Goal: Task Accomplishment & Management: Use online tool/utility

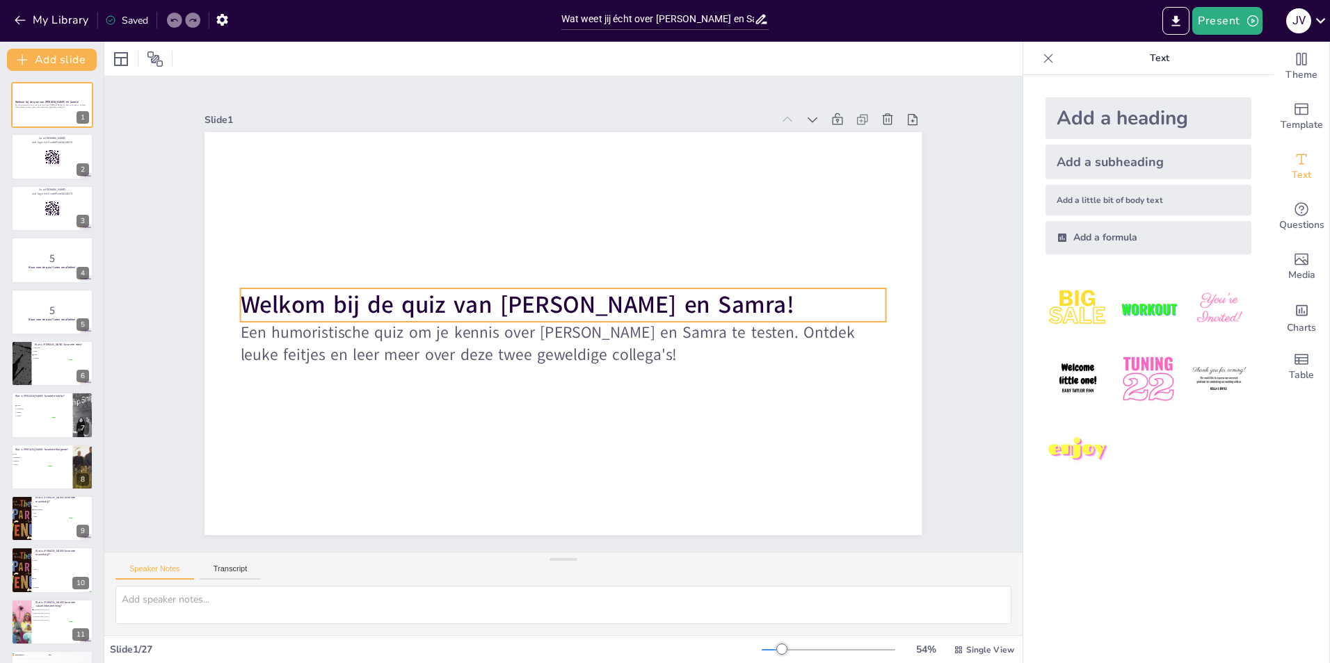
checkbox input "true"
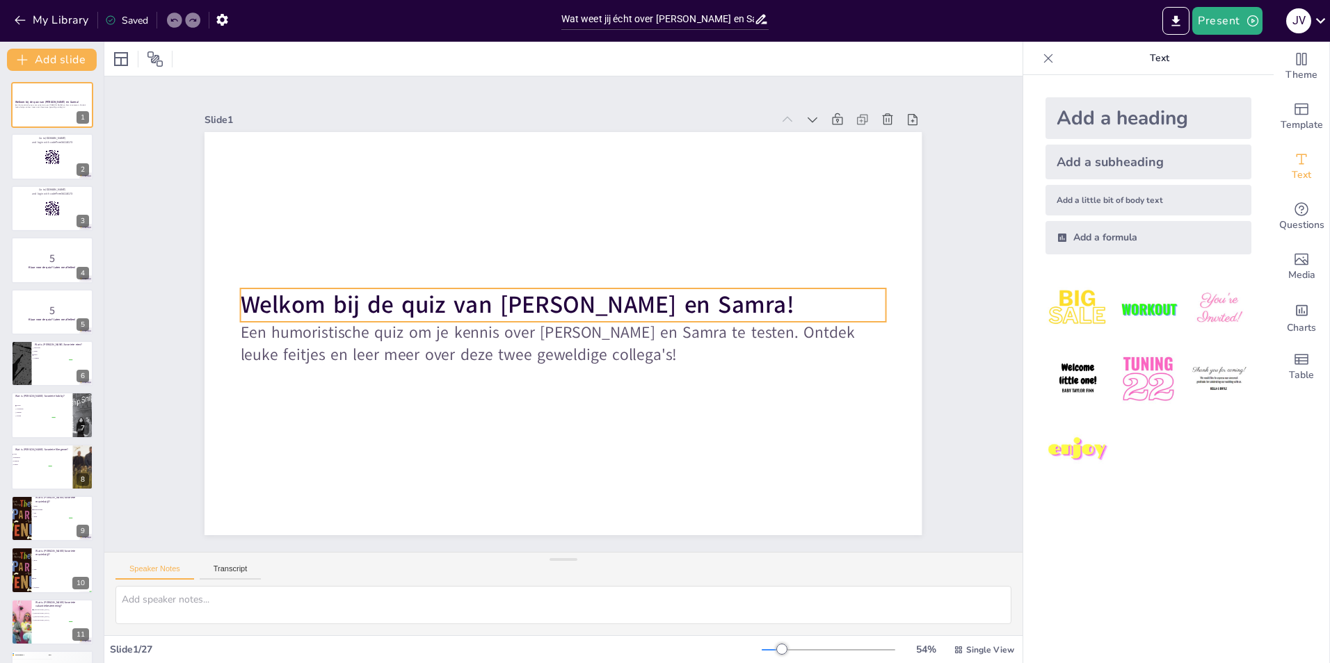
checkbox input "true"
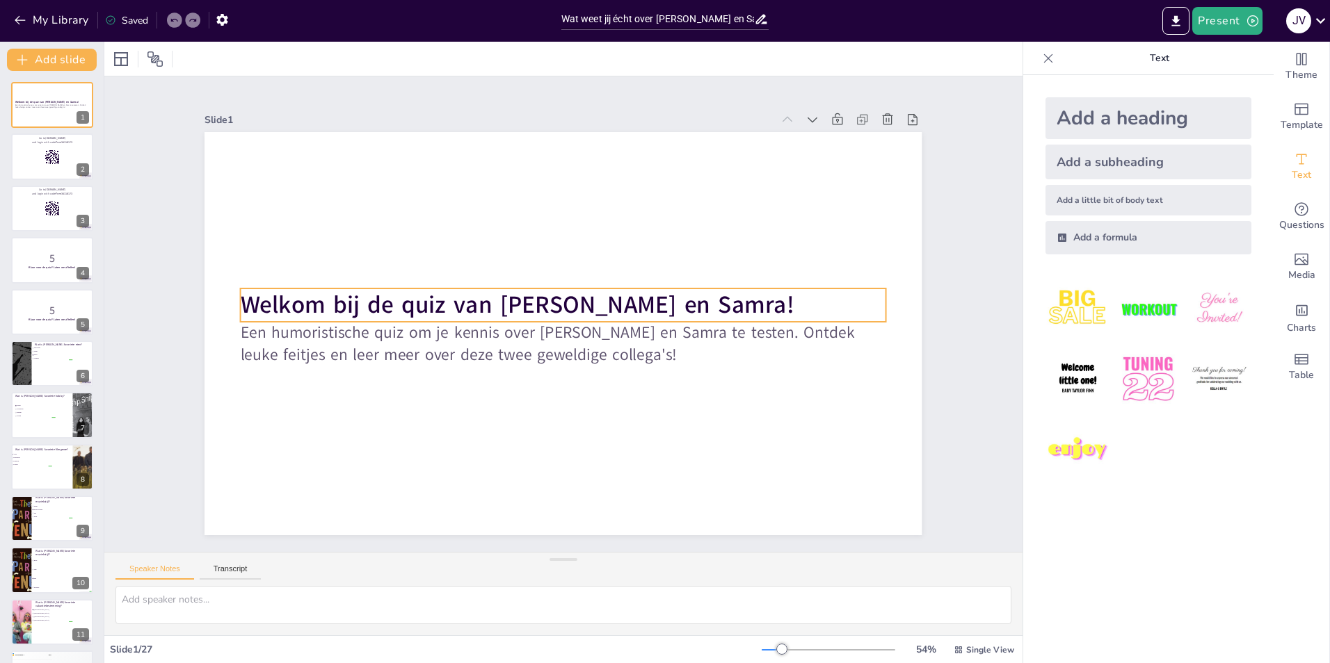
checkbox input "true"
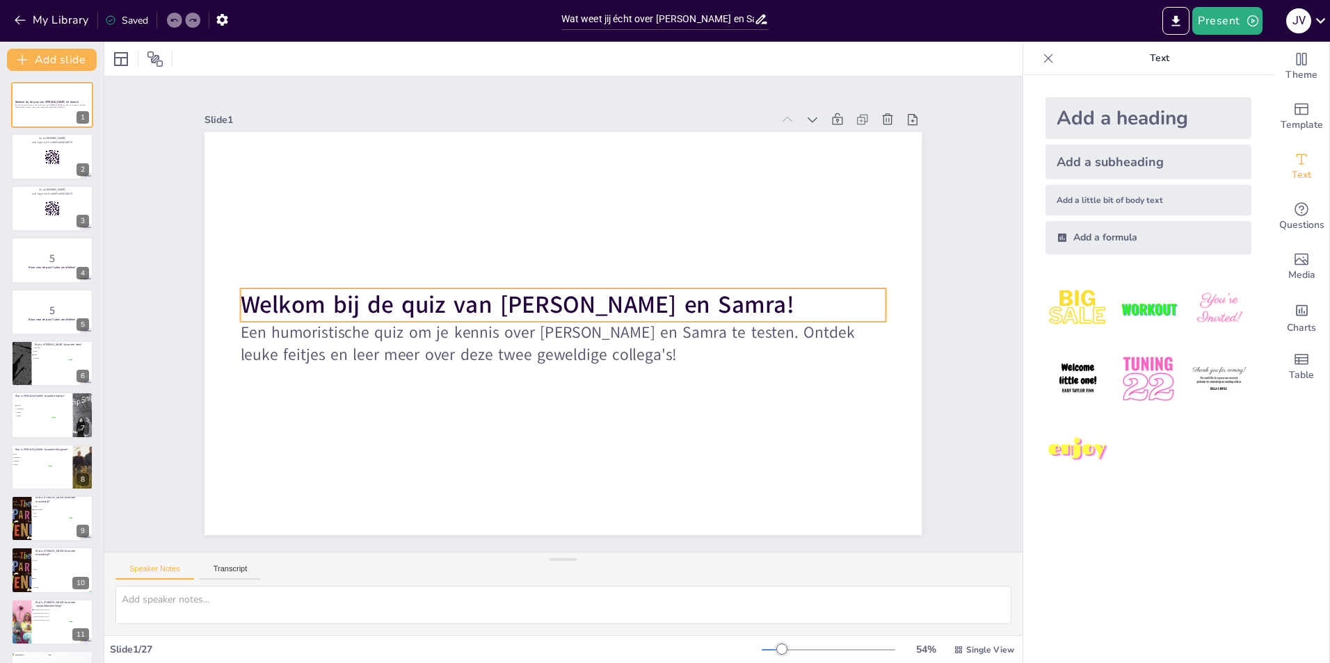
checkbox input "true"
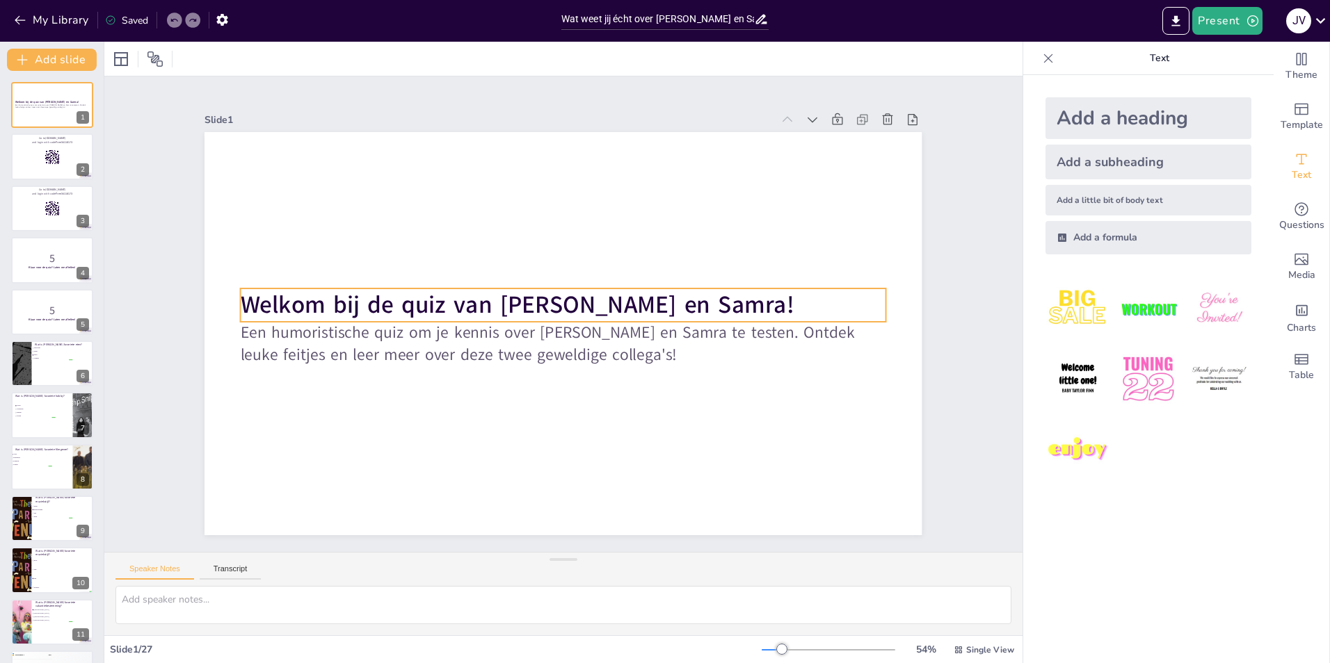
checkbox input "true"
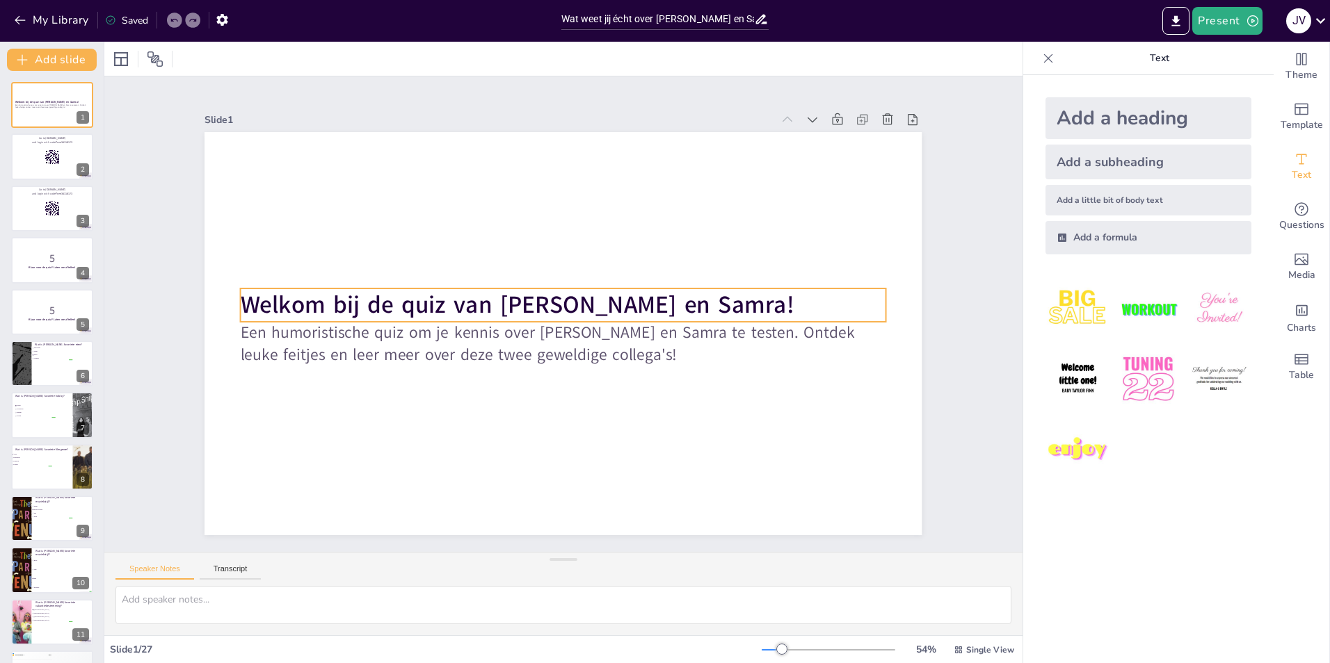
checkbox input "true"
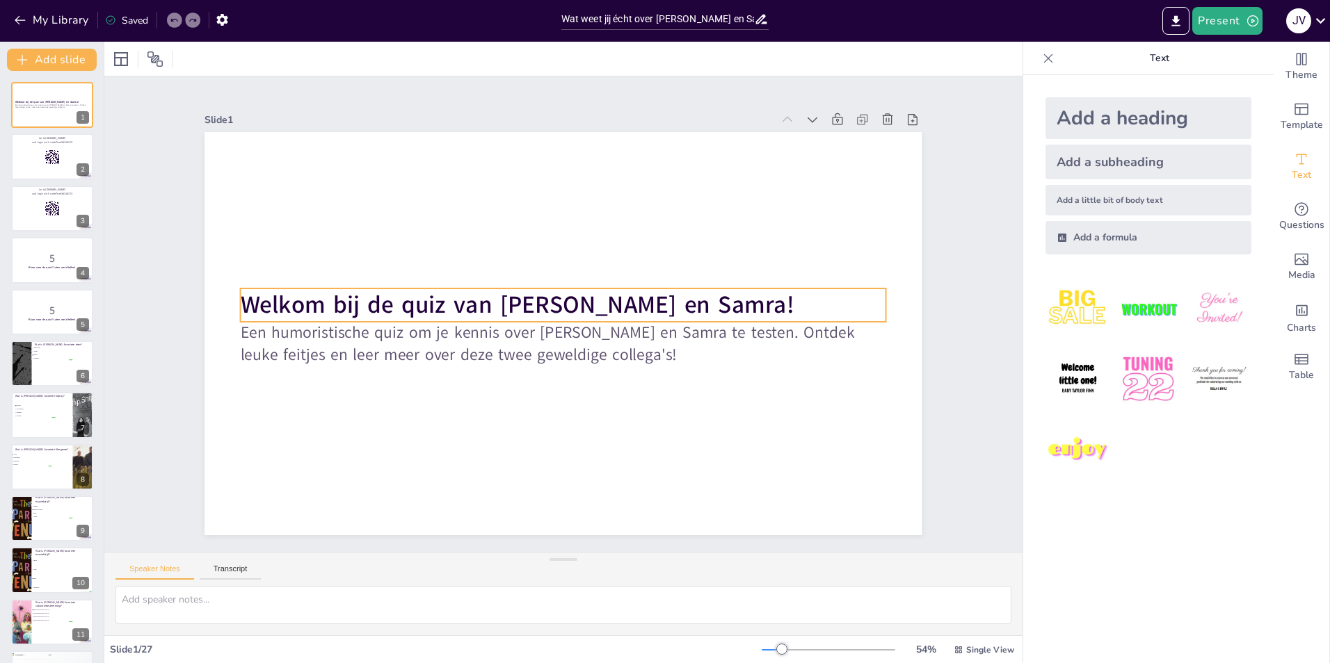
checkbox input "true"
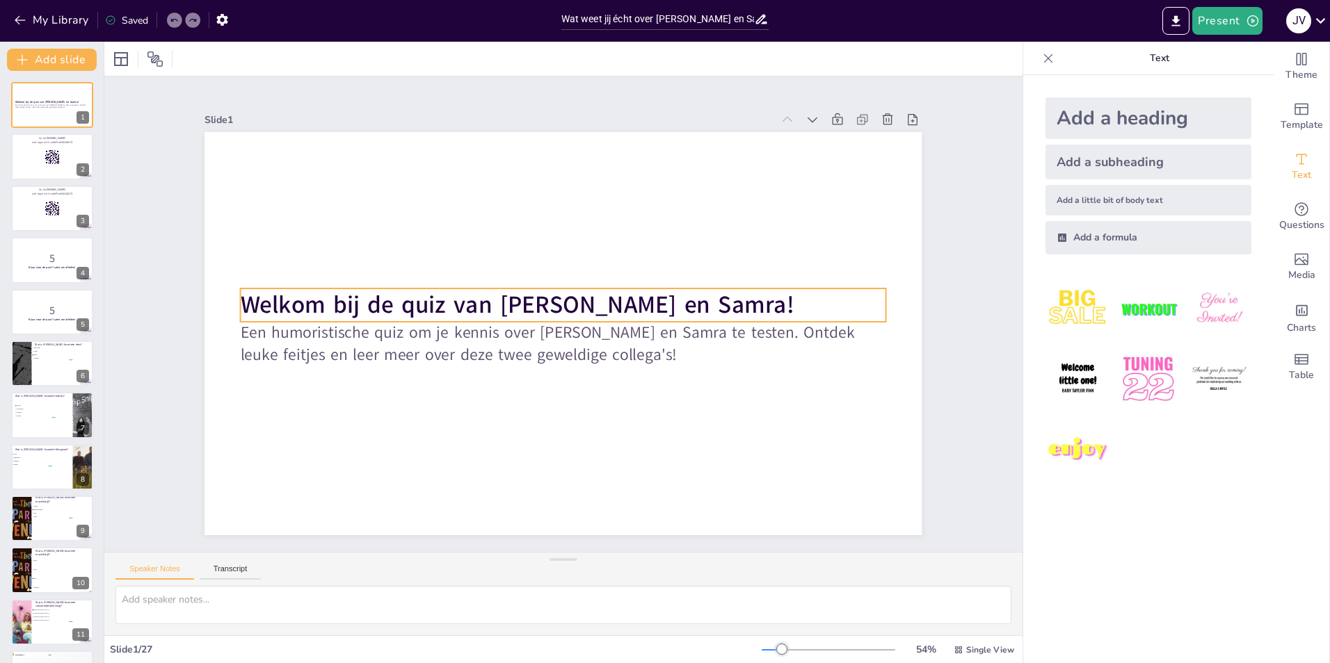
checkbox input "true"
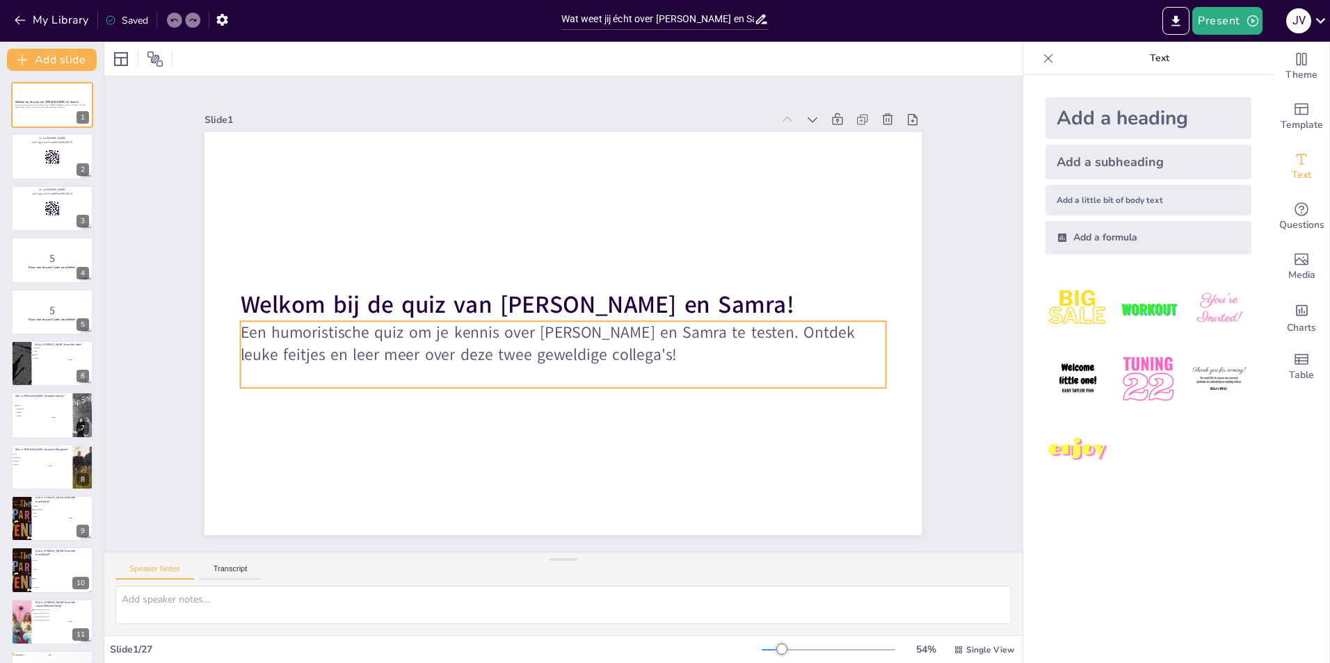
checkbox input "true"
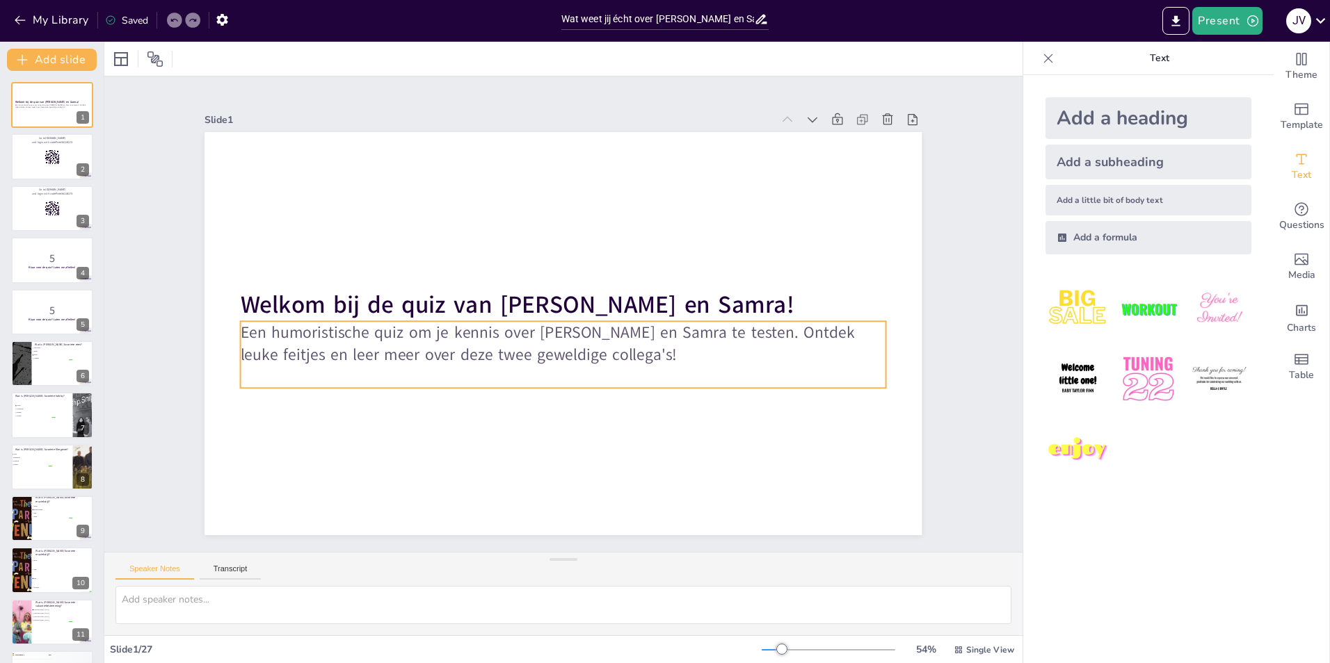
checkbox input "true"
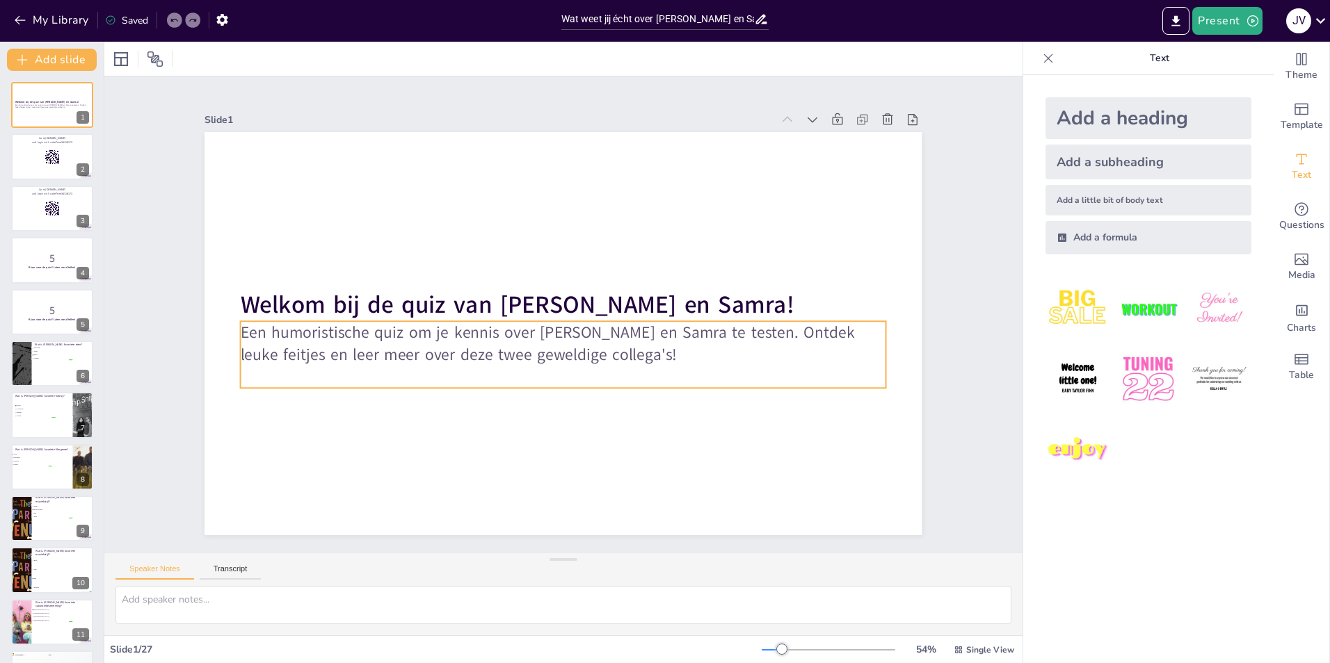
checkbox input "true"
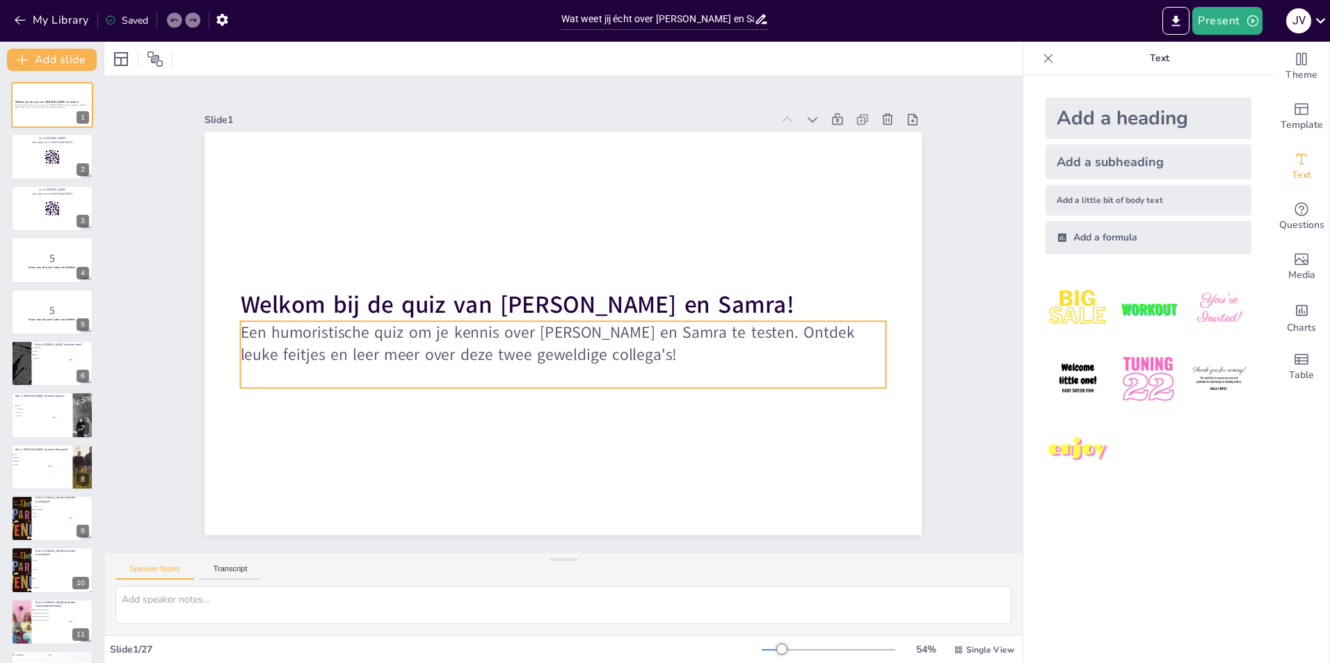
checkbox input "true"
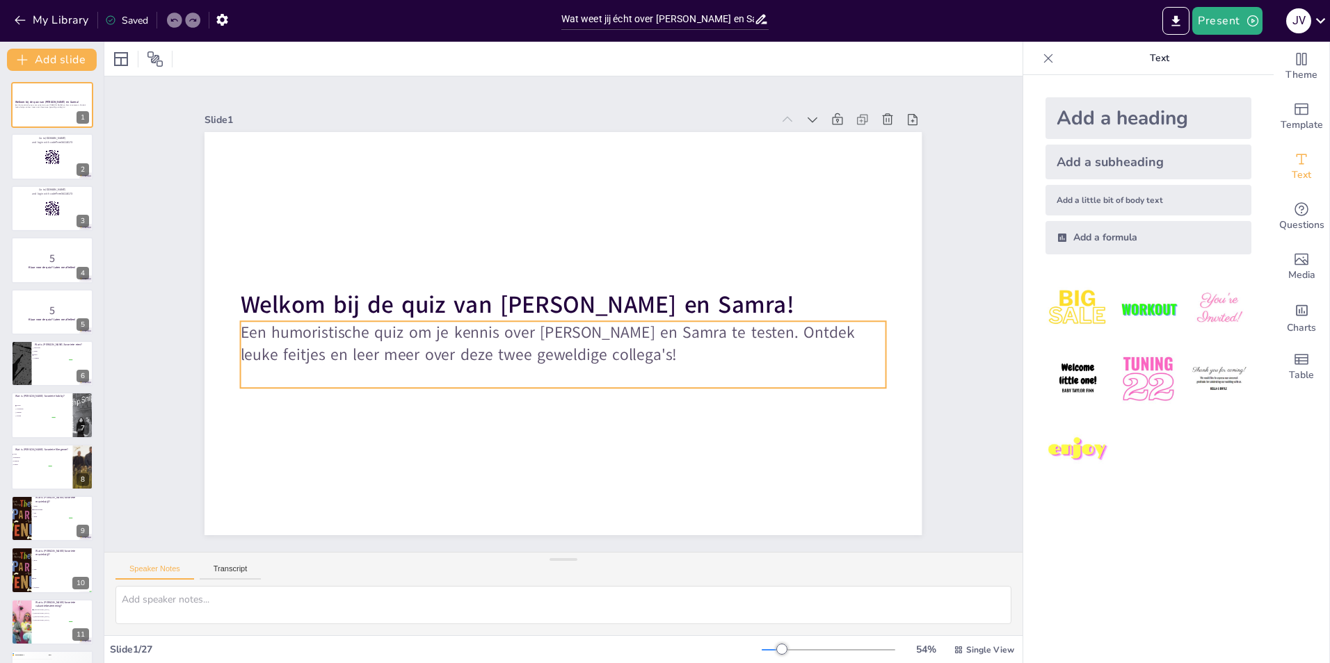
checkbox input "true"
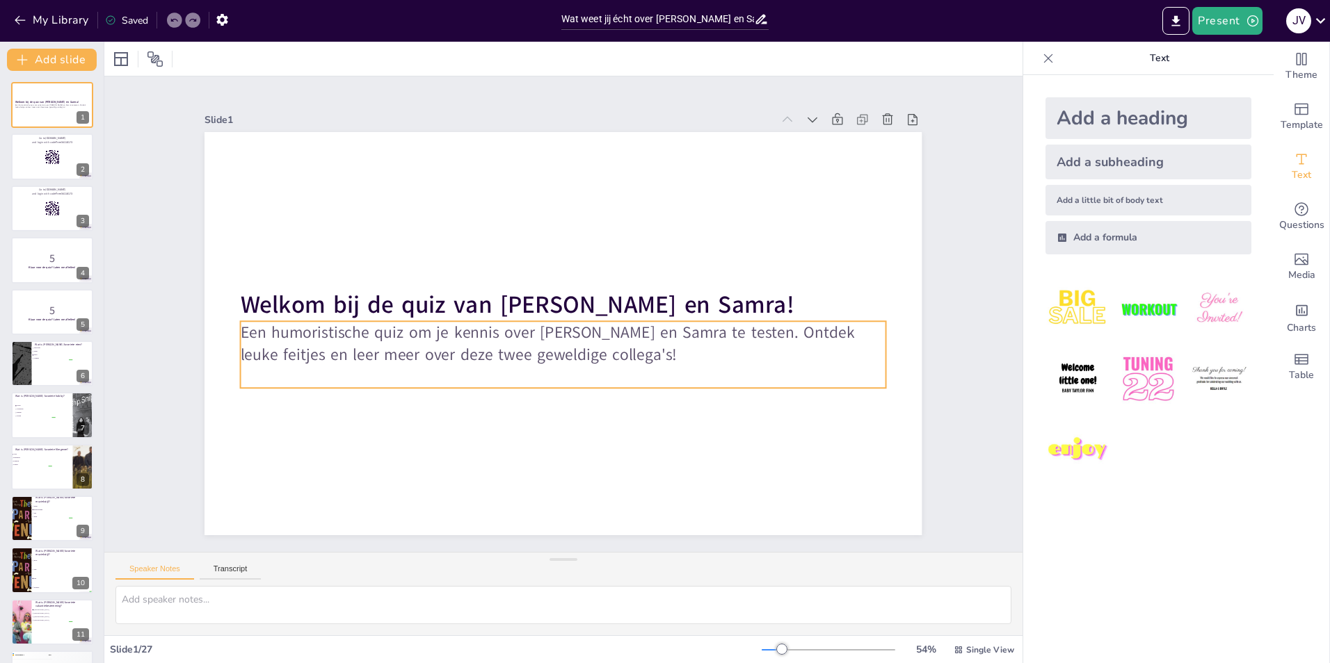
checkbox input "true"
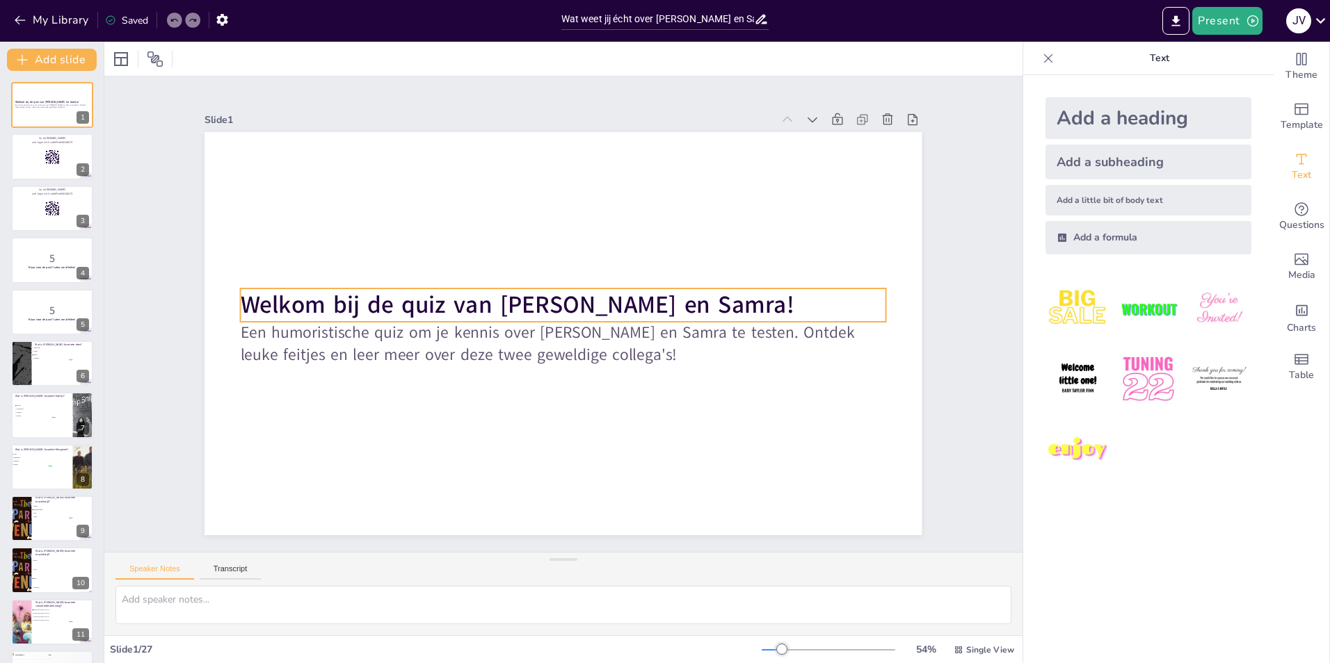
checkbox input "true"
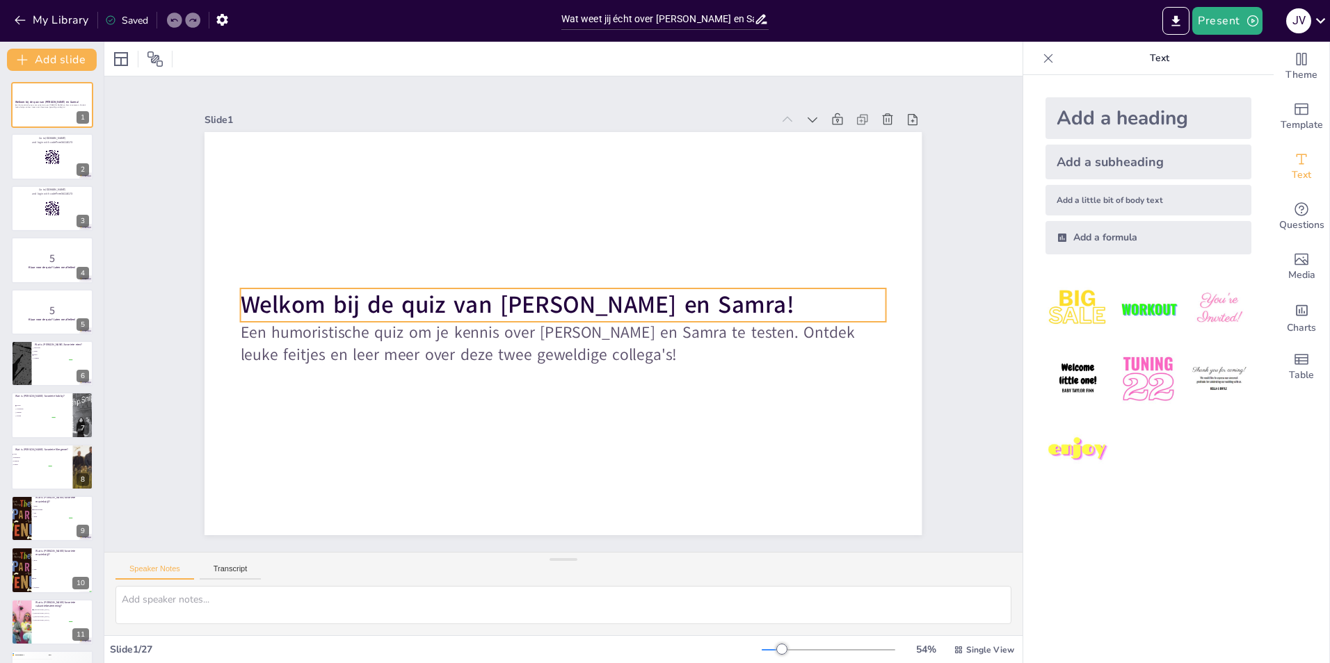
checkbox input "true"
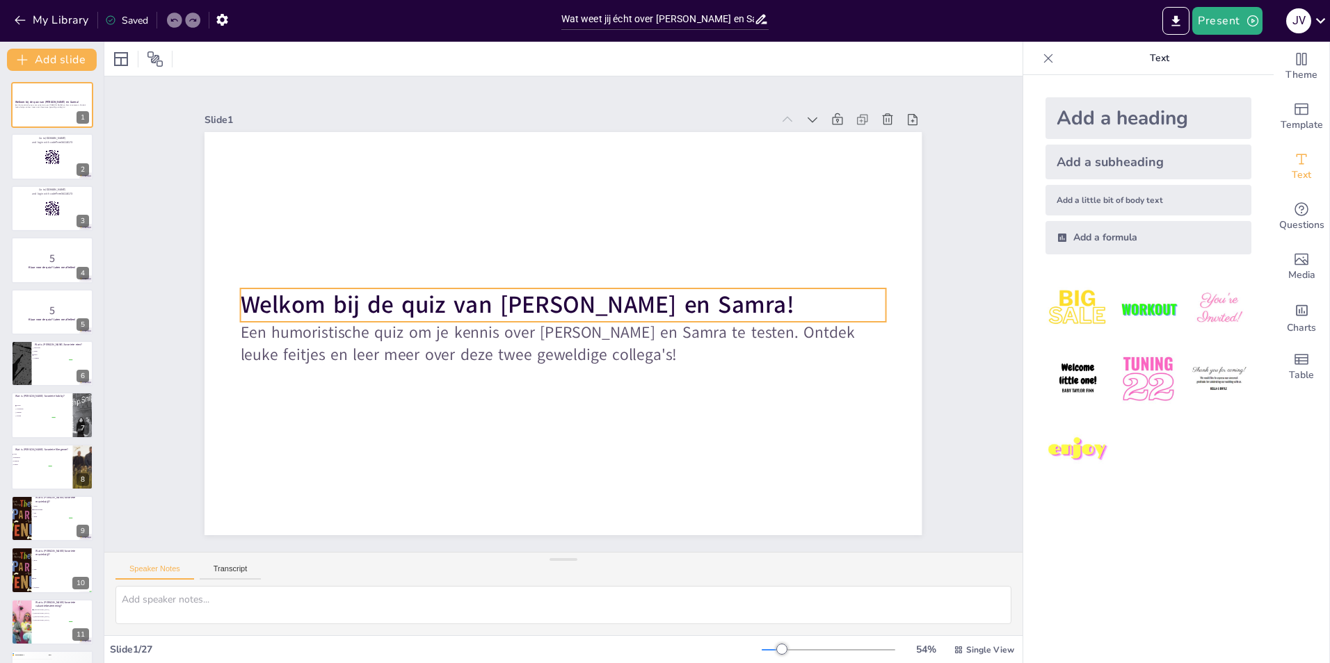
checkbox input "true"
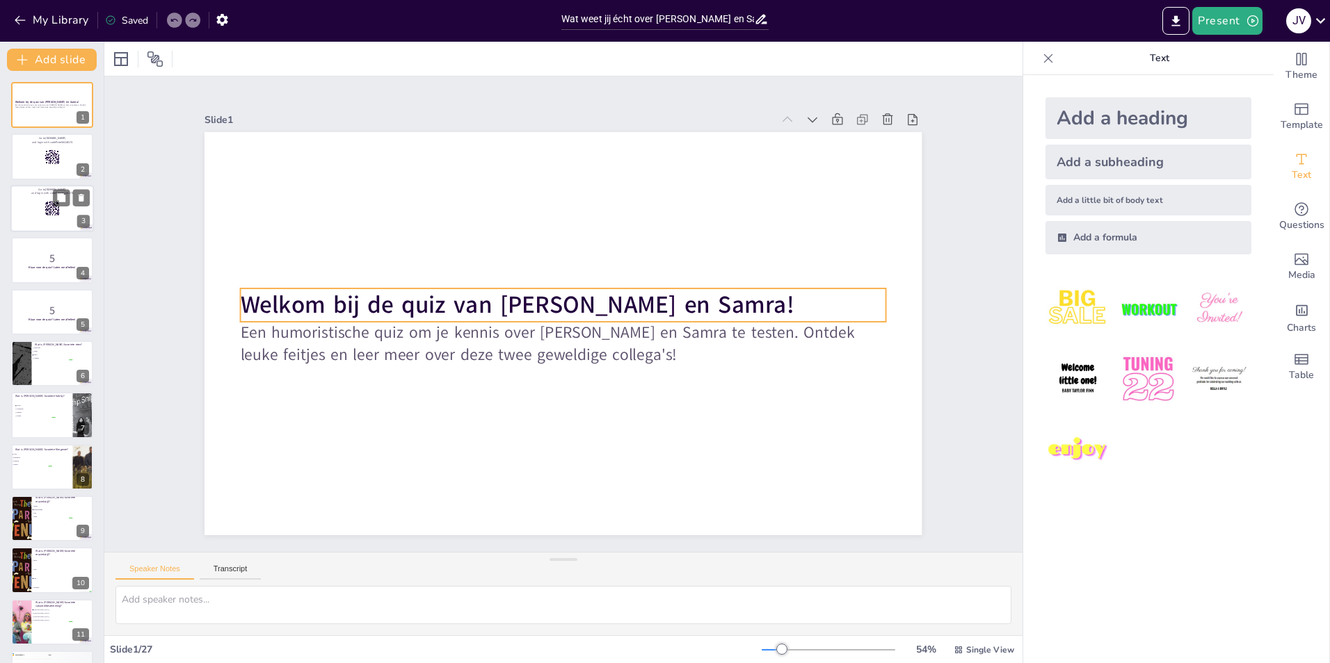
checkbox input "true"
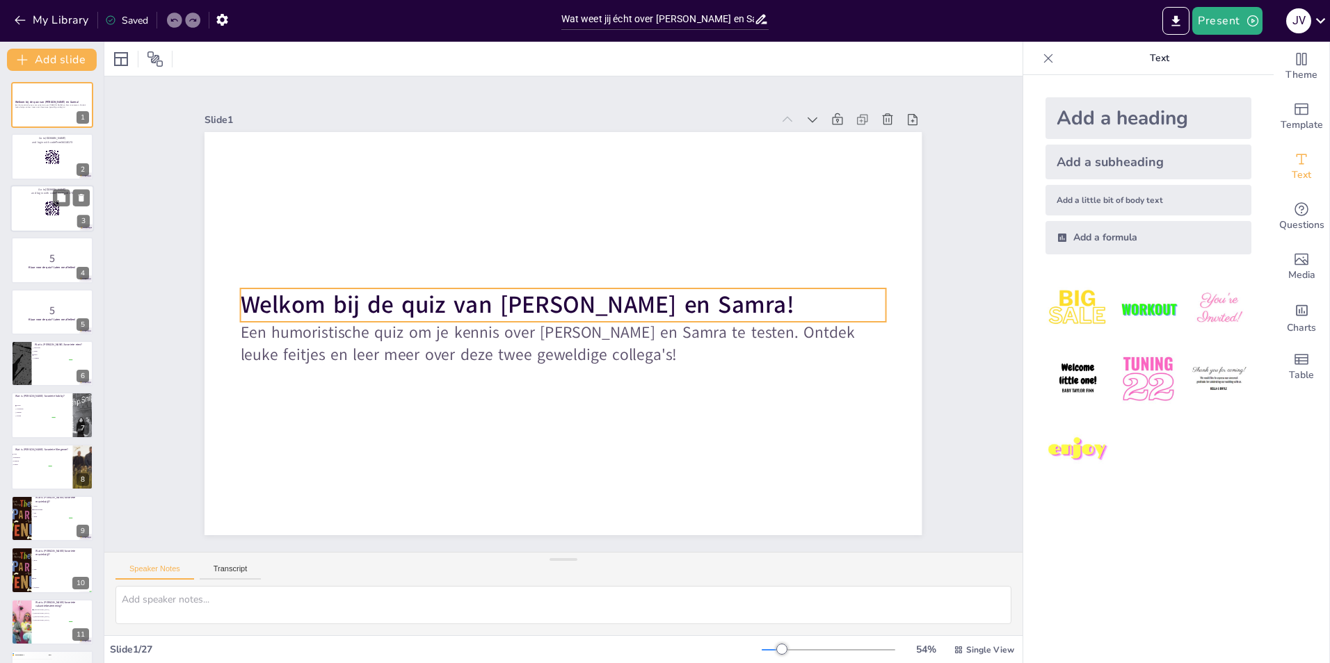
checkbox input "true"
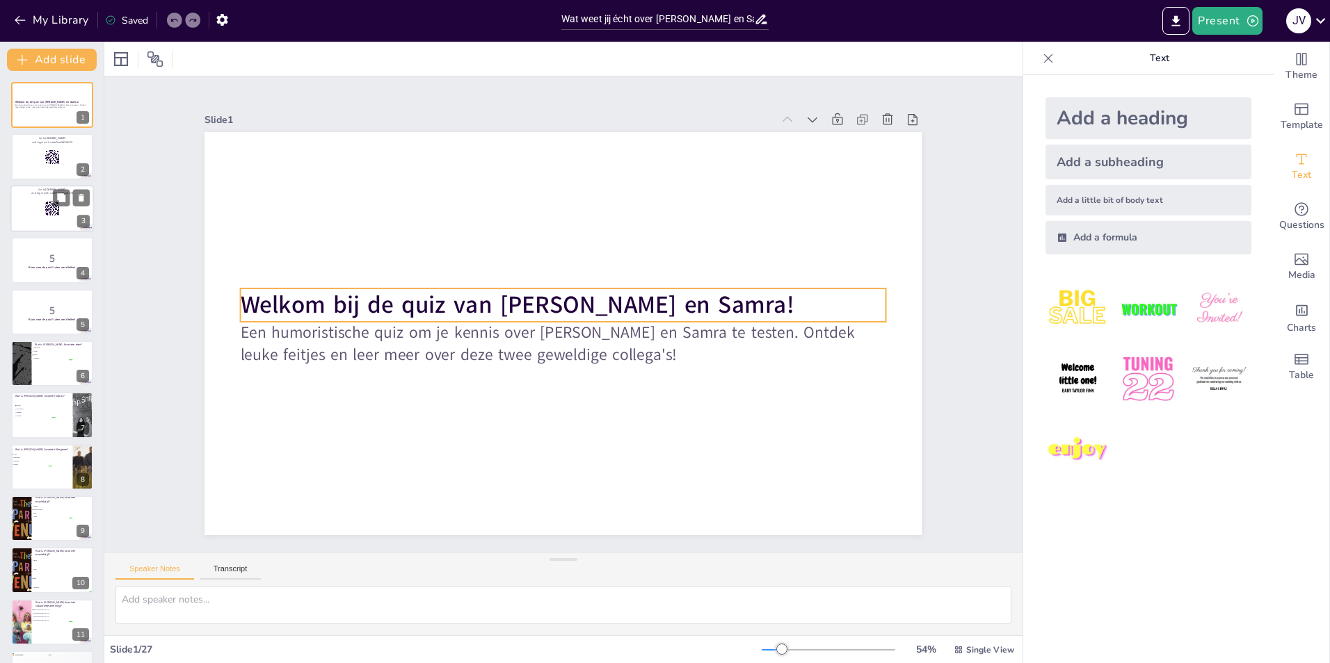
checkbox input "true"
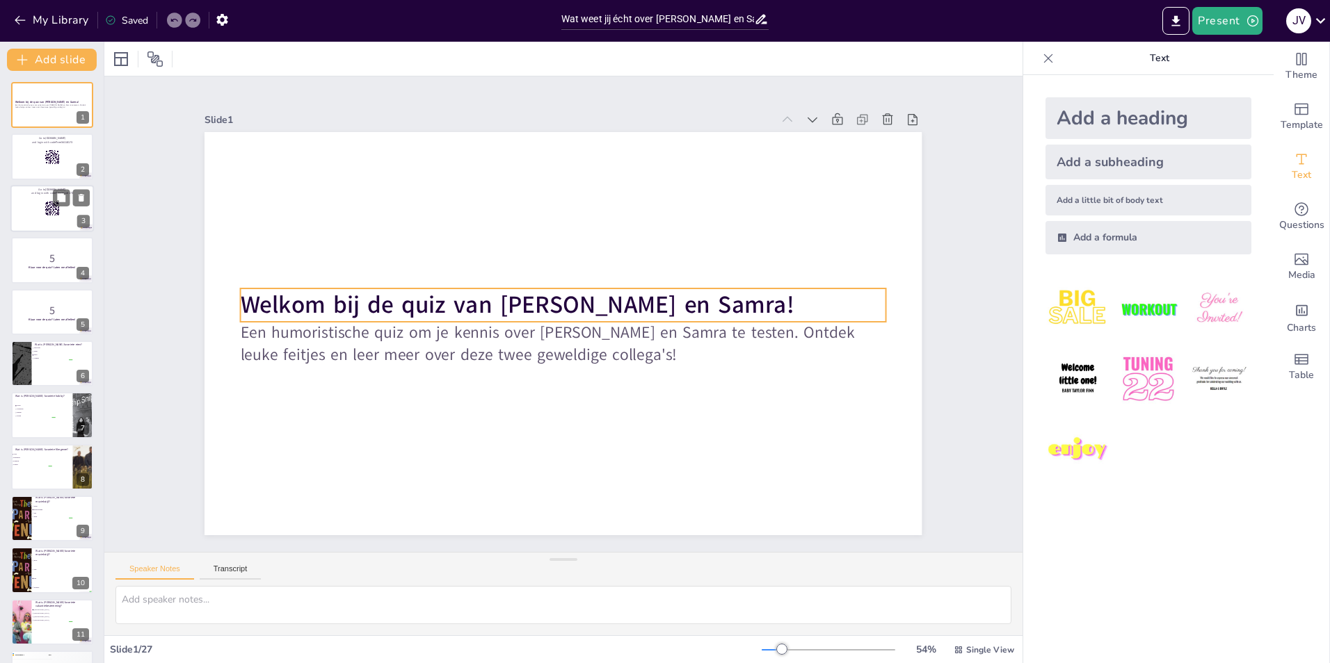
checkbox input "true"
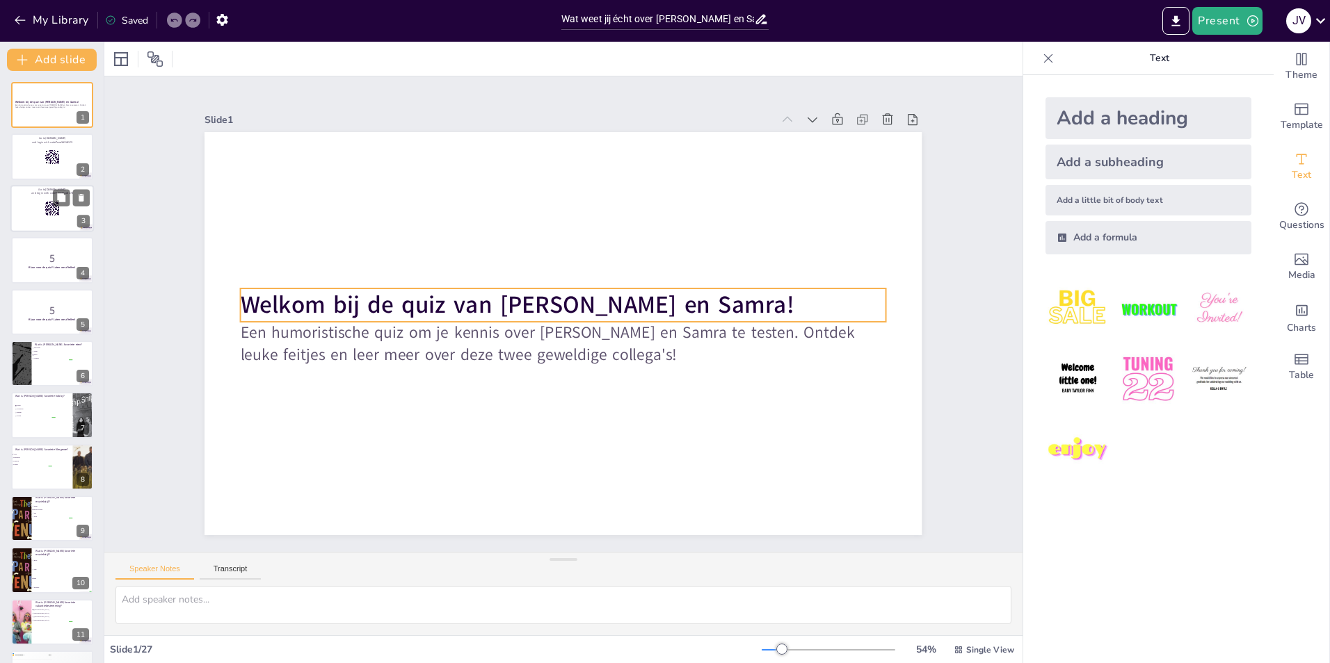
checkbox input "true"
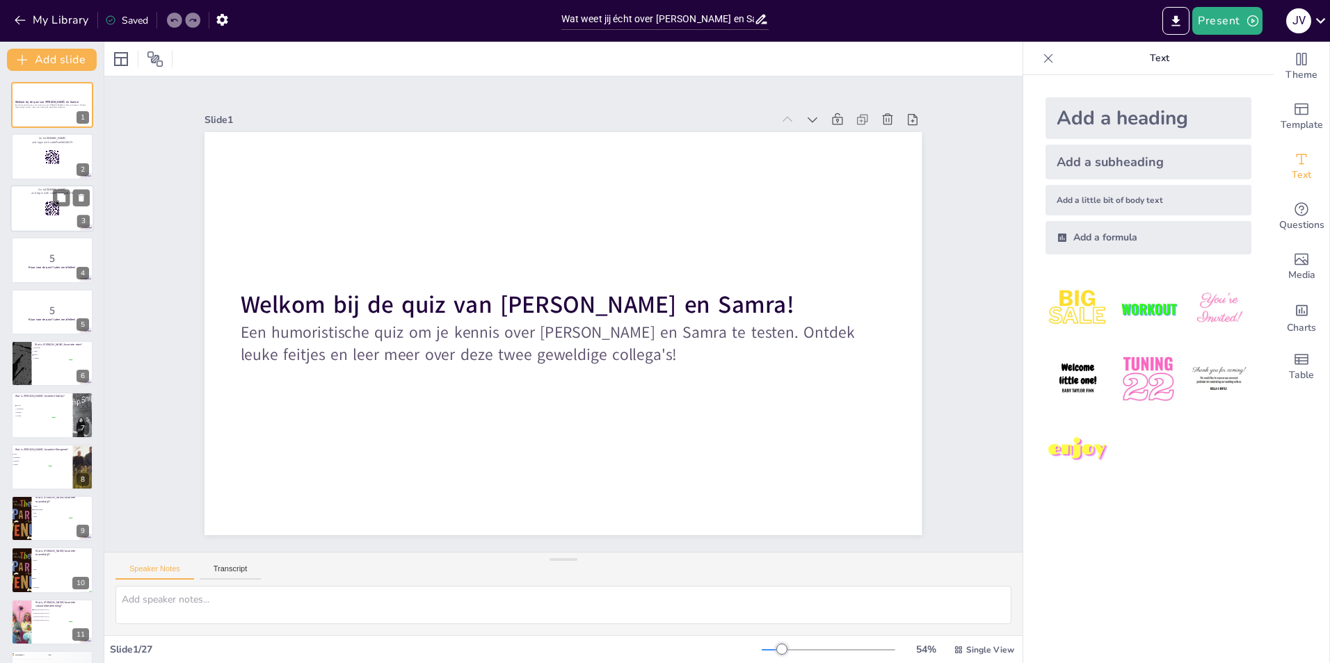
checkbox input "true"
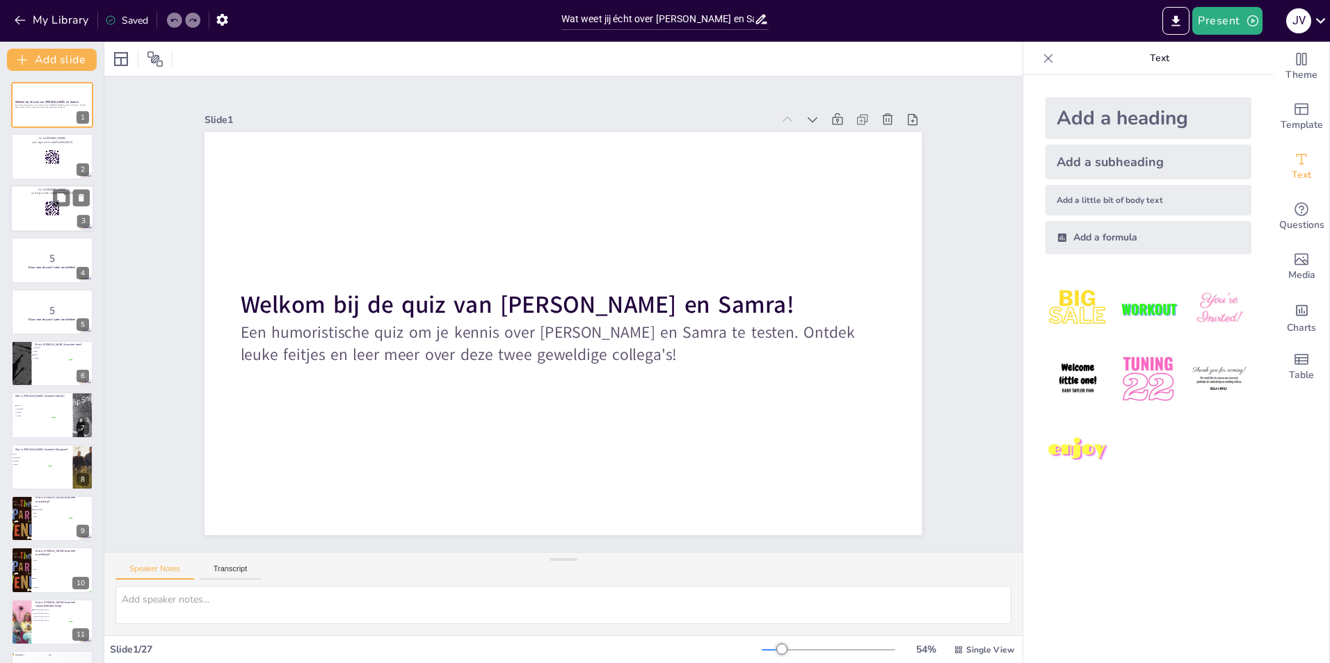
checkbox input "true"
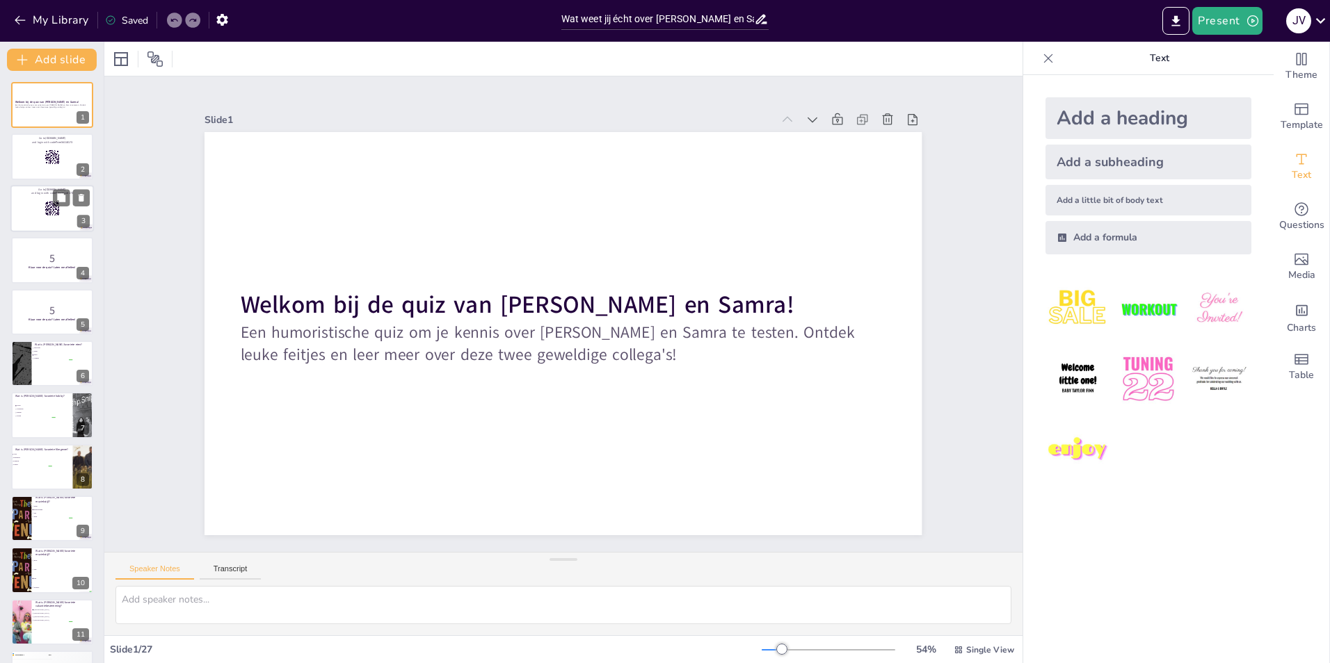
checkbox input "true"
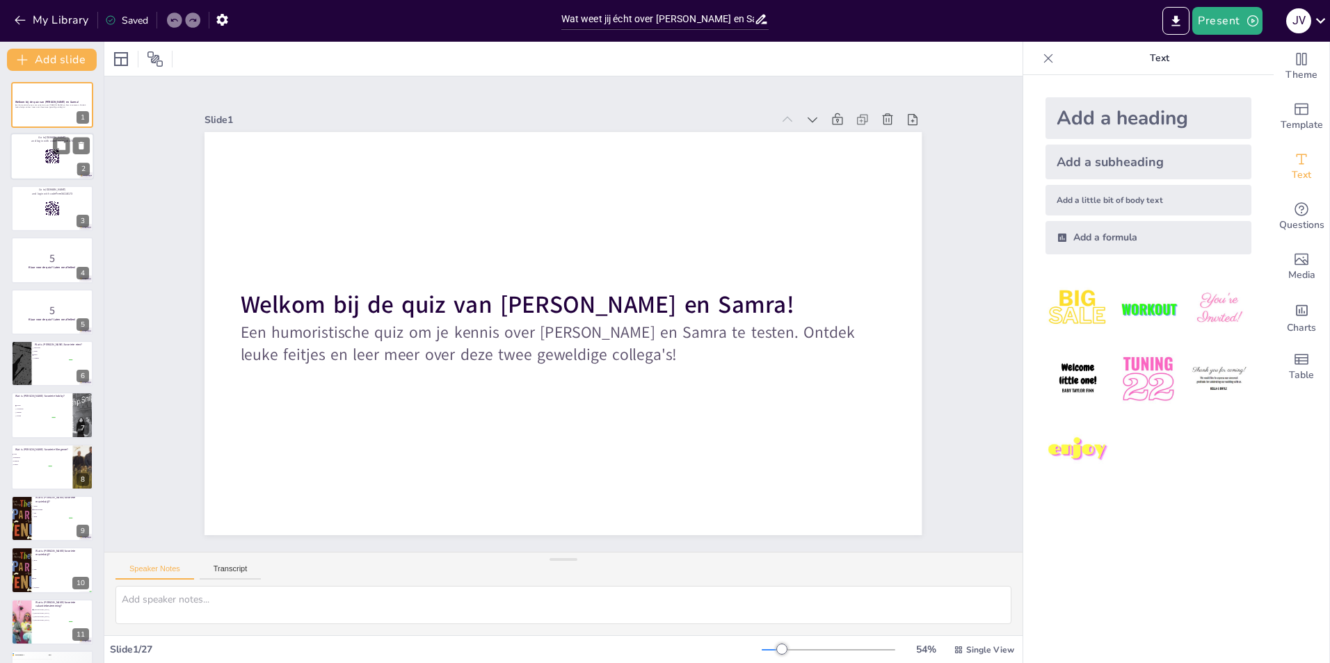
checkbox input "true"
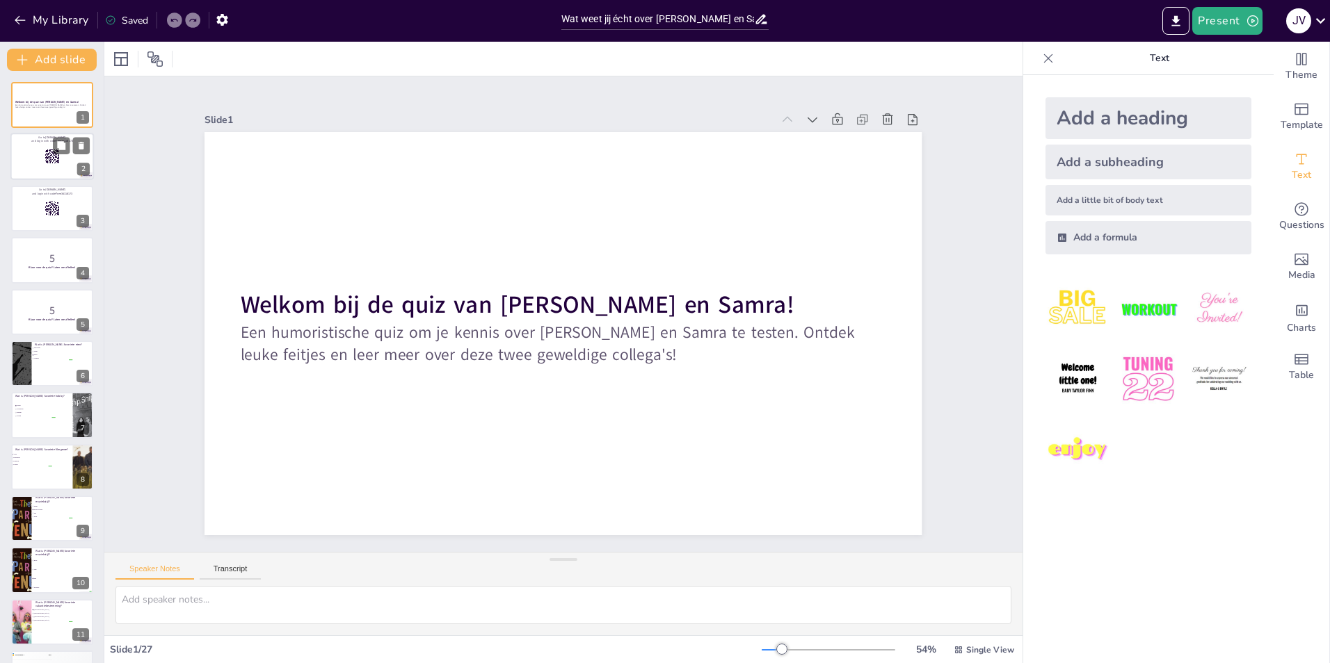
checkbox input "true"
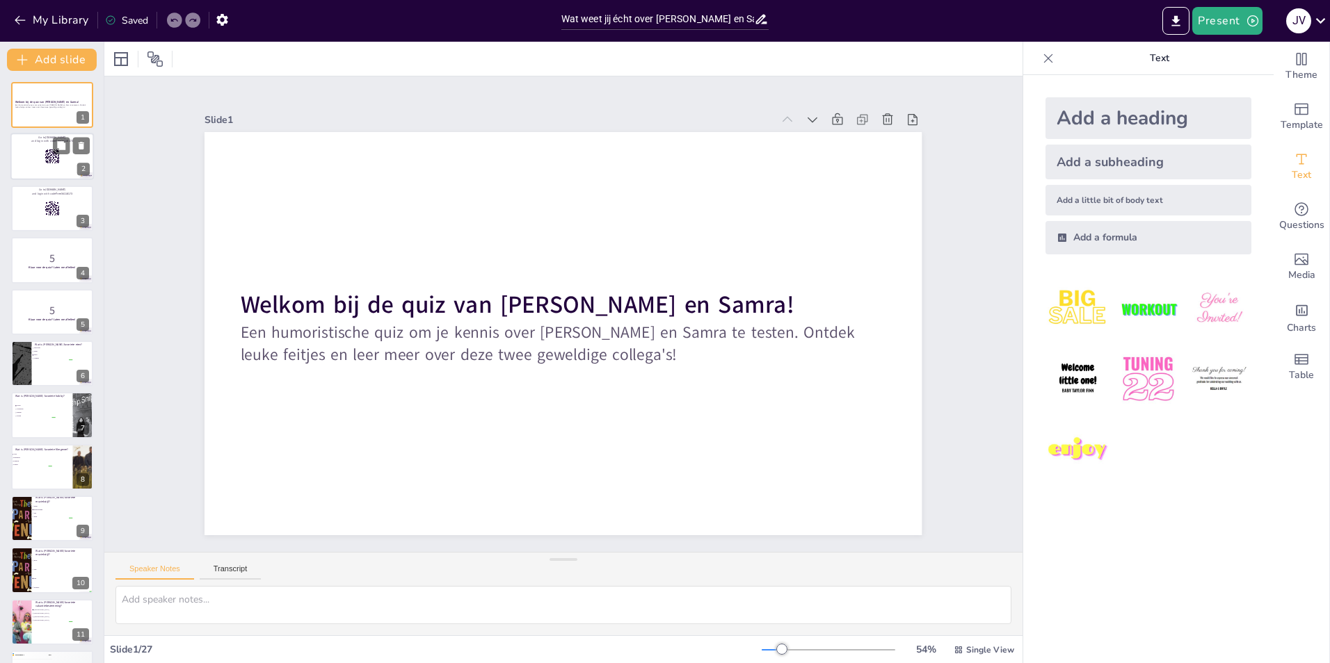
checkbox input "true"
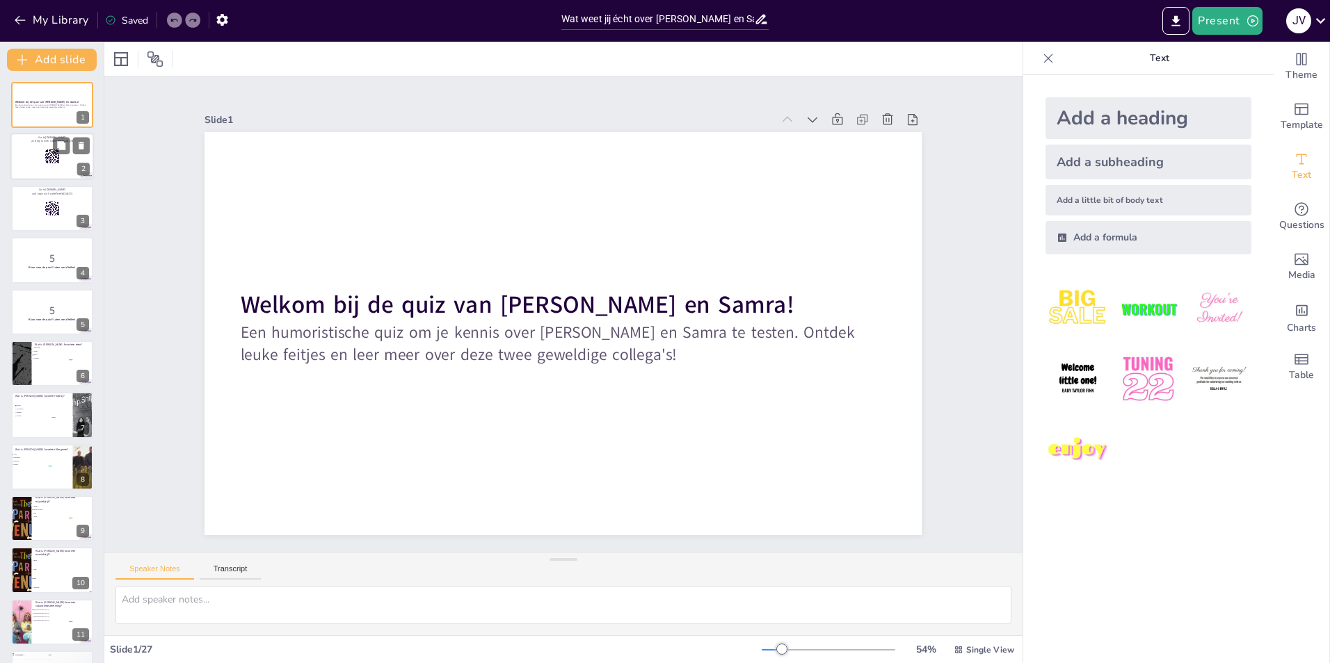
checkbox input "true"
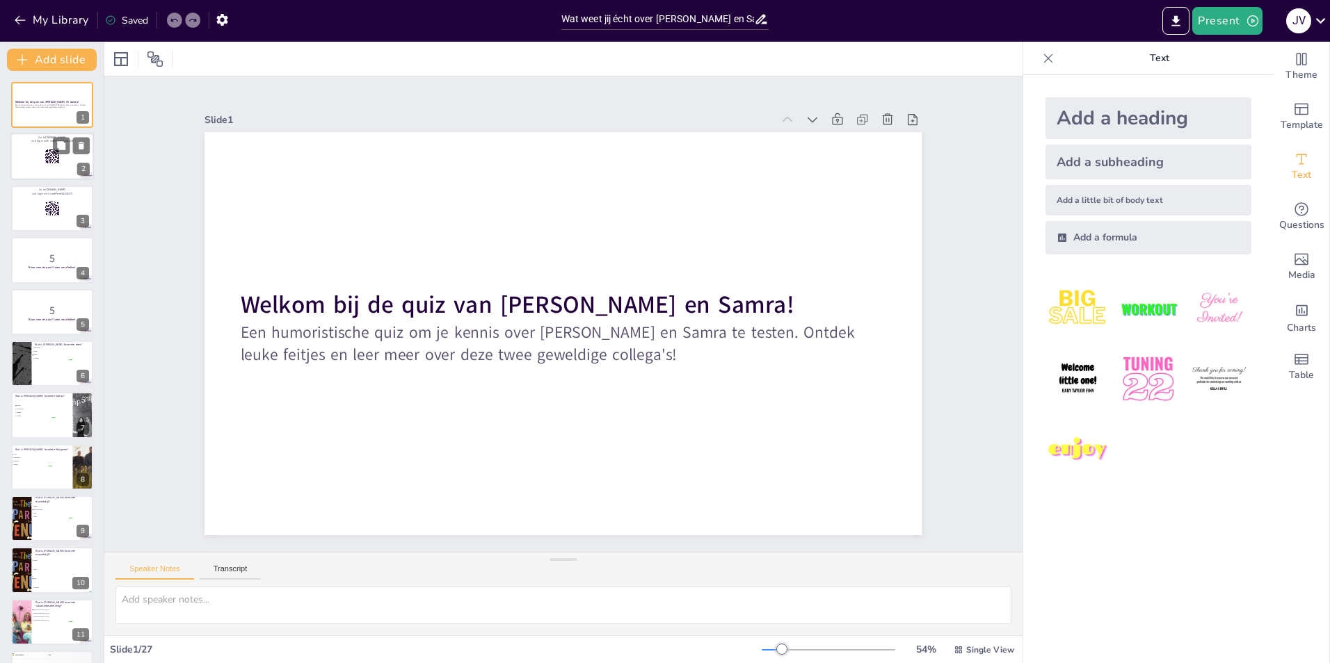
checkbox input "true"
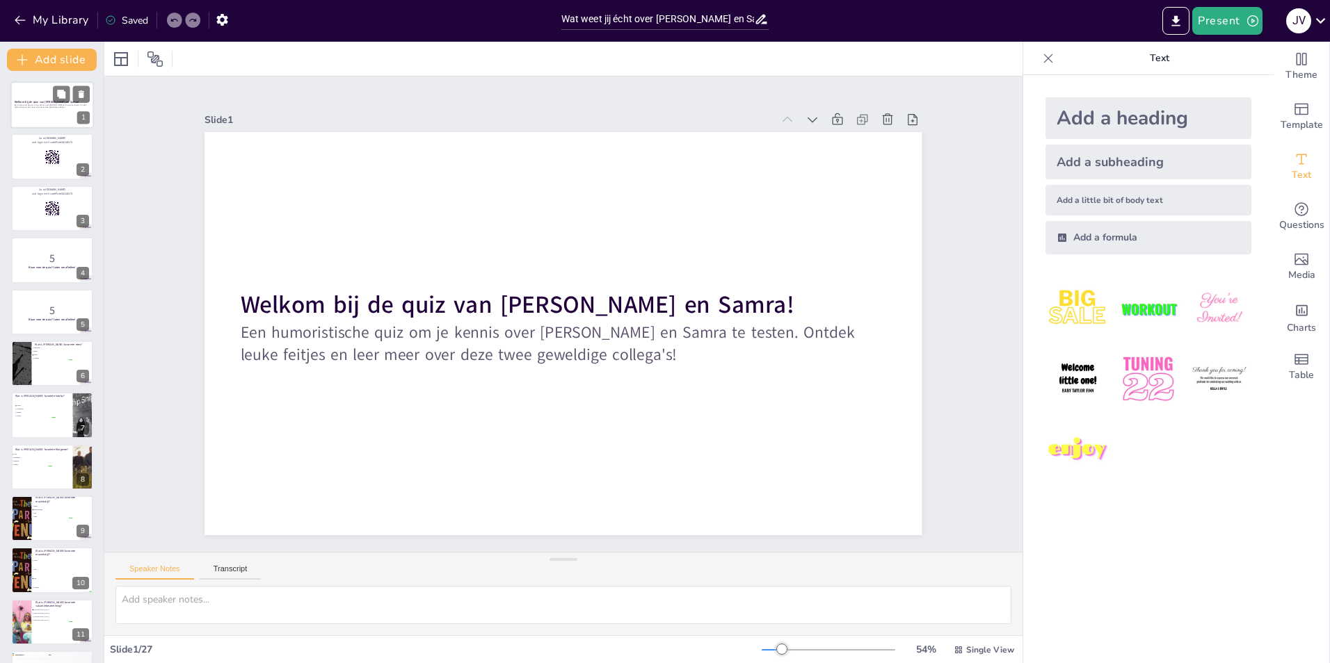
checkbox input "true"
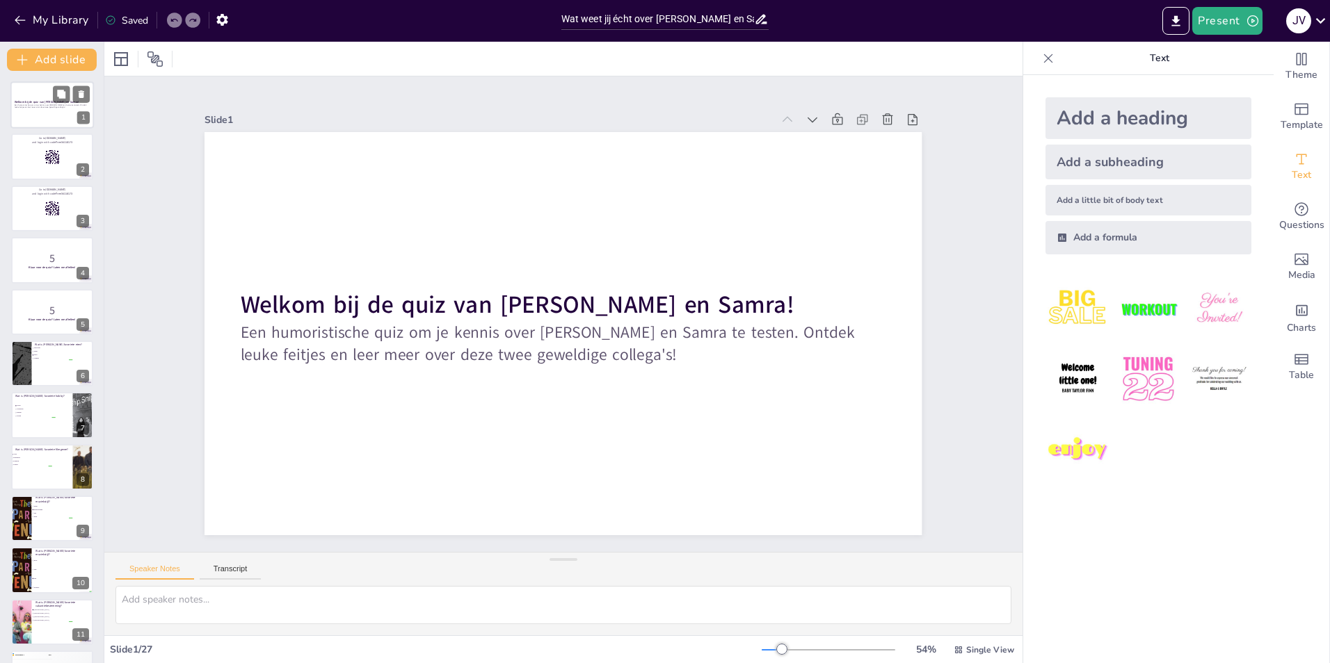
checkbox input "true"
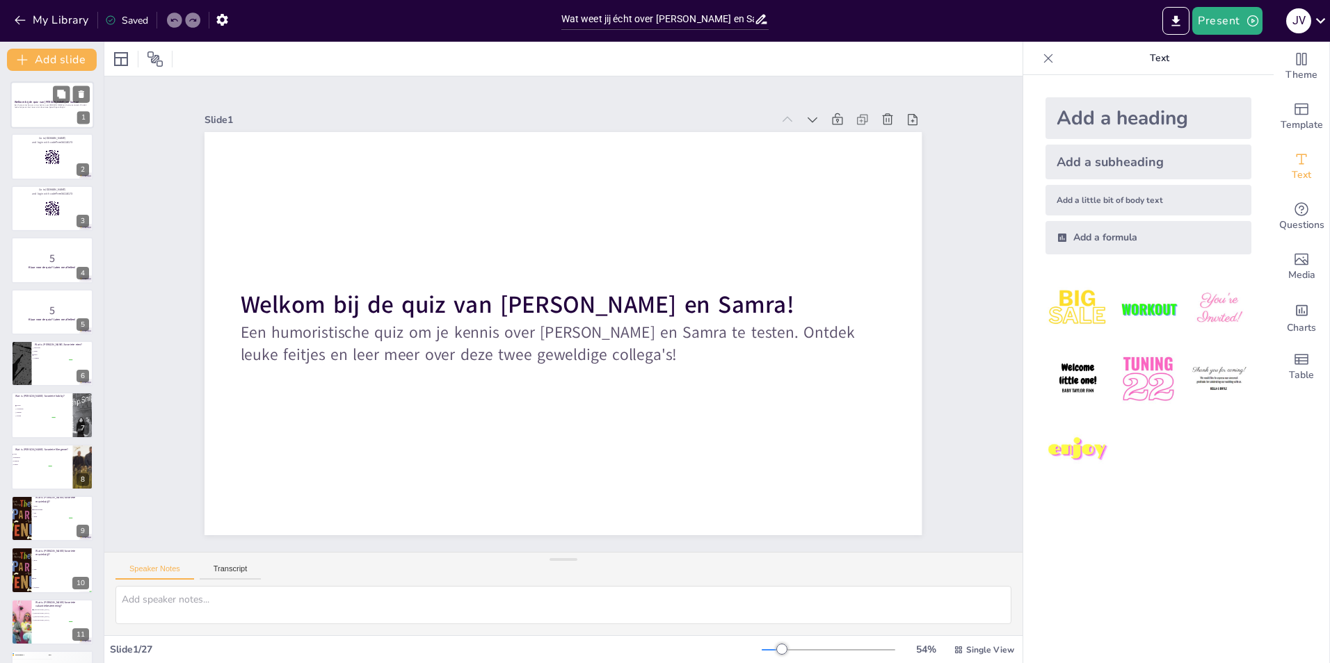
checkbox input "true"
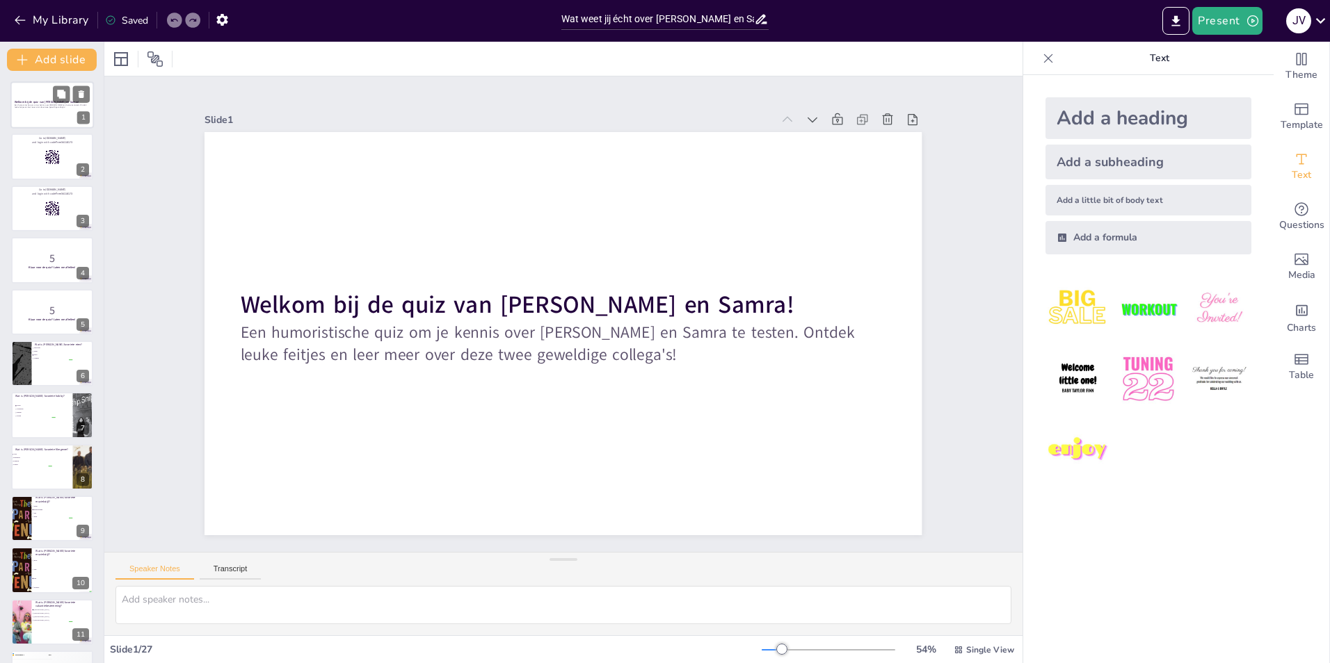
checkbox input "true"
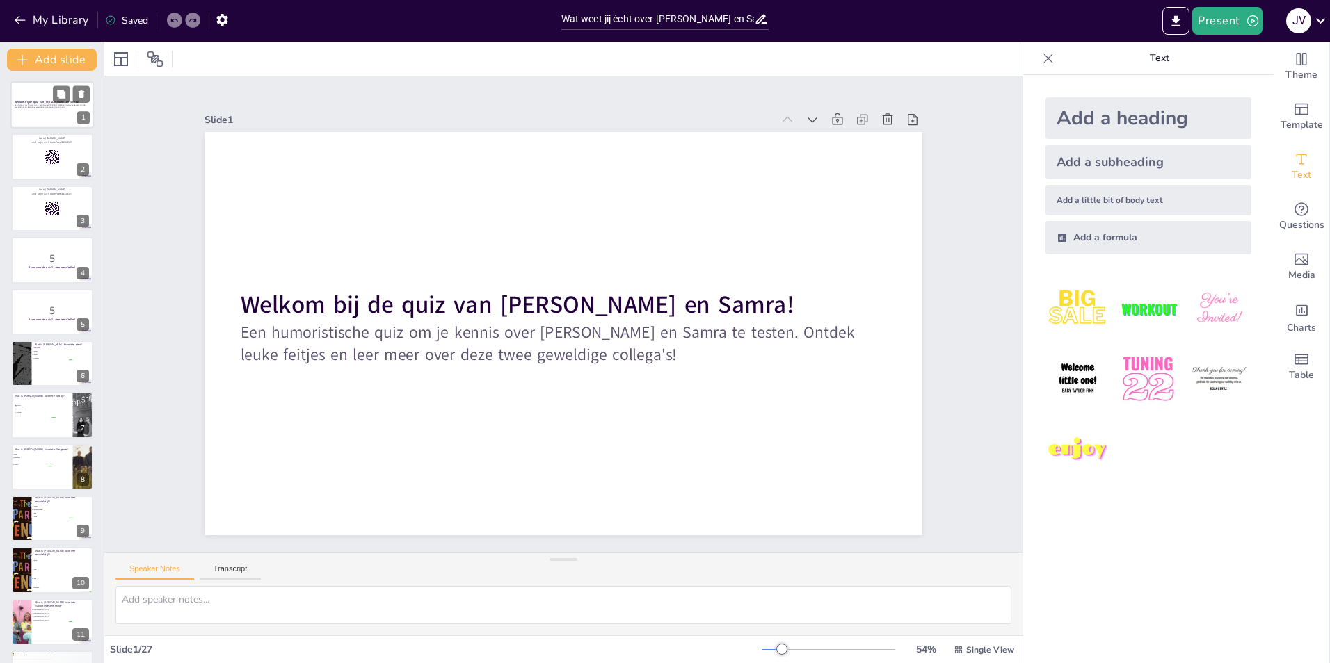
checkbox input "true"
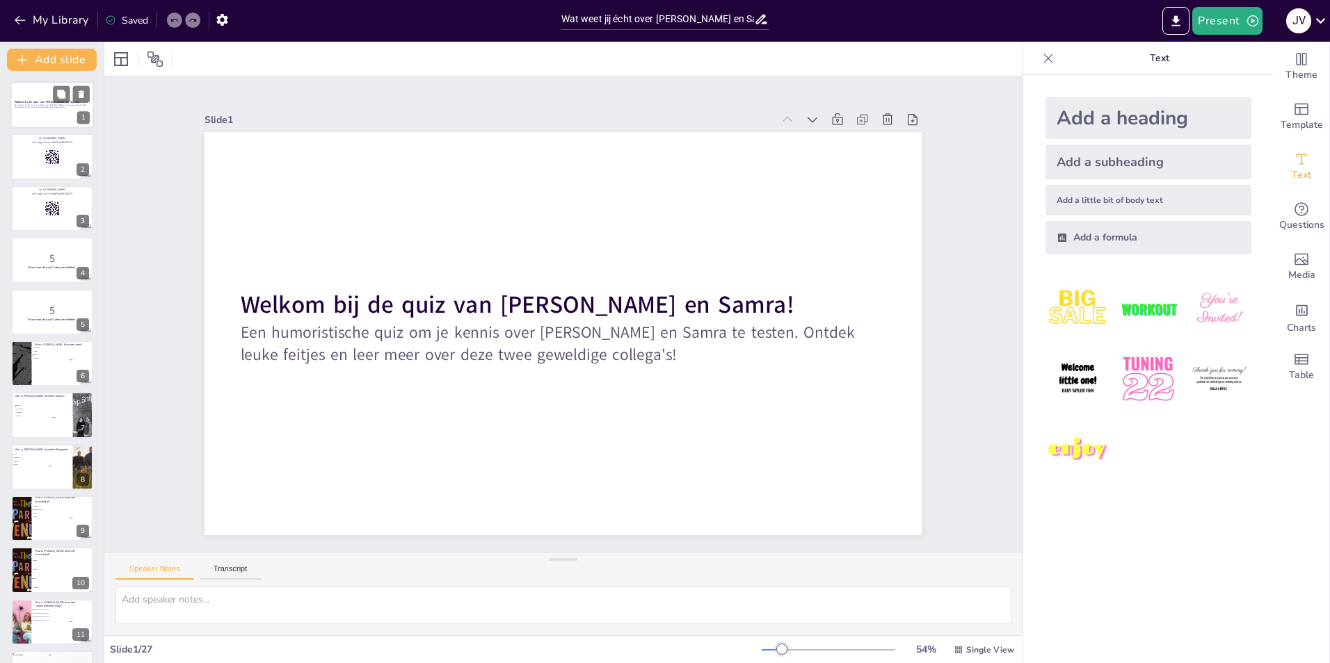
checkbox input "true"
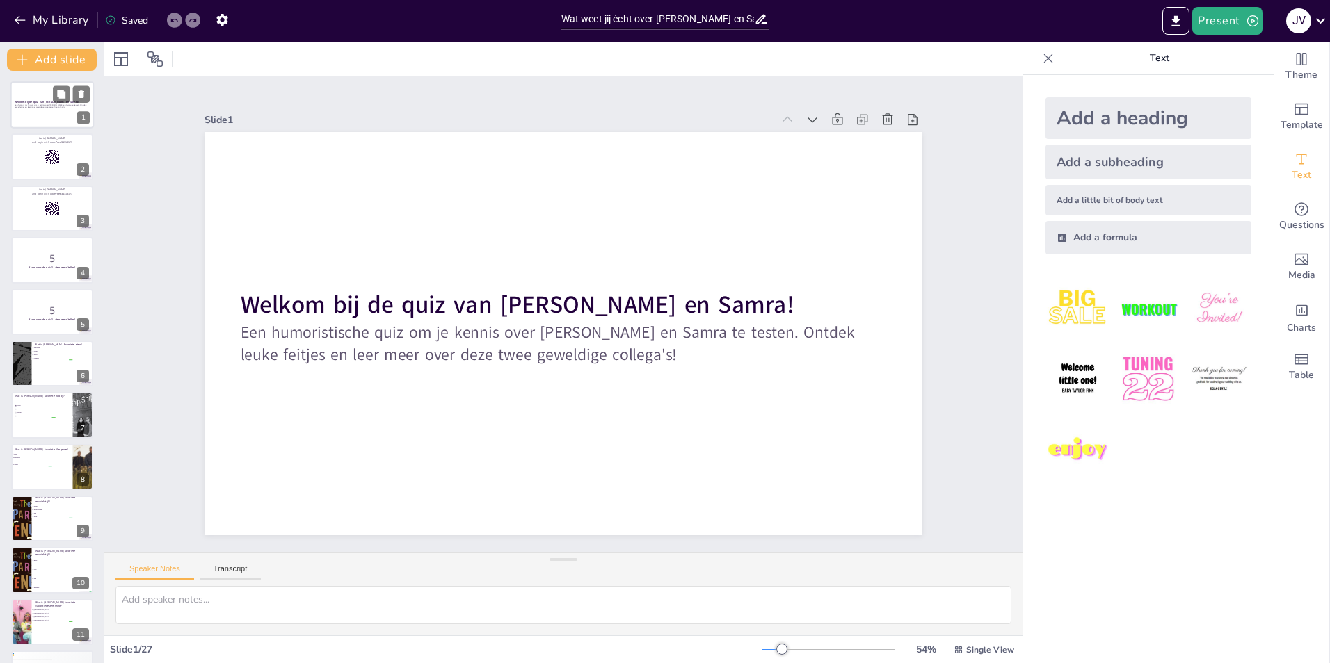
checkbox input "true"
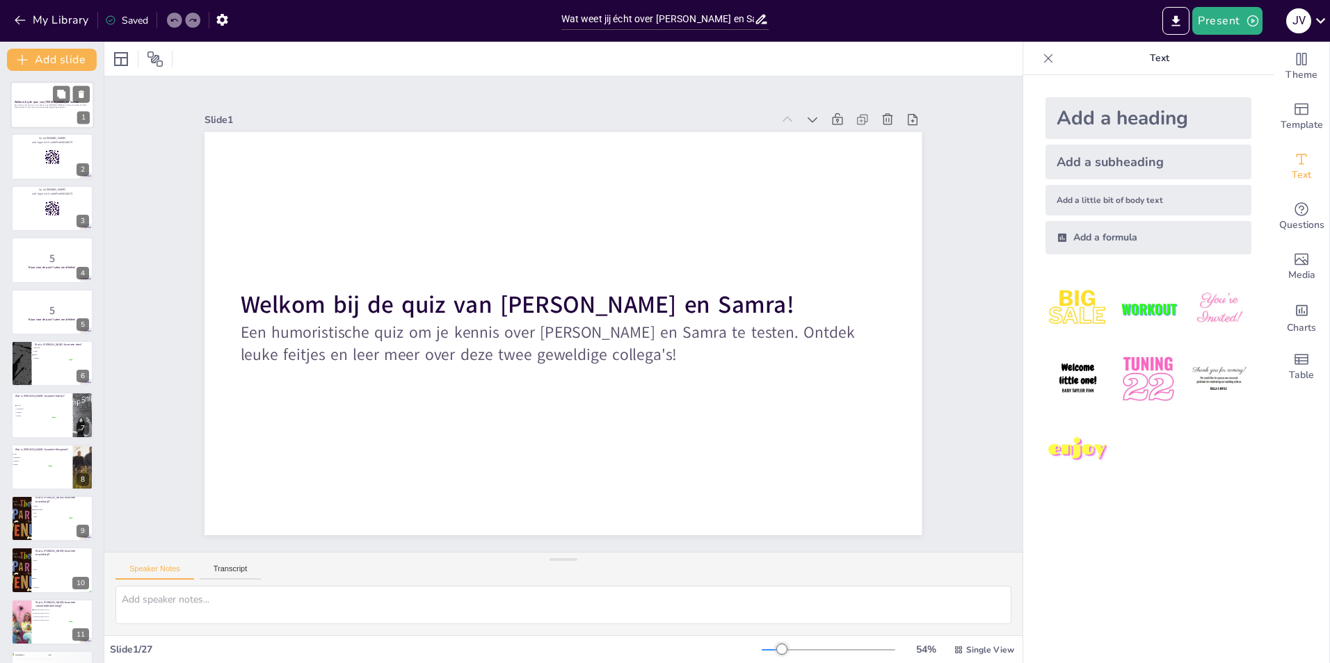
checkbox input "true"
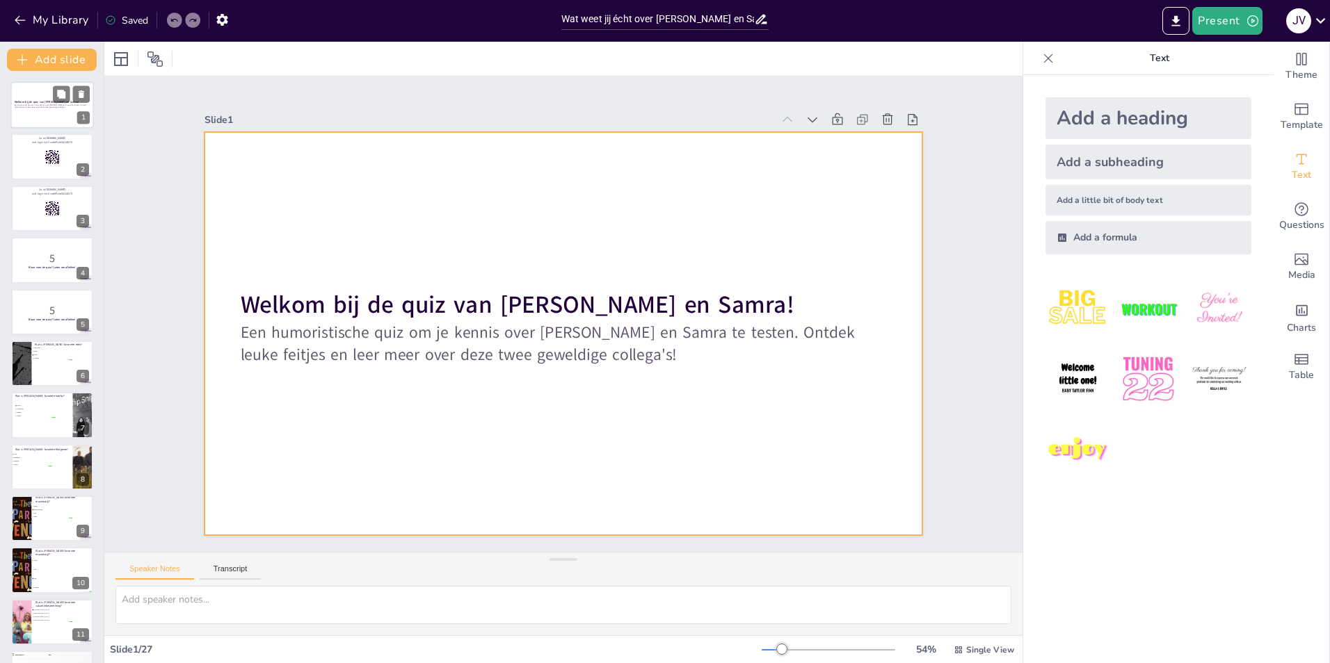
checkbox input "true"
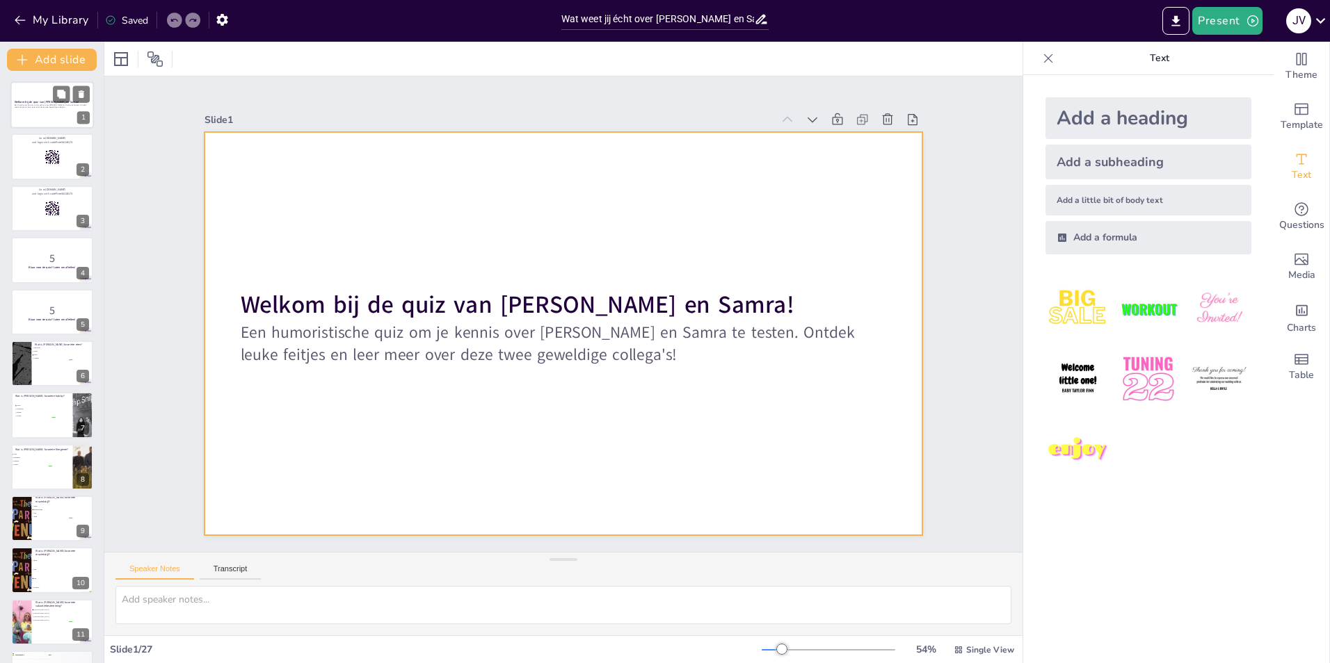
checkbox input "true"
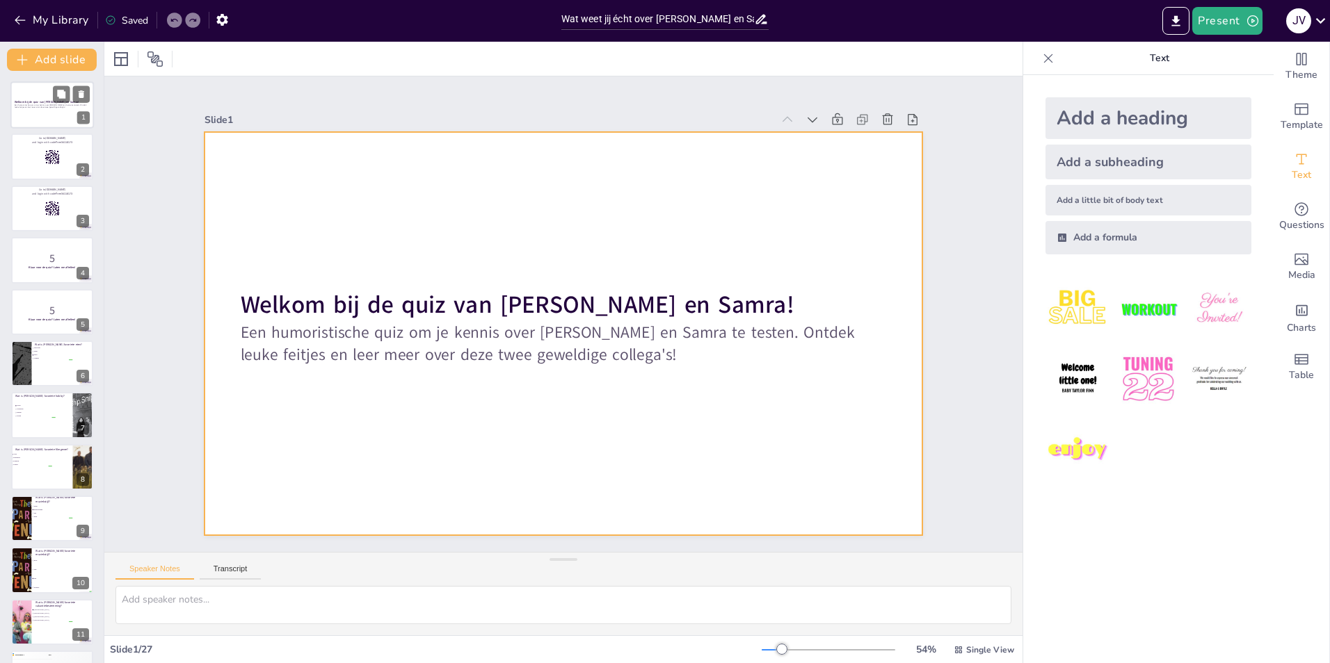
checkbox input "true"
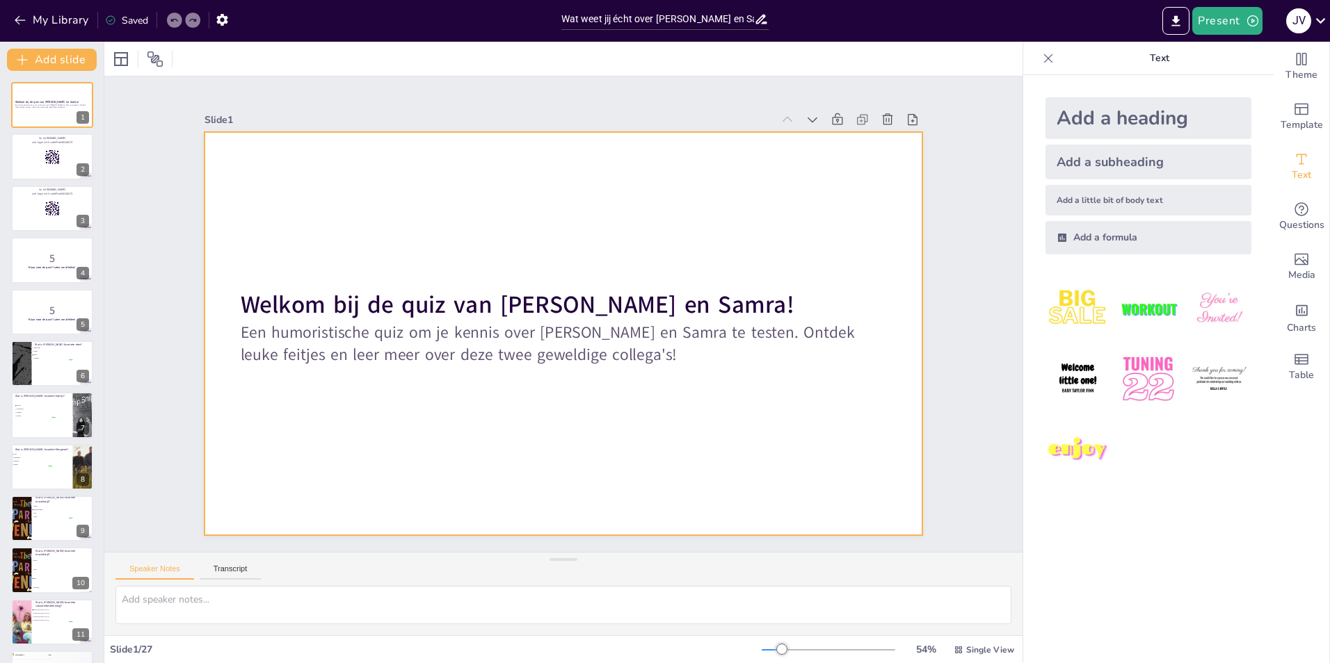
checkbox input "true"
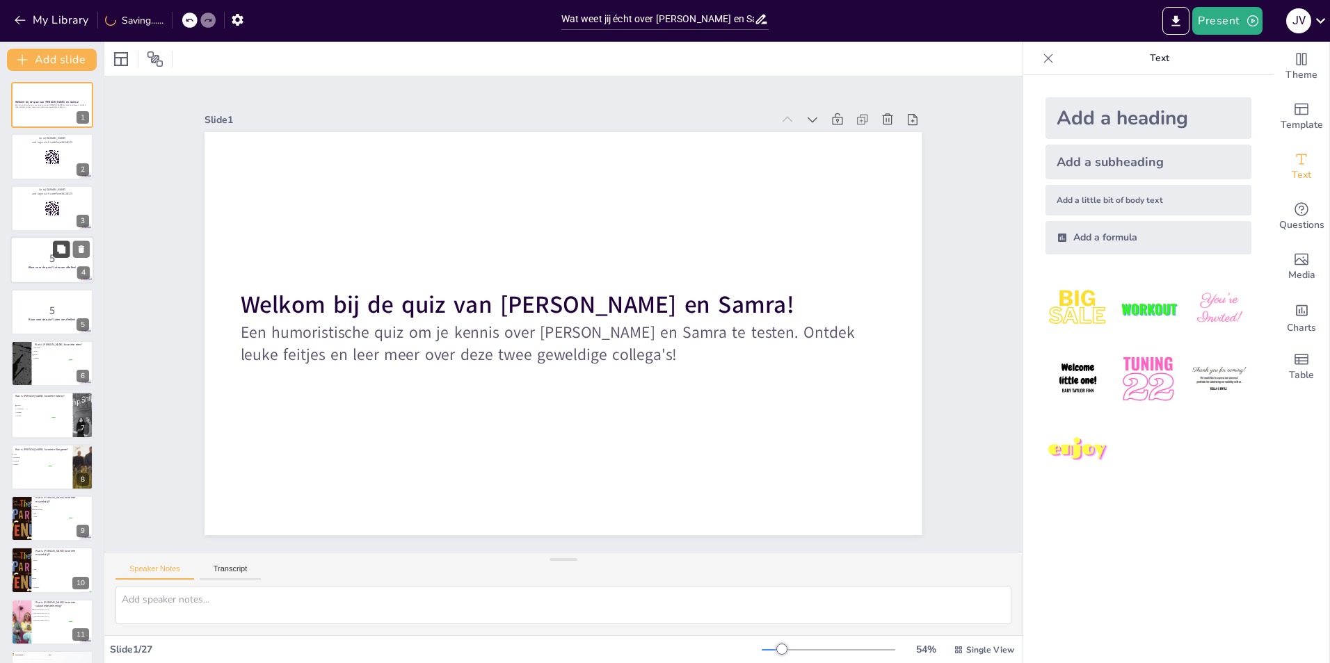
click at [53, 255] on button at bounding box center [61, 249] width 17 height 17
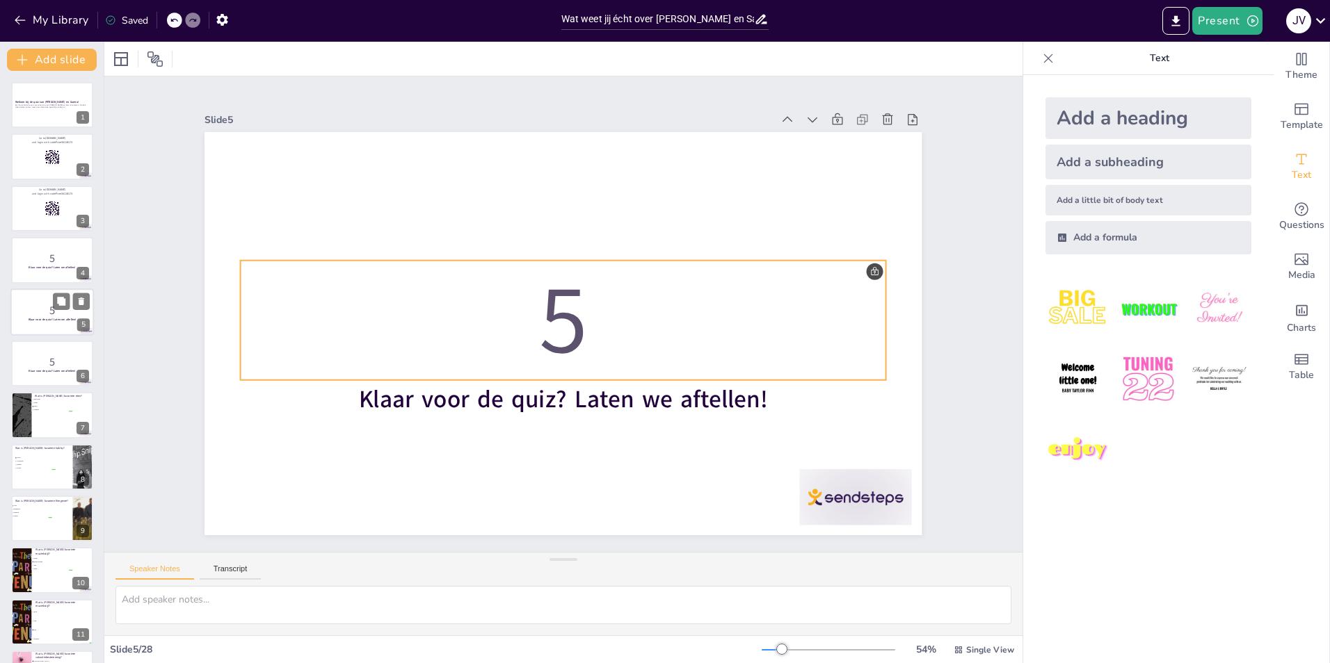
click at [42, 302] on p "5" at bounding box center [52, 309] width 75 height 15
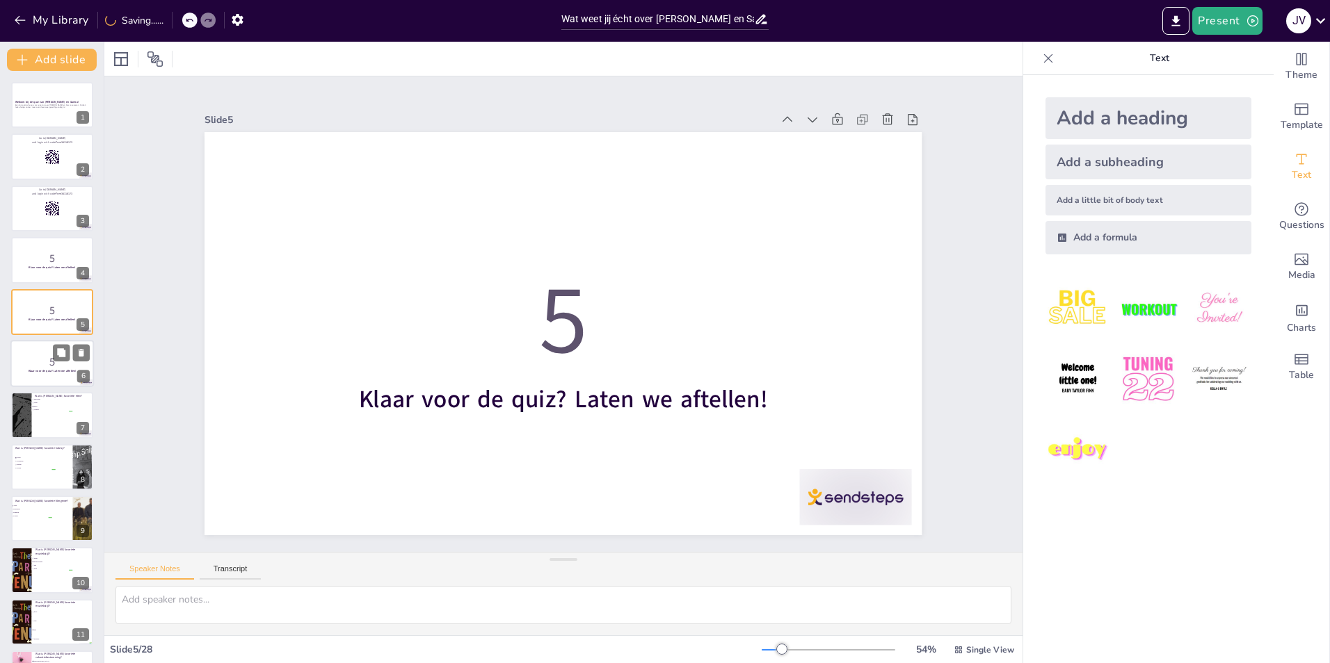
click at [35, 363] on p "5" at bounding box center [52, 362] width 75 height 15
click at [51, 416] on div at bounding box center [51, 415] width 83 height 47
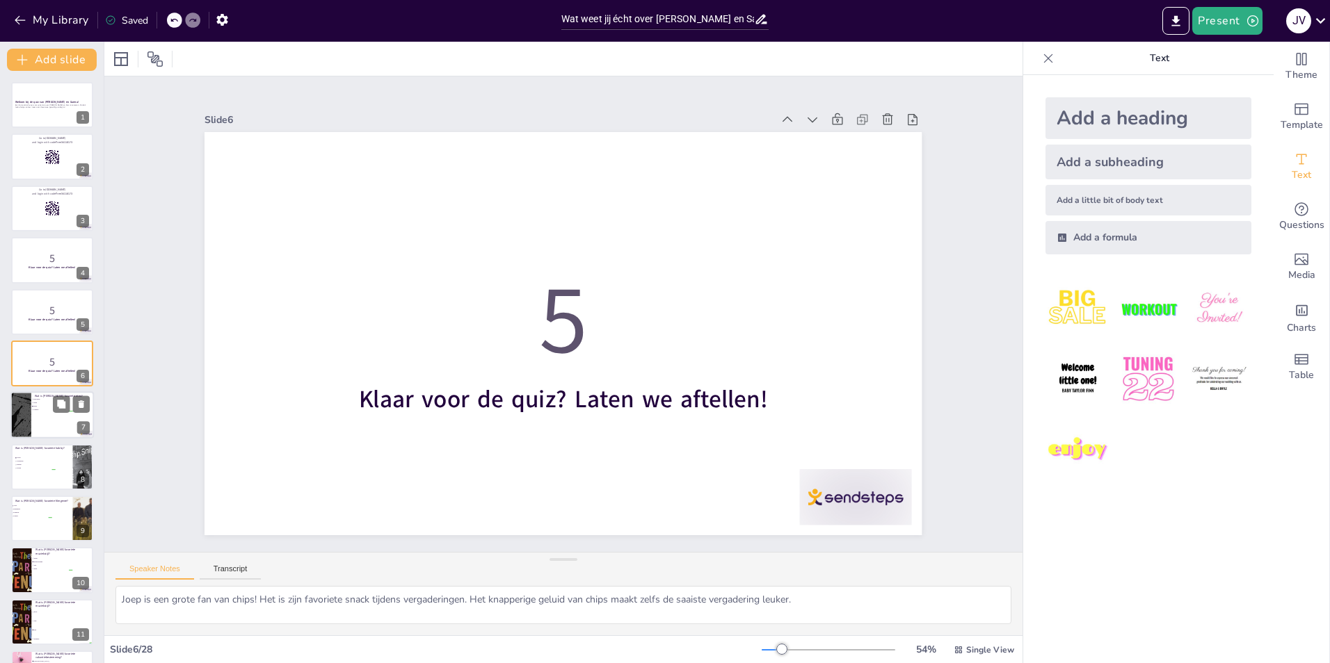
scroll to position [48, 0]
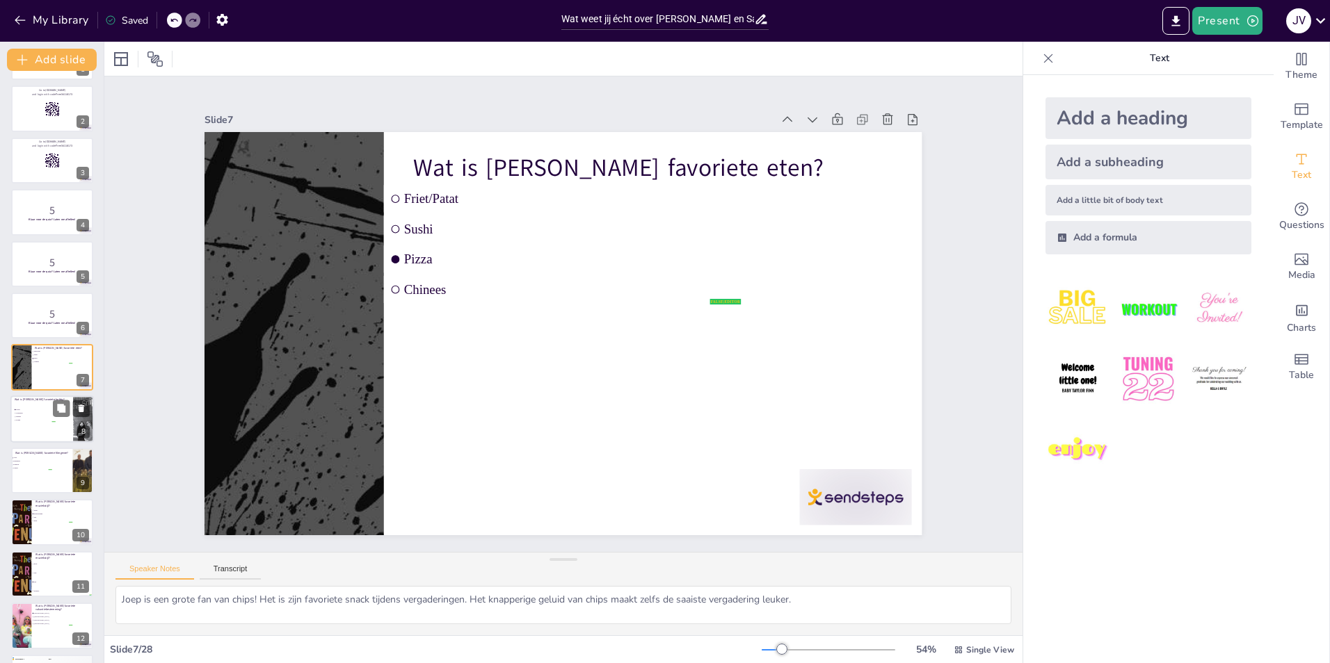
click at [31, 420] on span "Koken" at bounding box center [35, 420] width 39 height 2
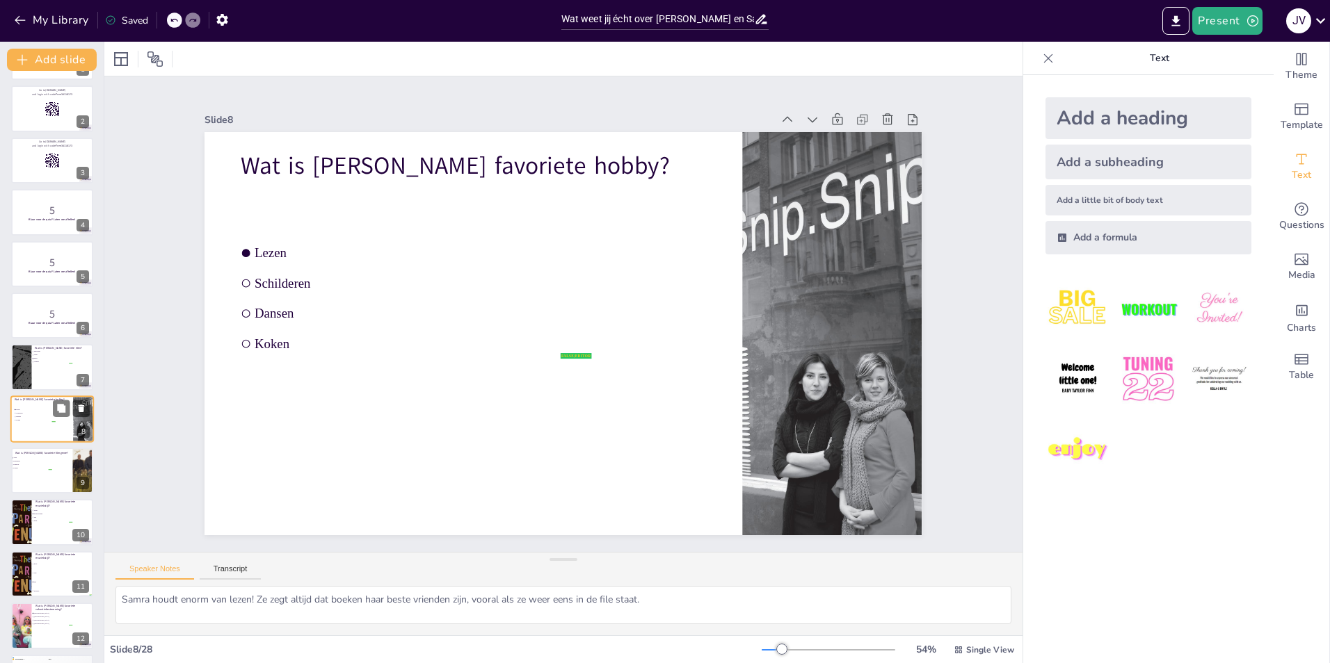
scroll to position [100, 0]
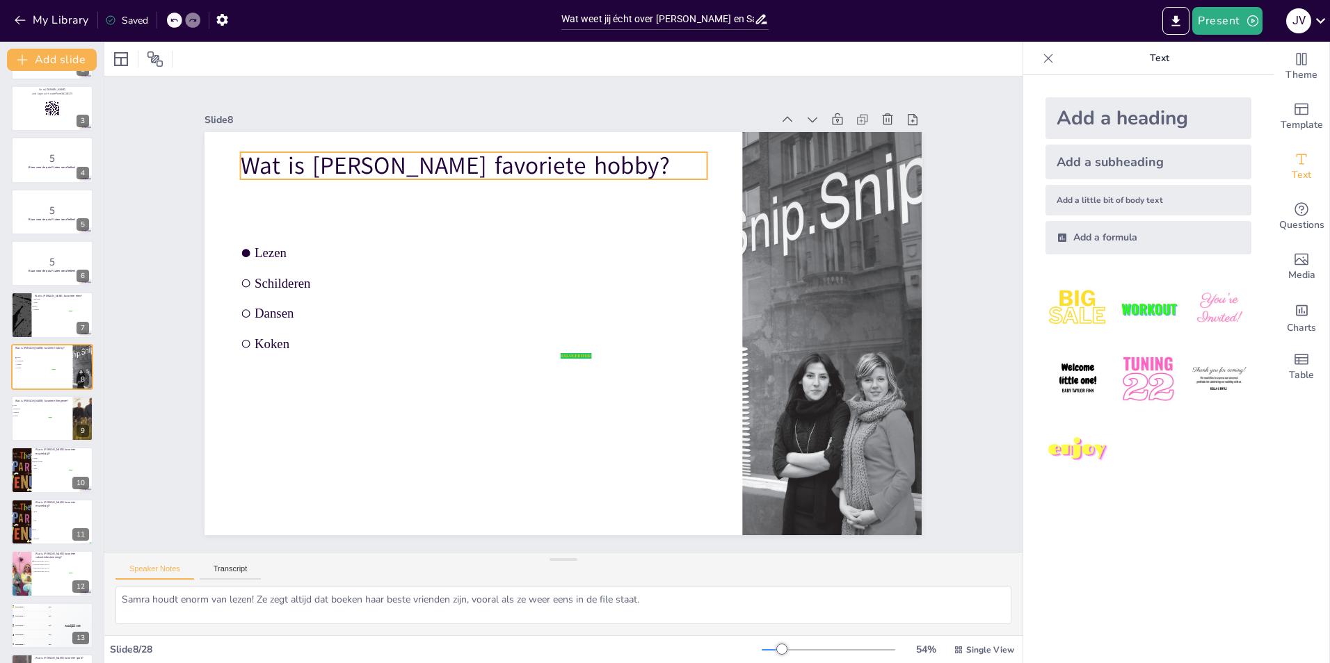
click at [437, 151] on p "Wat is [PERSON_NAME] favoriete hobby?" at bounding box center [506, 151] width 463 height 130
click at [387, 156] on p "Wat is [PERSON_NAME] favoriete hobby?" at bounding box center [489, 157] width 467 height 82
click at [586, 158] on p "Wat is [PERSON_NAME] favoriete hobby?" at bounding box center [523, 146] width 453 height 176
click at [586, 158] on p "Wat is [PERSON_NAME] favoriete hobby?" at bounding box center [474, 165] width 466 height 33
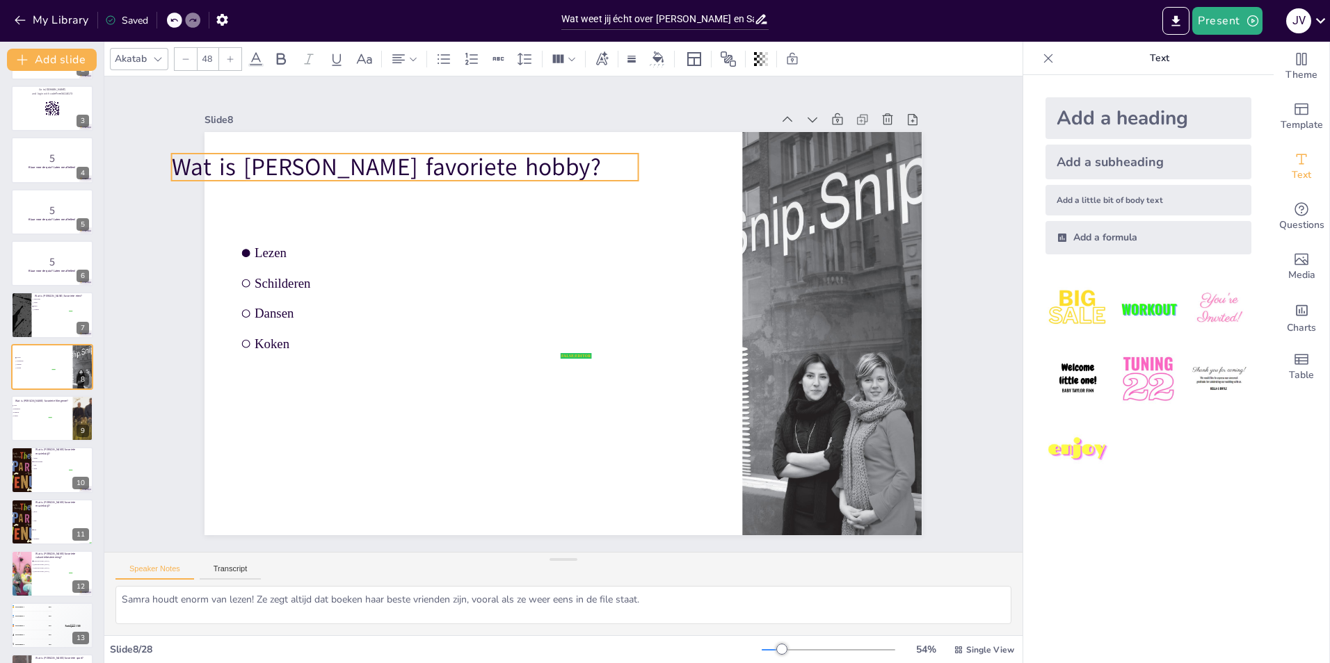
drag, startPoint x: 581, startPoint y: 161, endPoint x: 512, endPoint y: 162, distance: 68.9
click at [512, 162] on p "Wat is [PERSON_NAME] favoriete hobby?" at bounding box center [457, 126] width 453 height 176
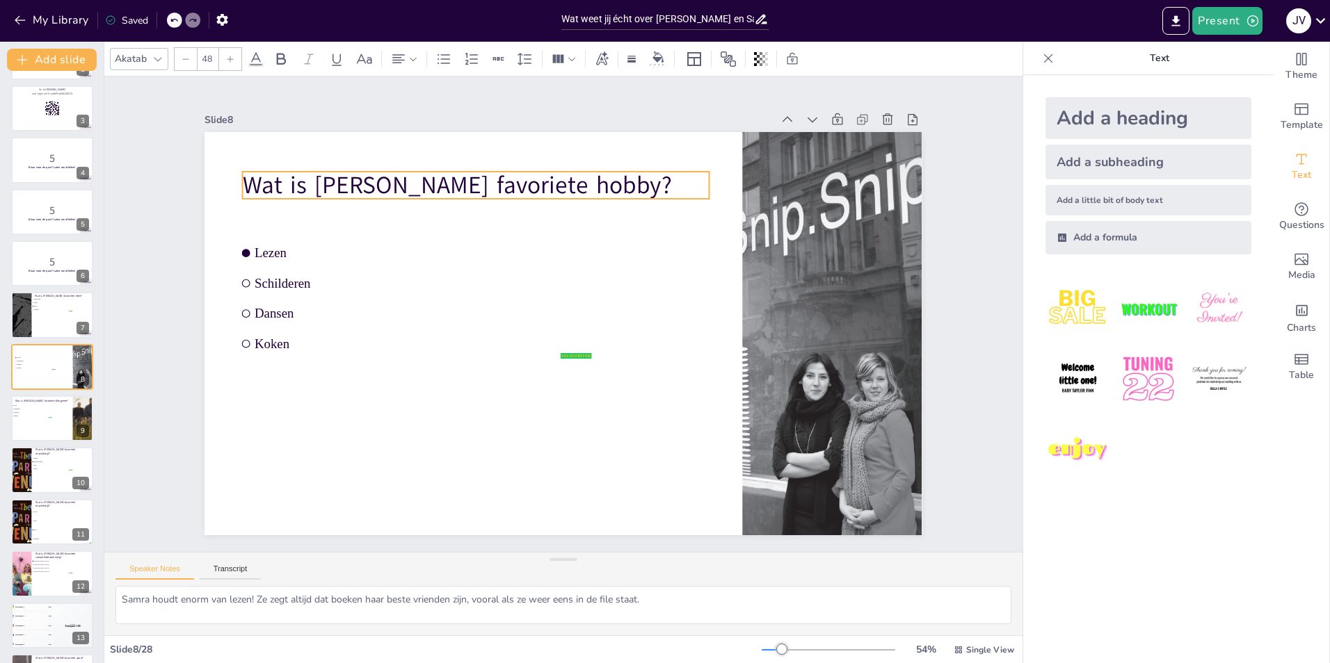
drag, startPoint x: 423, startPoint y: 162, endPoint x: 494, endPoint y: 180, distance: 73.2
click at [494, 180] on p "Wat is [PERSON_NAME] favoriete hobby?" at bounding box center [504, 170] width 463 height 130
click at [423, 179] on p "Wat is [PERSON_NAME] favoriete hobby?" at bounding box center [489, 177] width 467 height 82
click at [397, 179] on p "Wat is [PERSON_NAME] favoriete hobby?" at bounding box center [521, 166] width 453 height 176
click at [403, 179] on p "Wat is [PERSON_NAME] favoriete hobby?" at bounding box center [569, 160] width 396 height 301
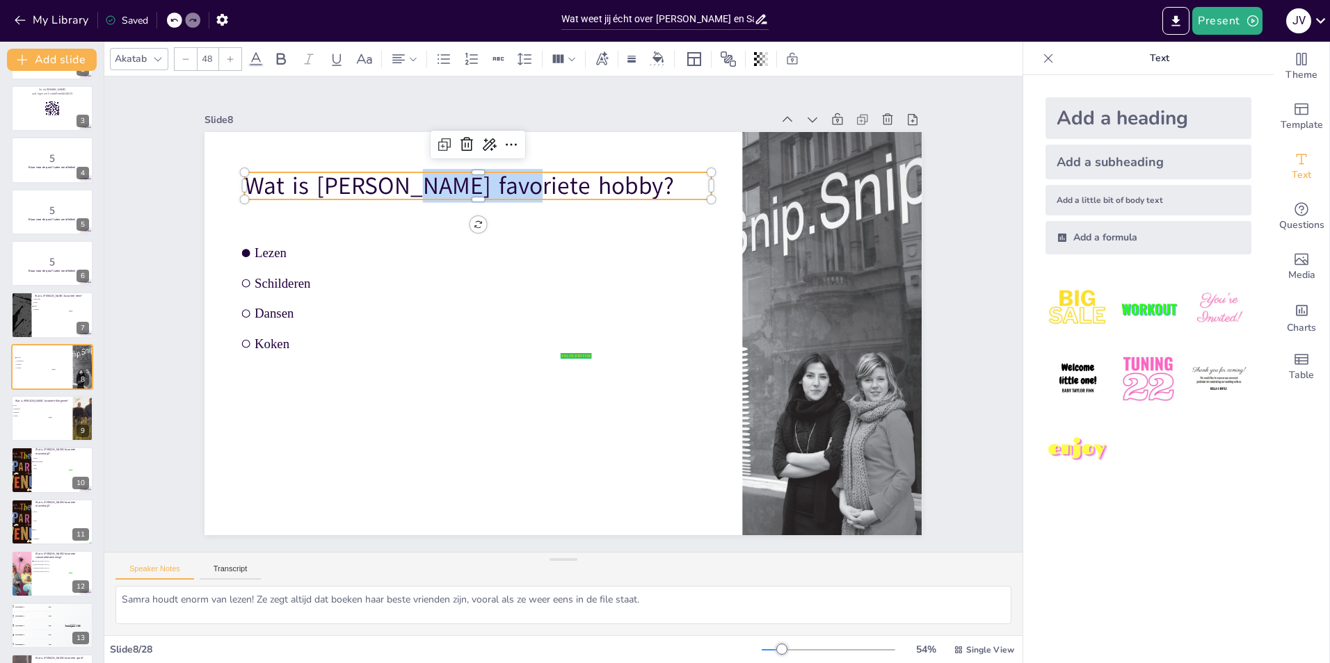
click at [403, 179] on p "Wat is [PERSON_NAME] favoriete hobby?" at bounding box center [506, 170] width 463 height 129
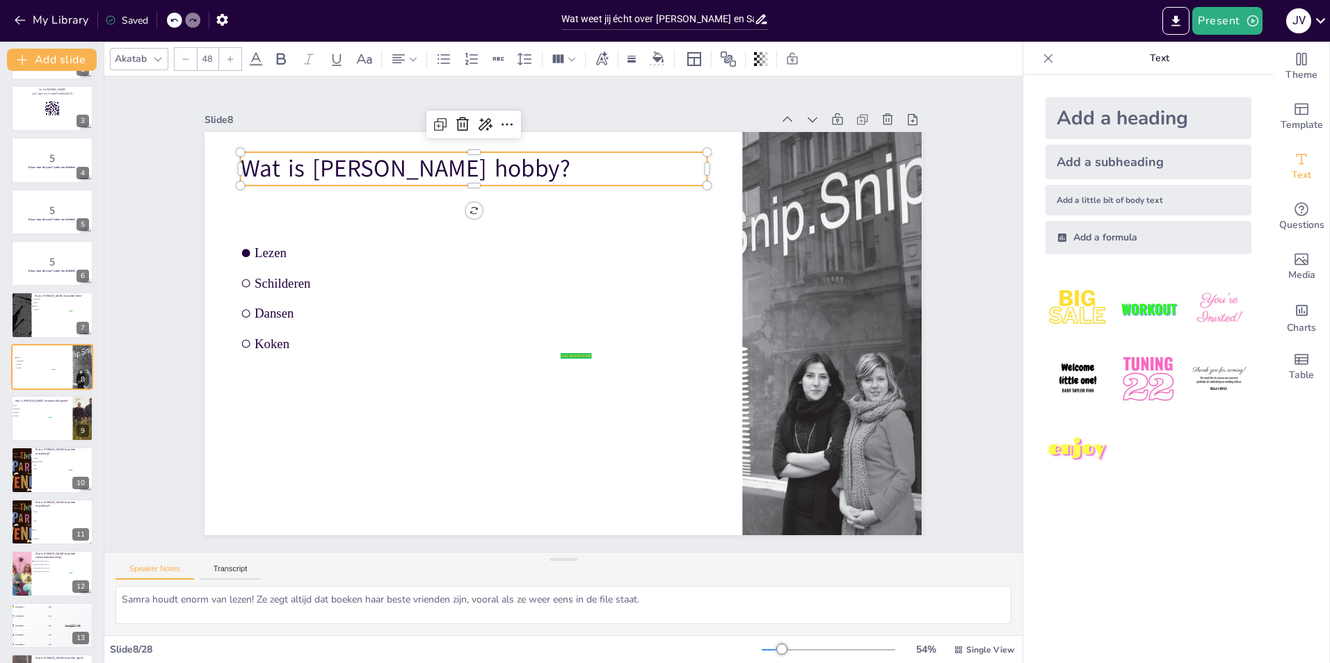
click at [549, 159] on p "Wat is [PERSON_NAME] hobby?" at bounding box center [659, 172] width 220 height 439
click at [444, 159] on p "Wat is [PERSON_NAME] hobby?" at bounding box center [489, 161] width 467 height 82
click at [444, 159] on p "Wat is [PERSON_NAME] ?" at bounding box center [506, 154] width 463 height 130
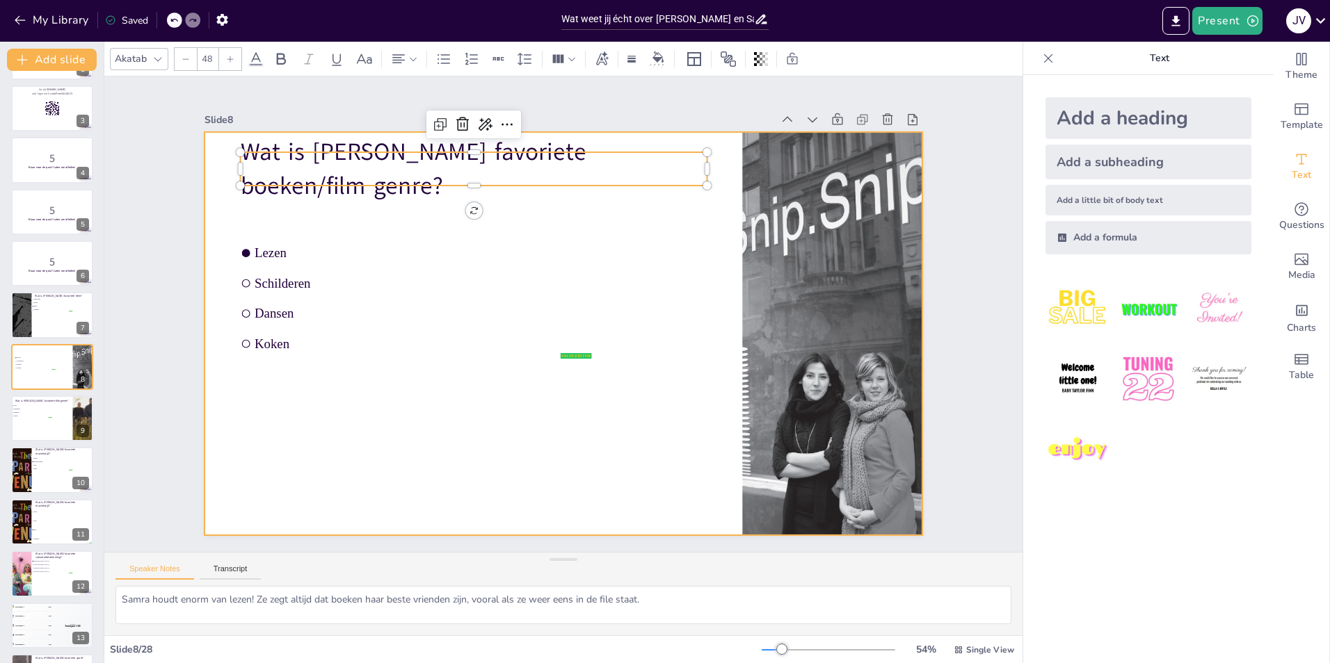
click at [440, 220] on div at bounding box center [559, 333] width 785 height 543
click at [453, 152] on p "Wat is [PERSON_NAME] favoriete boeken/film genre?" at bounding box center [558, 143] width 437 height 291
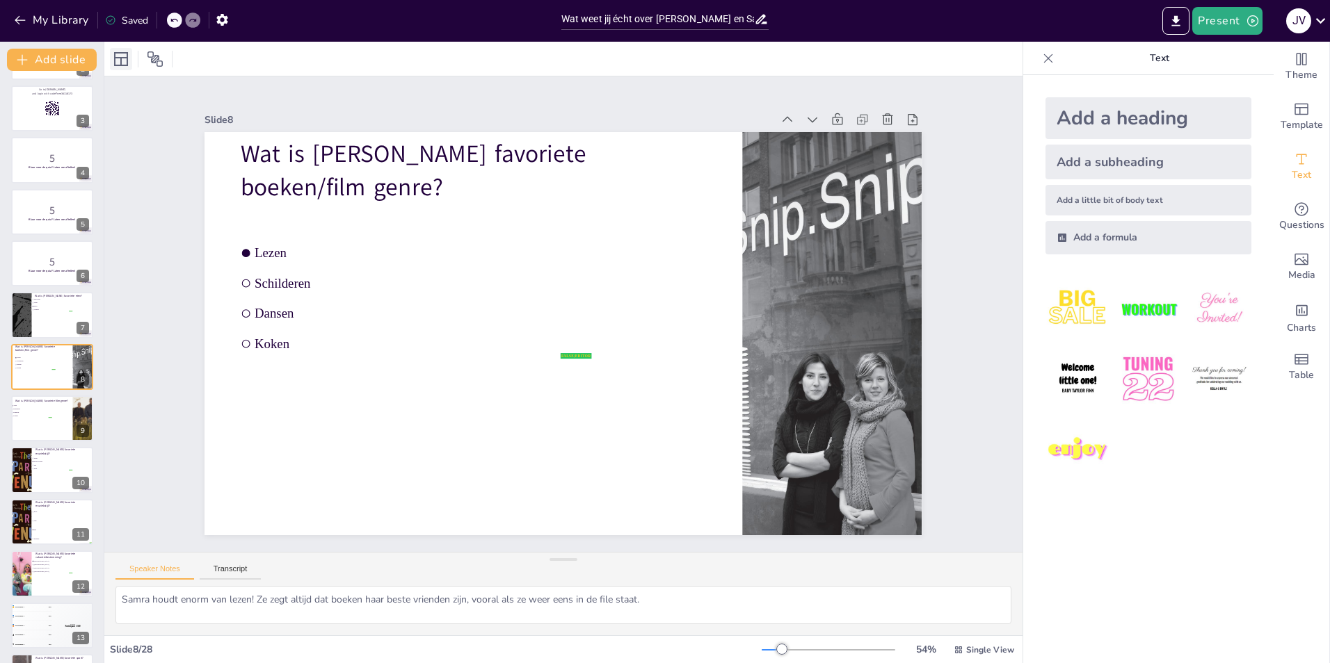
click at [121, 65] on icon at bounding box center [121, 59] width 14 height 14
click at [152, 62] on icon at bounding box center [154, 58] width 15 height 15
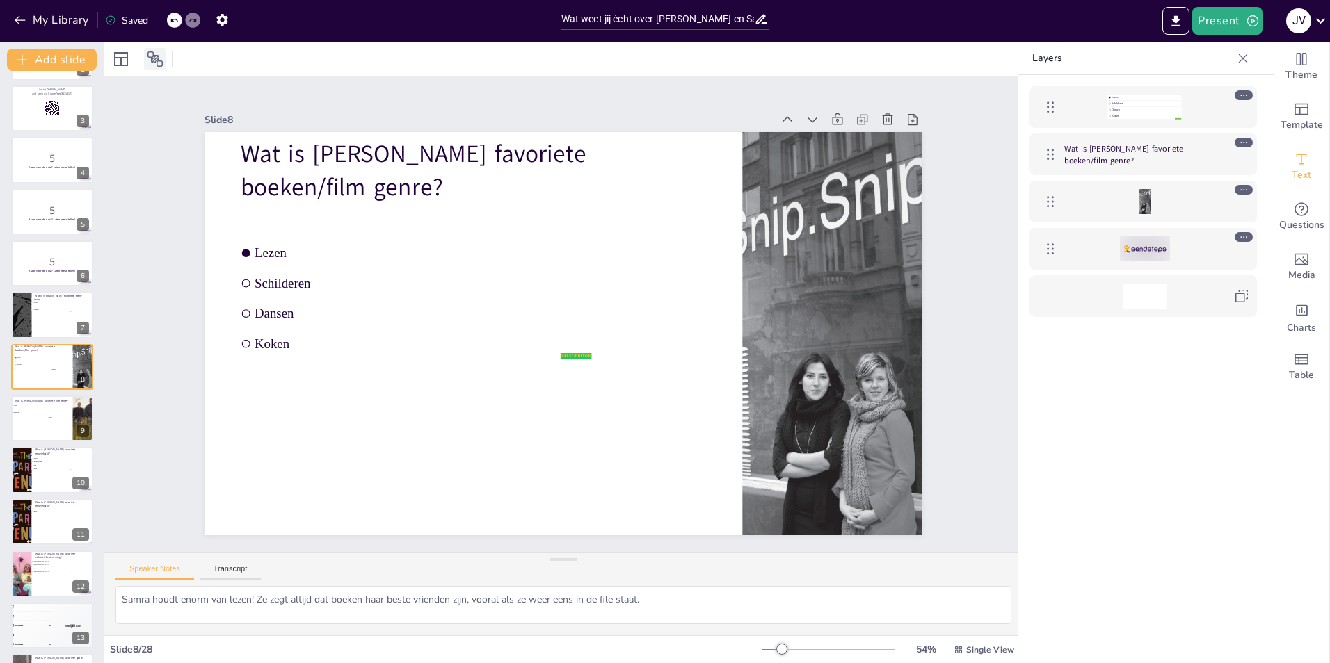
click at [151, 58] on icon at bounding box center [154, 58] width 15 height 15
click at [105, 60] on div at bounding box center [563, 59] width 918 height 34
click at [1166, 462] on div "false | editor [PERSON_NAME] Dansen Koken Wat is [PERSON_NAME] favoriete boeken…" at bounding box center [1143, 390] width 250 height 630
click at [1301, 118] on span "Template" at bounding box center [1301, 125] width 42 height 15
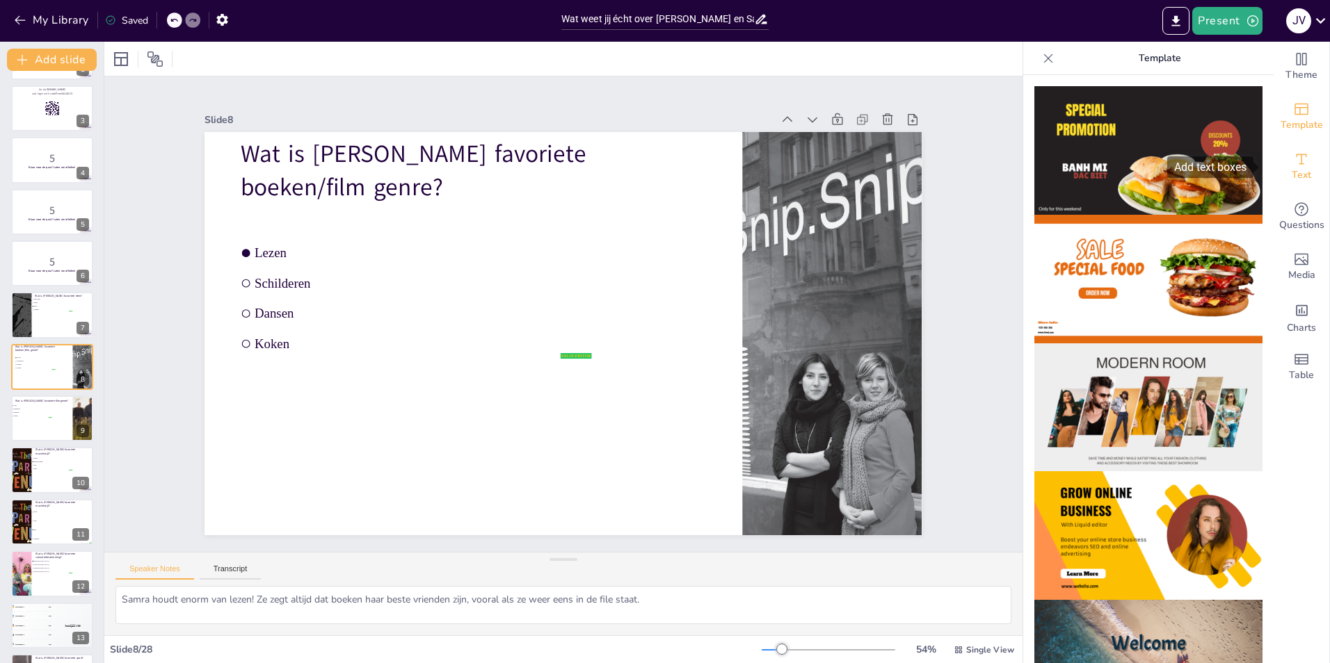
click at [1293, 154] on icon "Add text boxes" at bounding box center [1301, 159] width 17 height 17
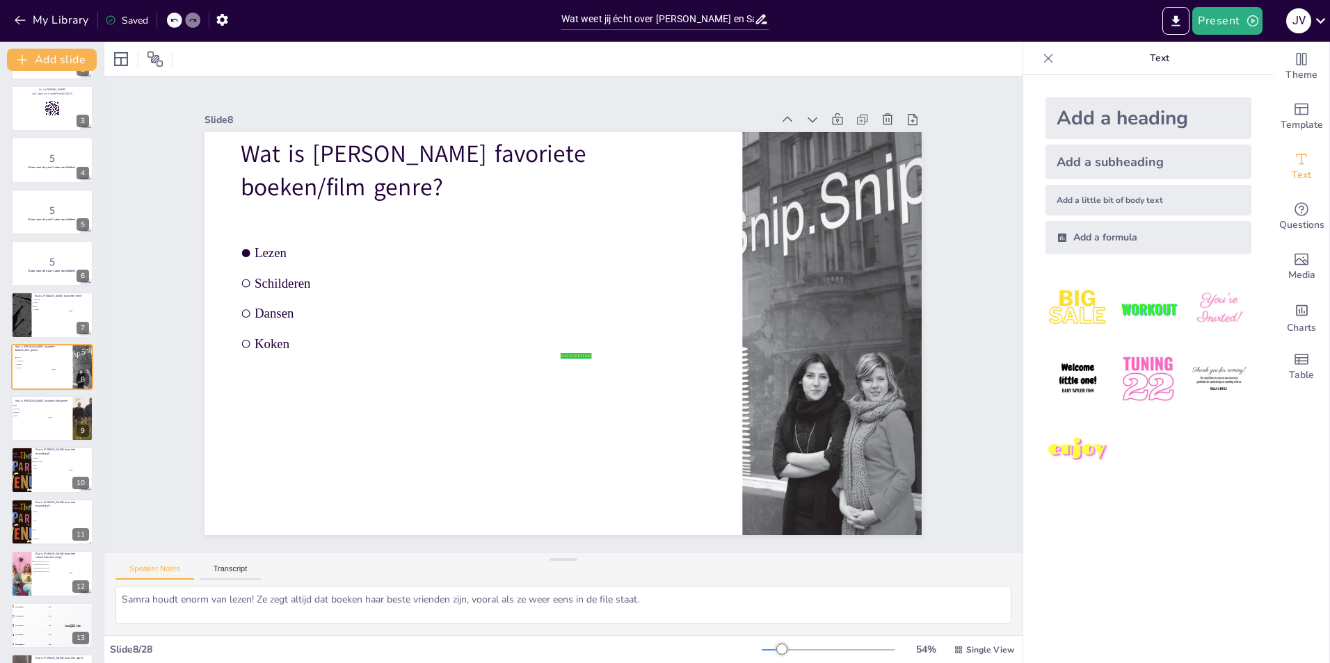
click at [1041, 62] on icon at bounding box center [1048, 58] width 14 height 14
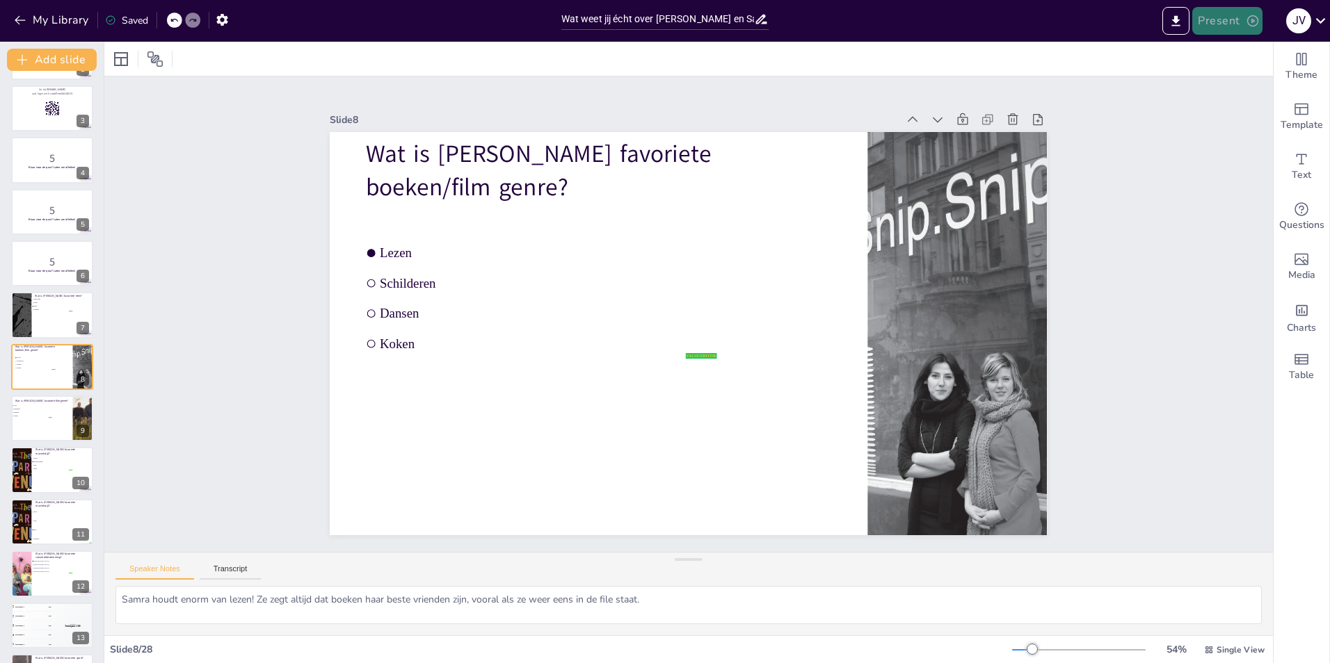
click at [1246, 24] on icon "button" at bounding box center [1252, 21] width 14 height 14
click at [1231, 53] on li "Preview presentation" at bounding box center [1247, 51] width 109 height 22
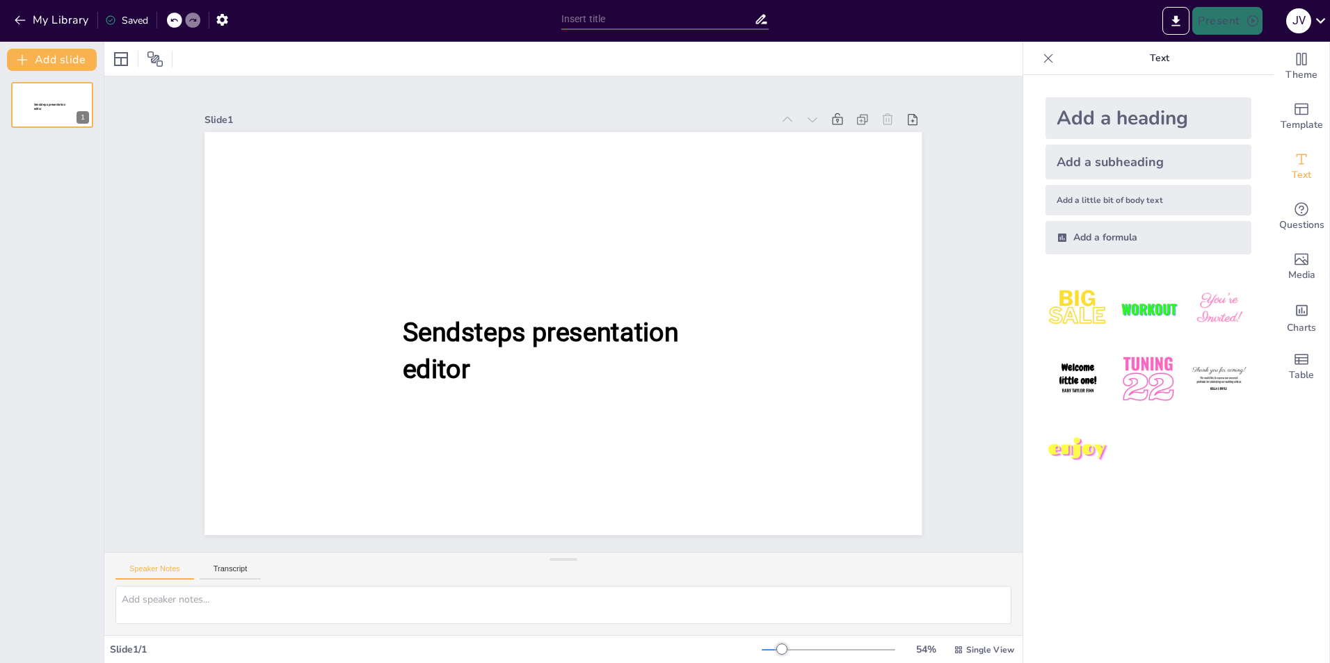
type input "Wat weet jij écht over [PERSON_NAME] en Samra? Quiz je weg naar de waarheid!"
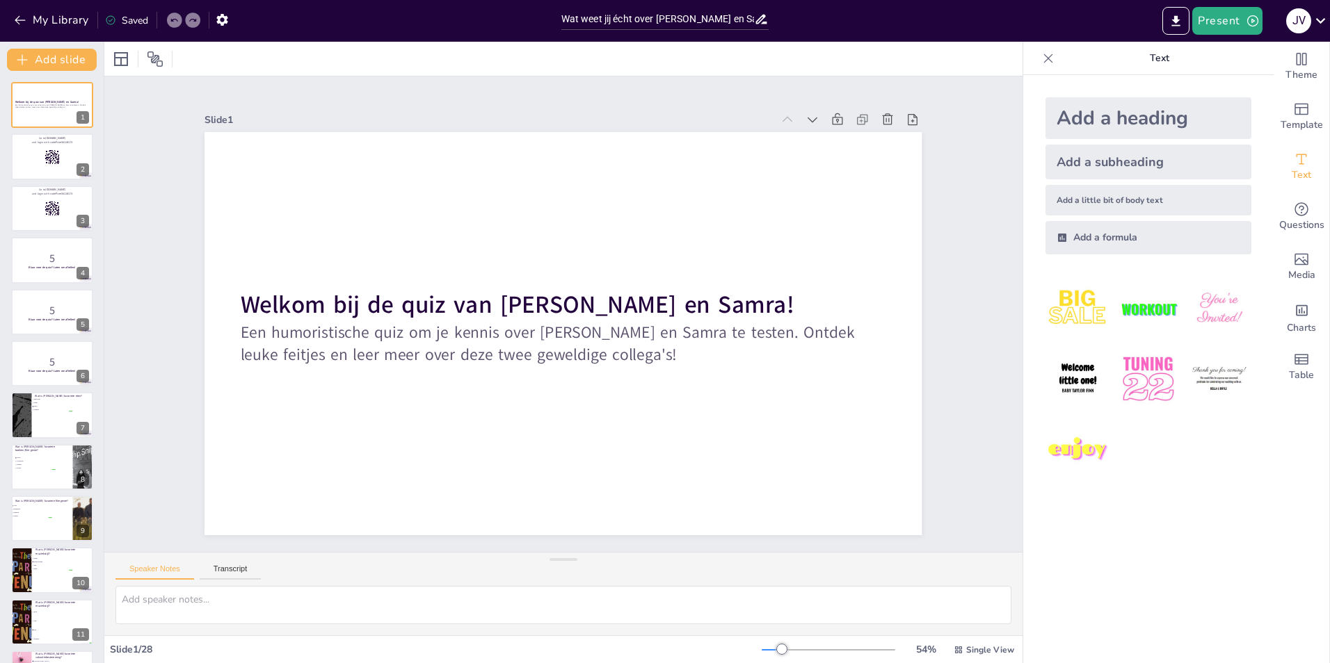
checkbox input "true"
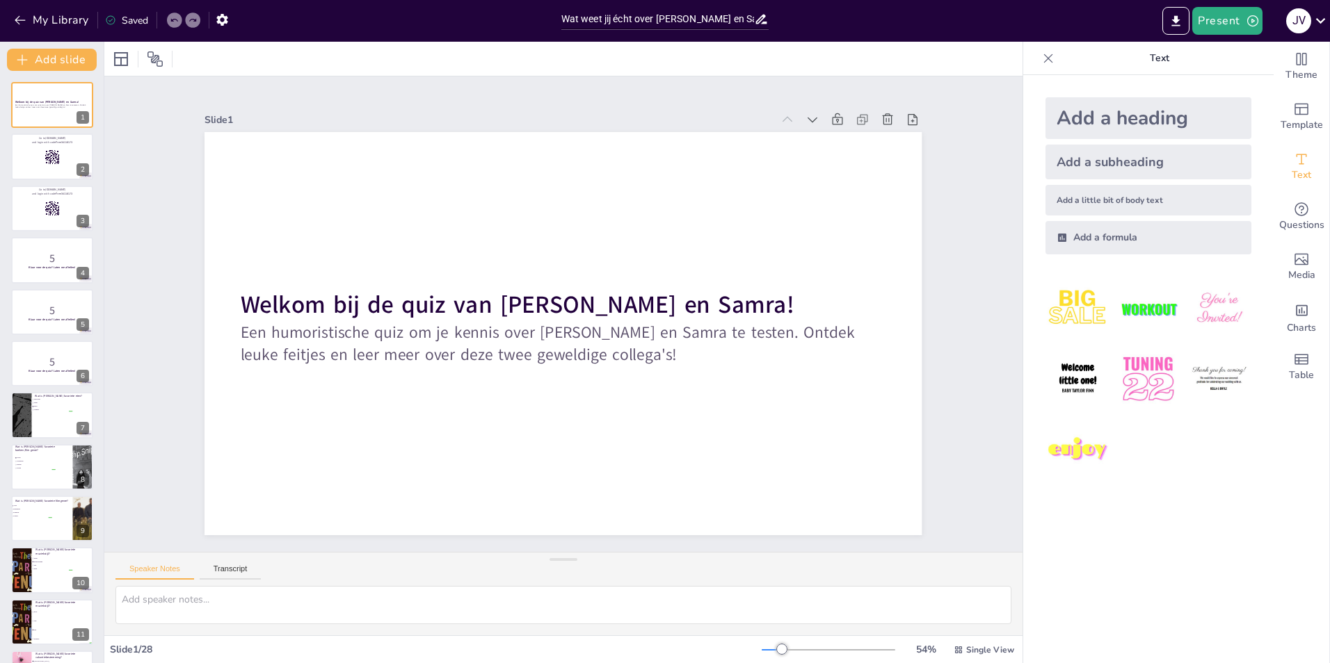
checkbox input "true"
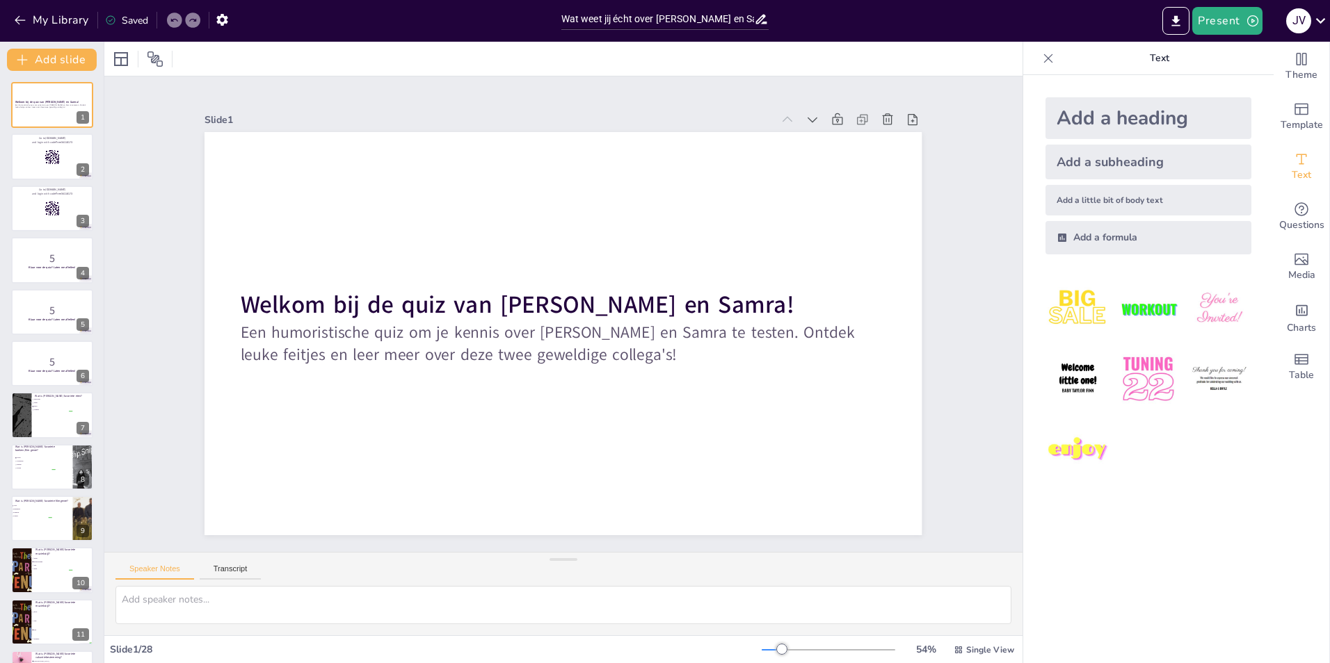
checkbox input "true"
click at [1294, 314] on icon "Add charts and graphs" at bounding box center [1301, 310] width 15 height 15
checkbox input "true"
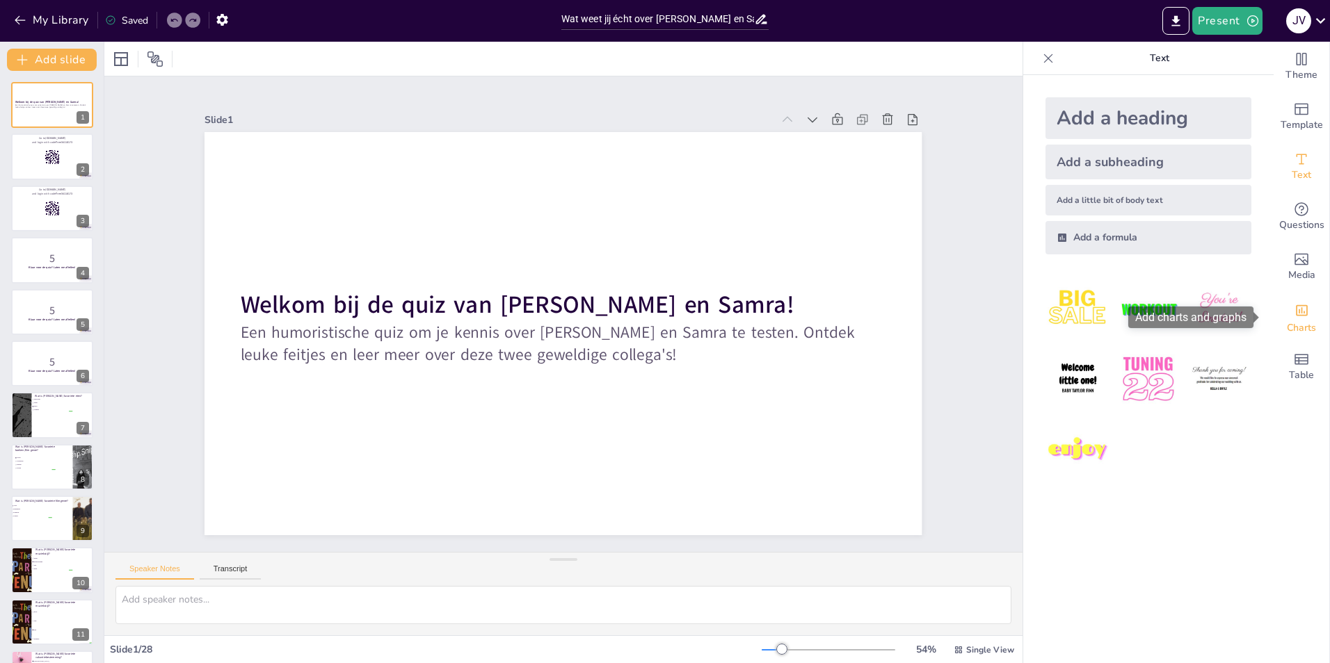
checkbox input "true"
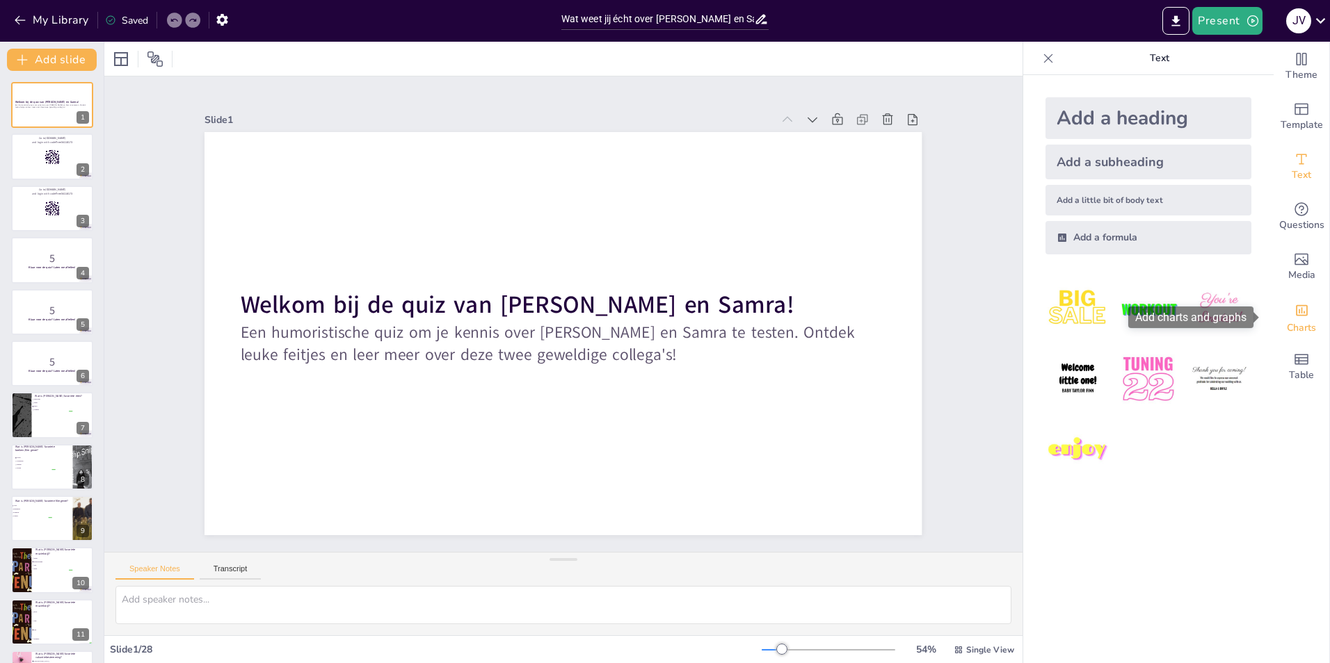
checkbox input "true"
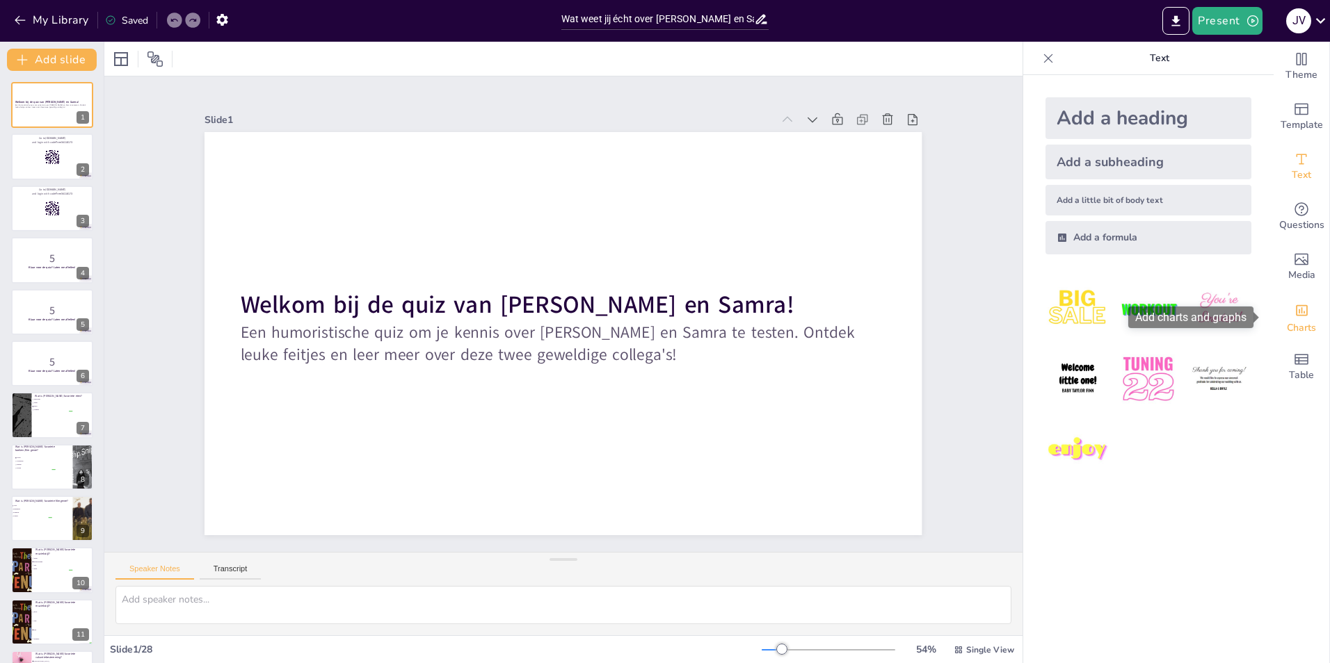
checkbox input "true"
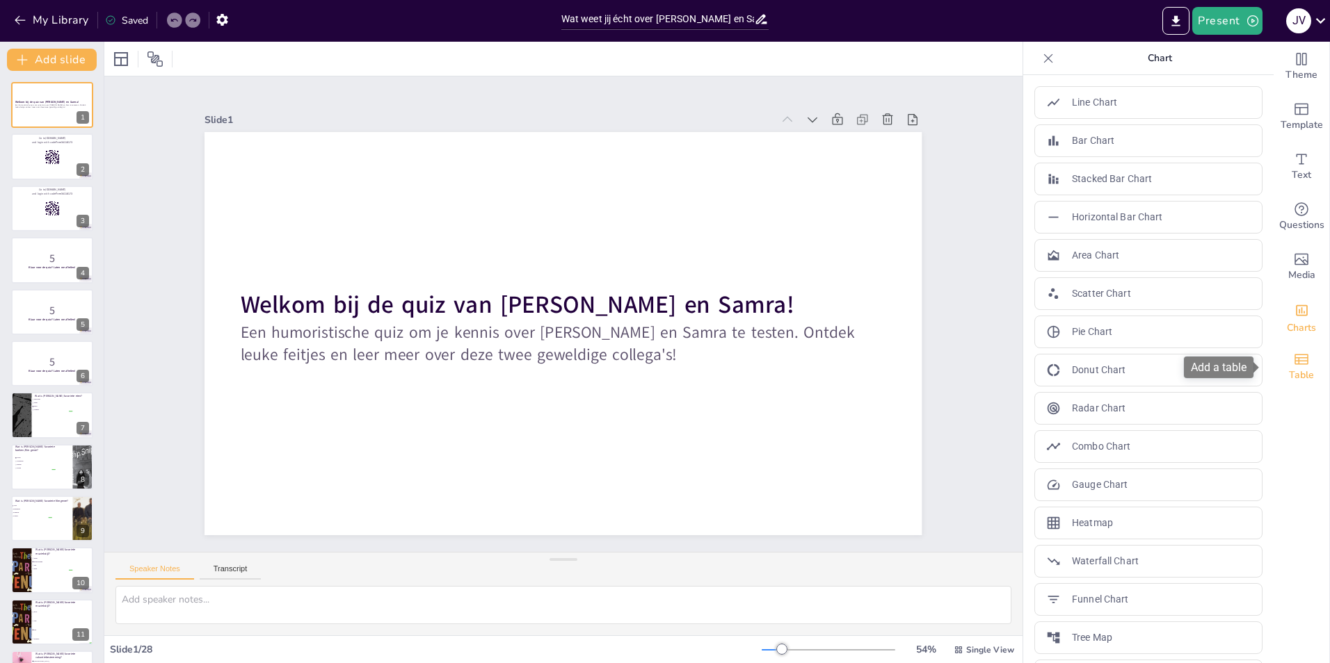
click at [1296, 365] on icon "Add a table" at bounding box center [1301, 359] width 17 height 17
checkbox input "true"
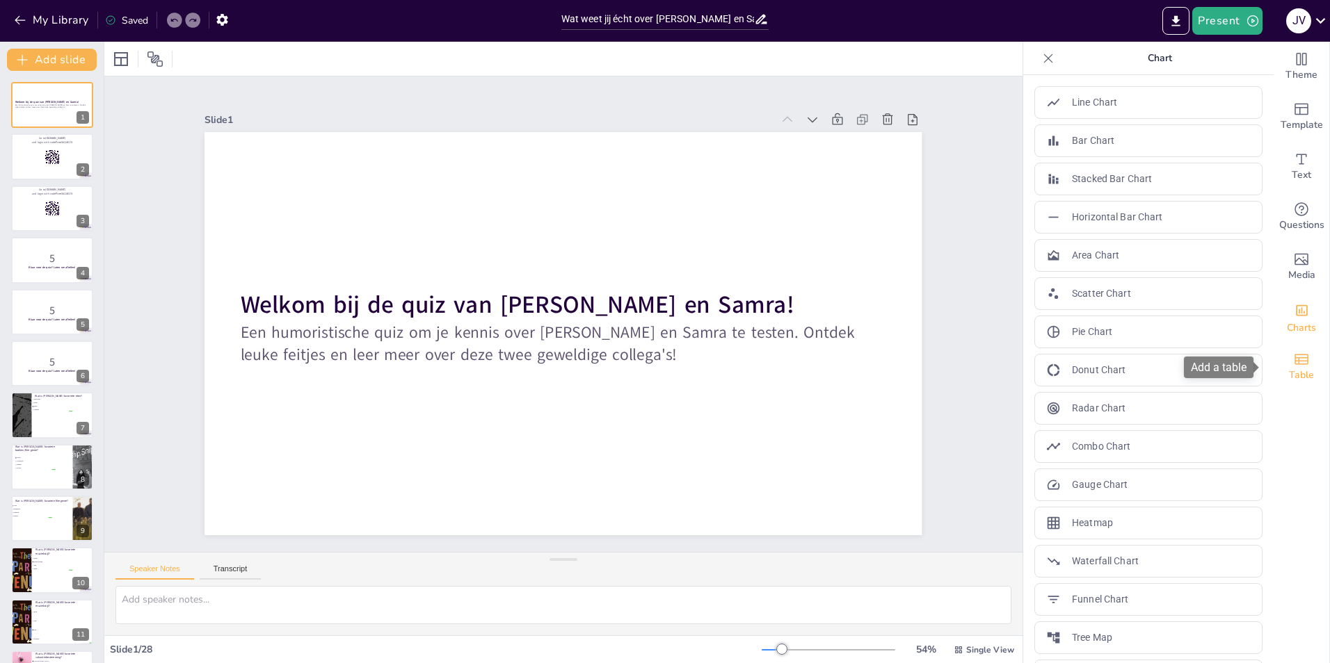
checkbox input "true"
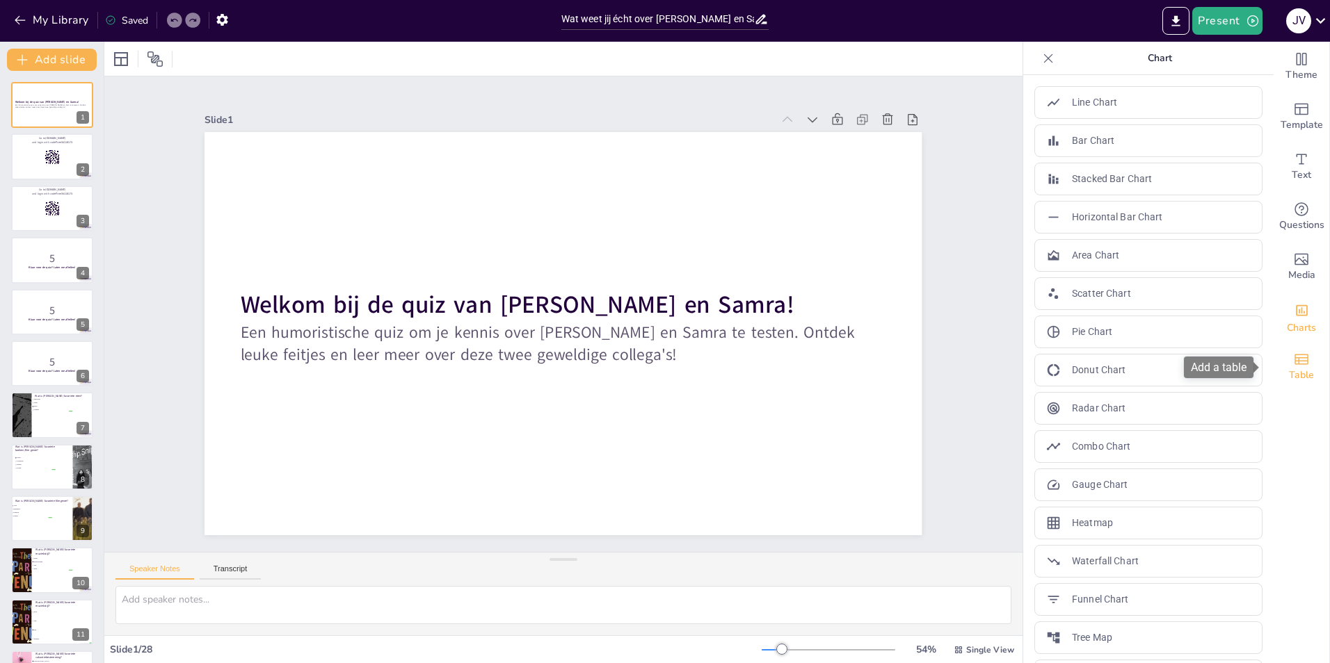
checkbox input "true"
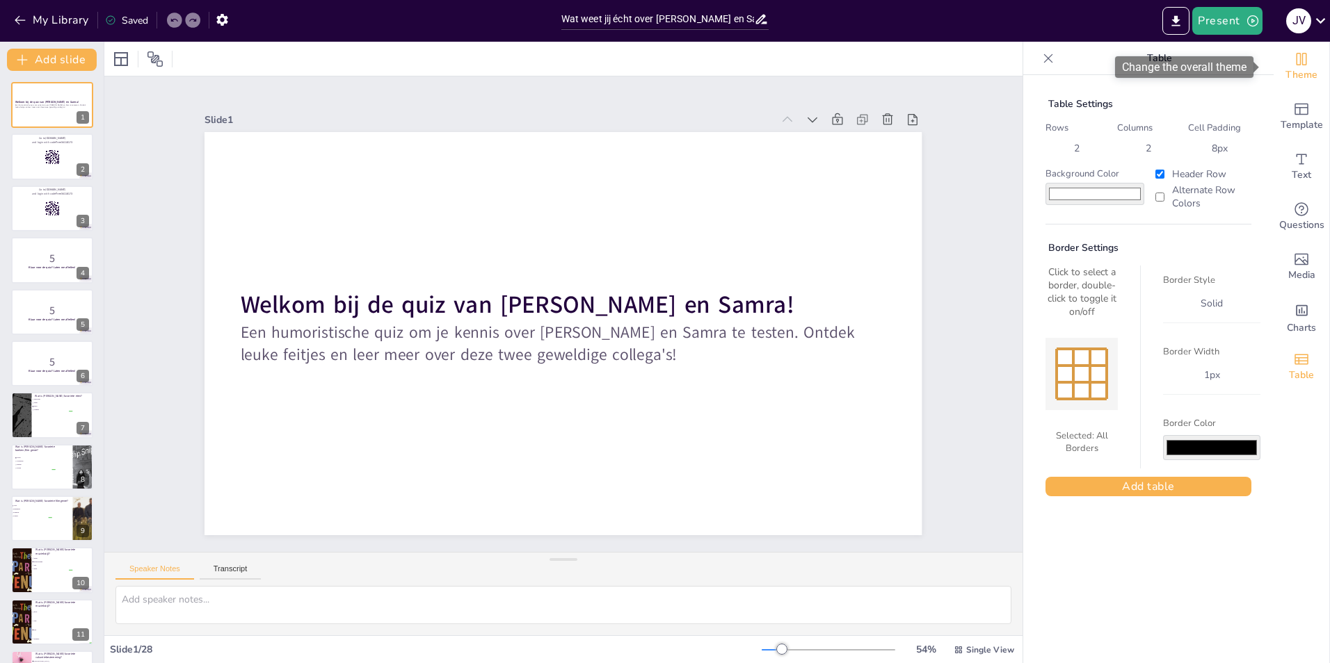
click at [1302, 66] on div "Theme" at bounding box center [1301, 67] width 56 height 50
checkbox input "true"
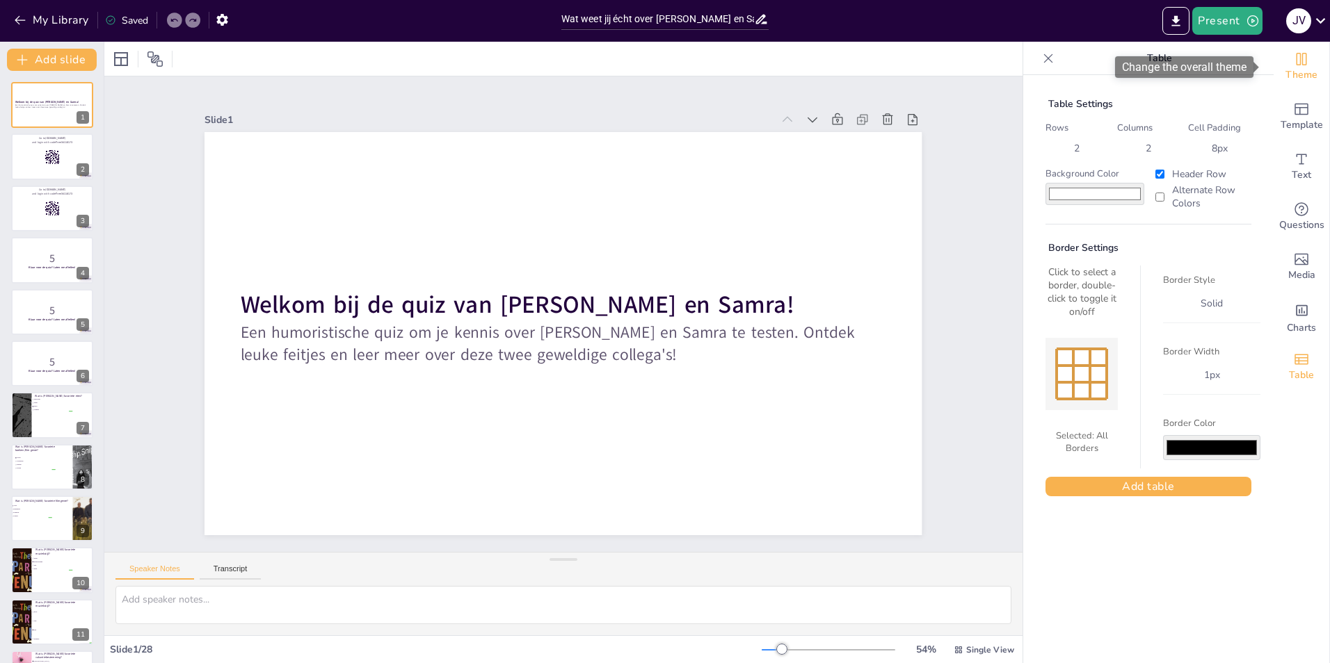
checkbox input "true"
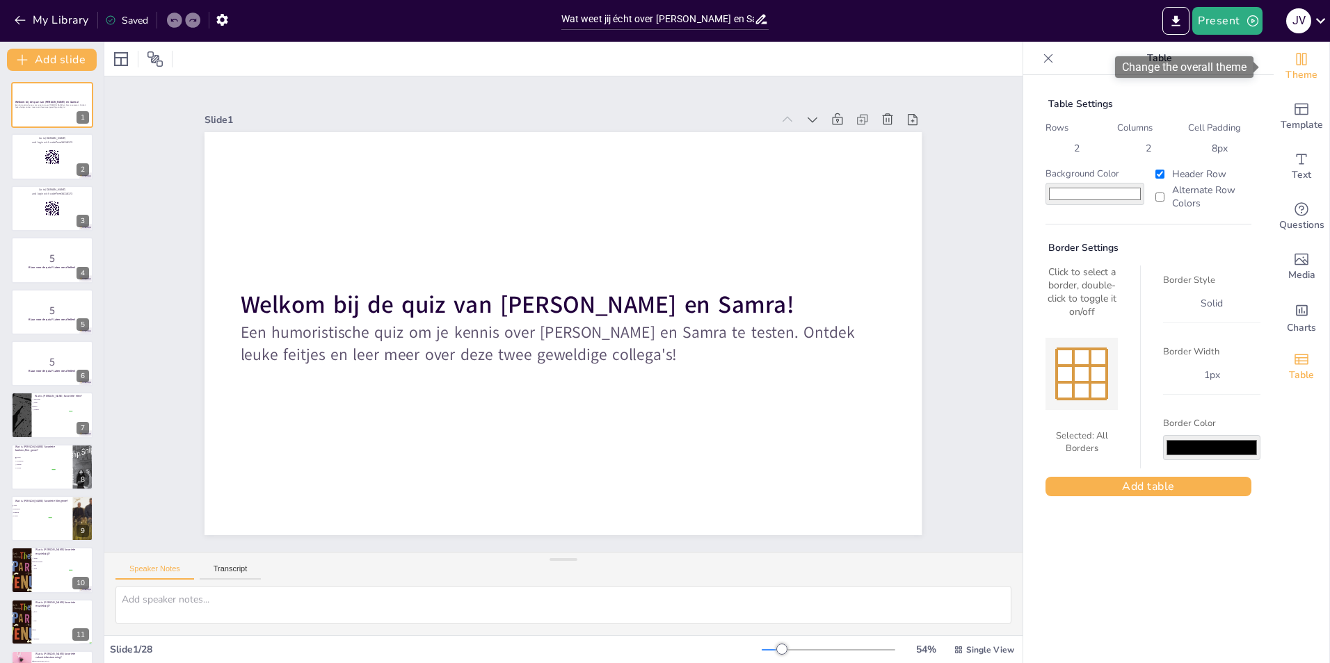
checkbox input "true"
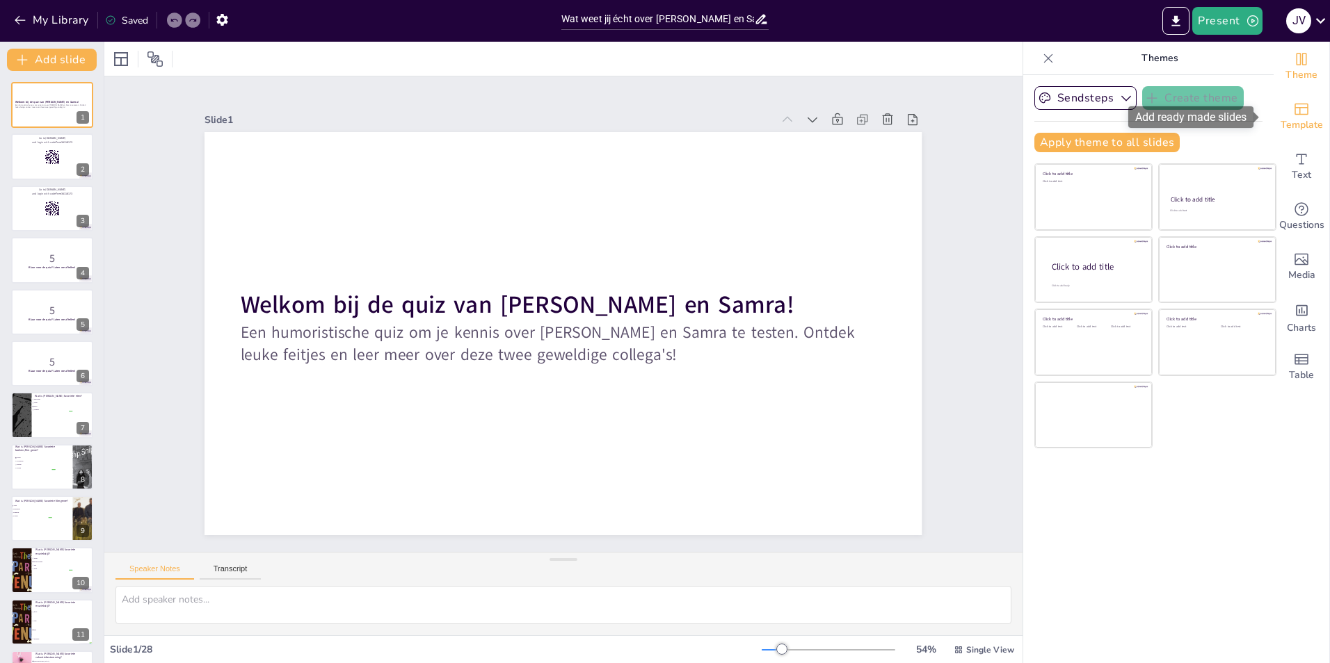
click at [1293, 101] on icon "Add ready made slides" at bounding box center [1301, 109] width 17 height 17
checkbox input "true"
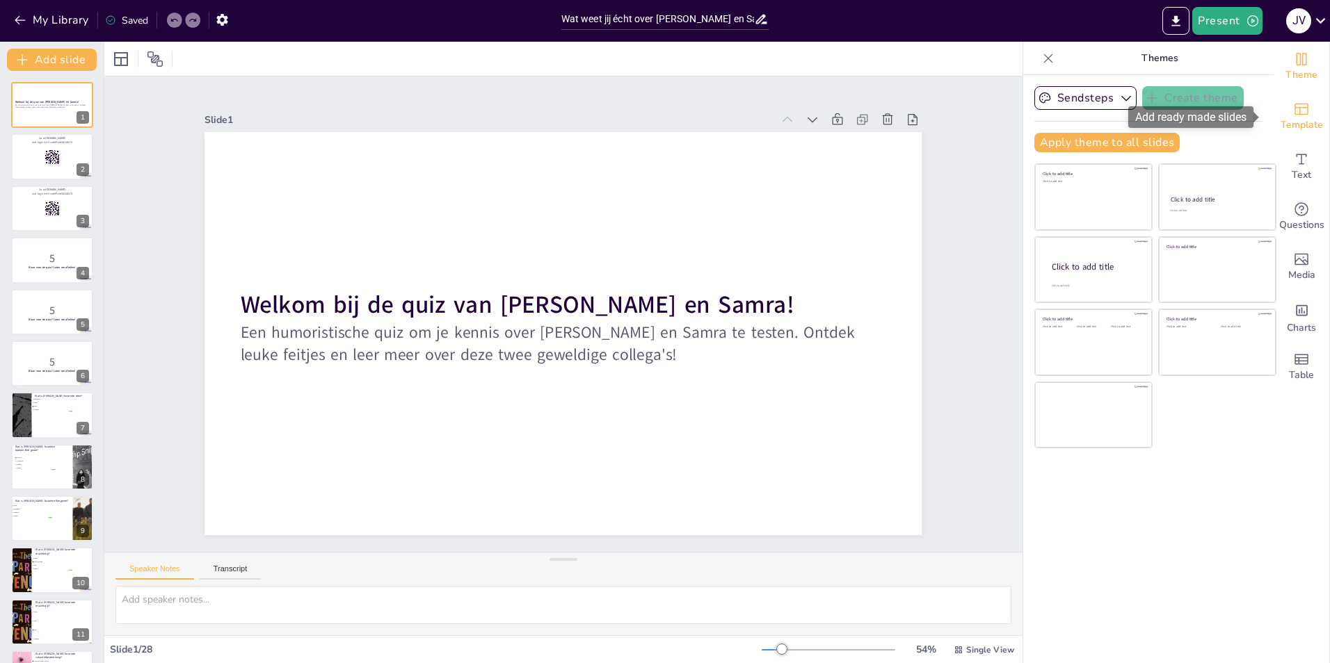
checkbox input "true"
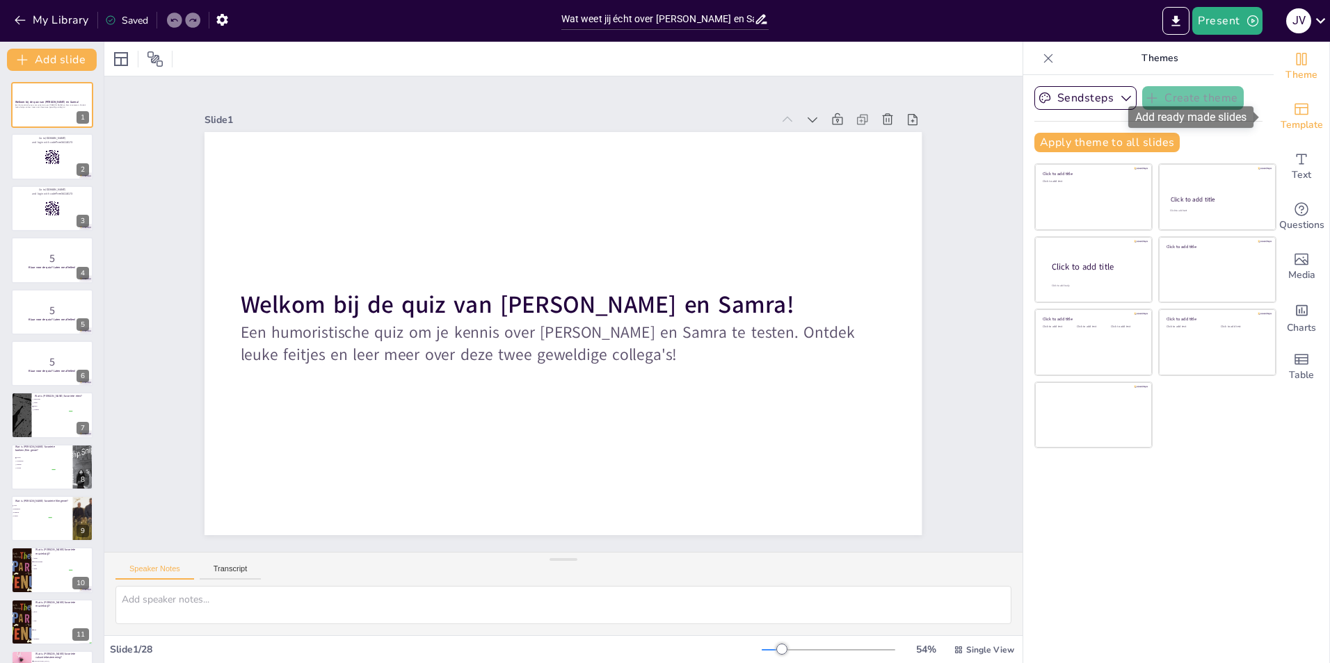
checkbox input "true"
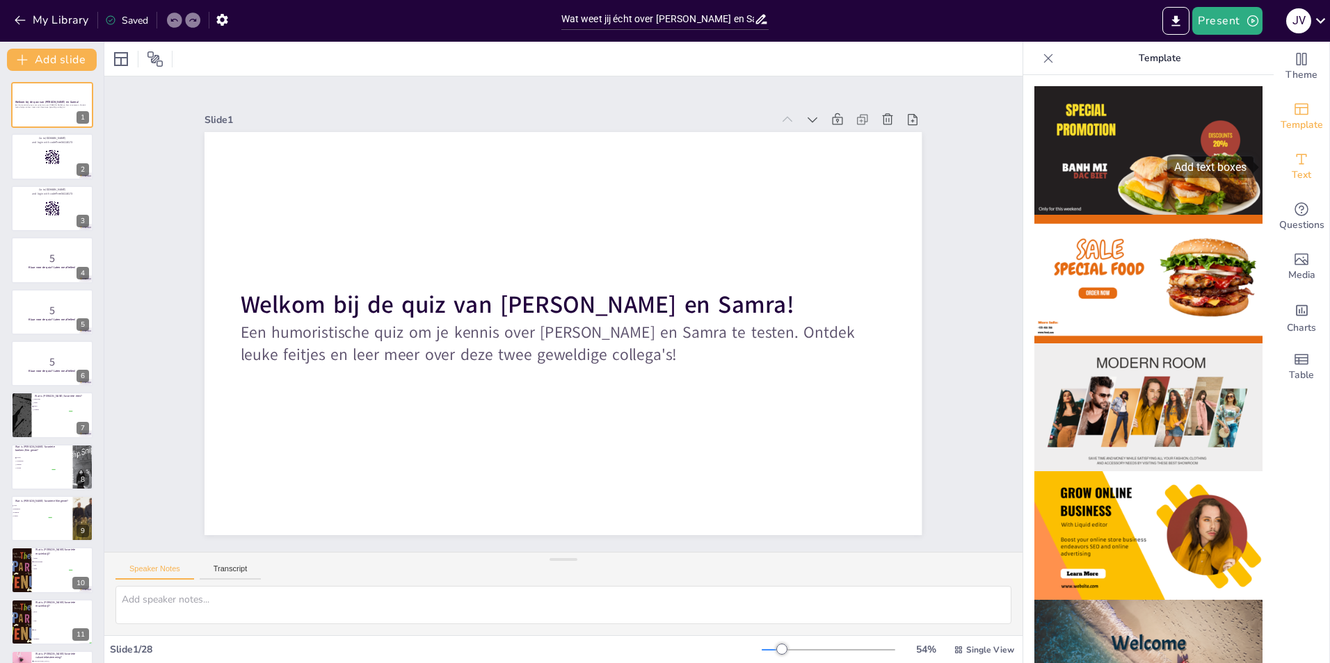
click at [1293, 152] on icon "Add text boxes" at bounding box center [1301, 159] width 17 height 17
checkbox input "true"
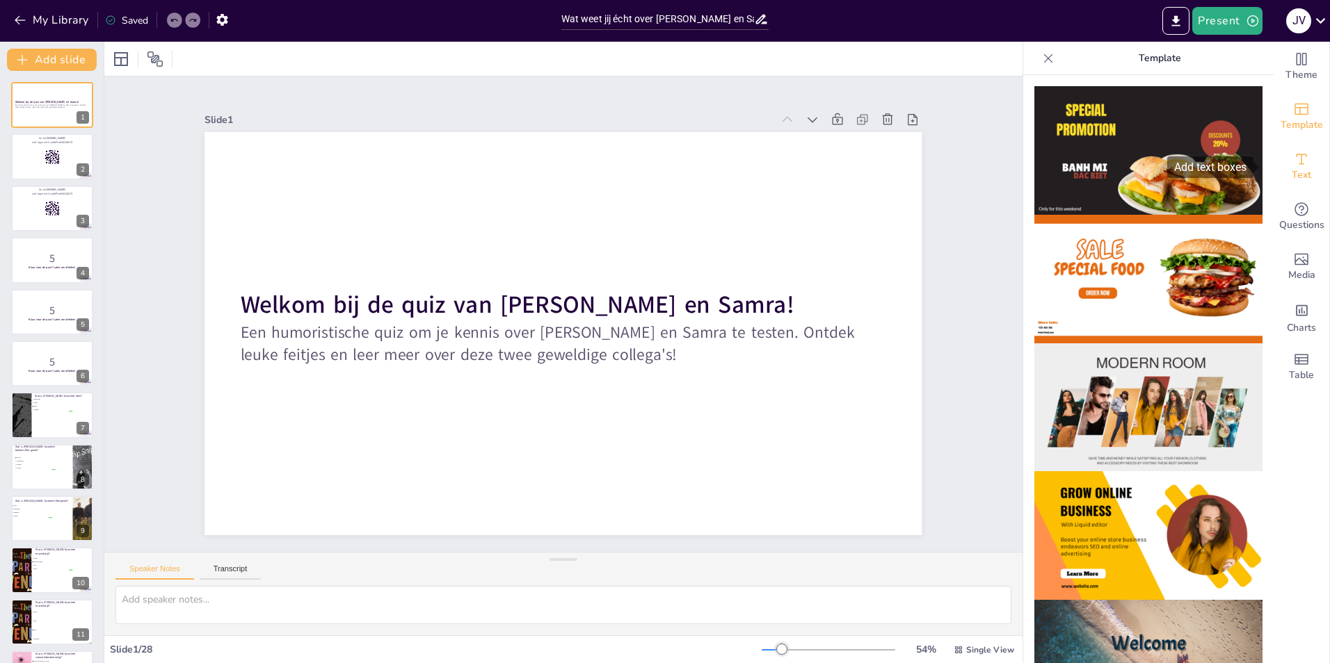
checkbox input "true"
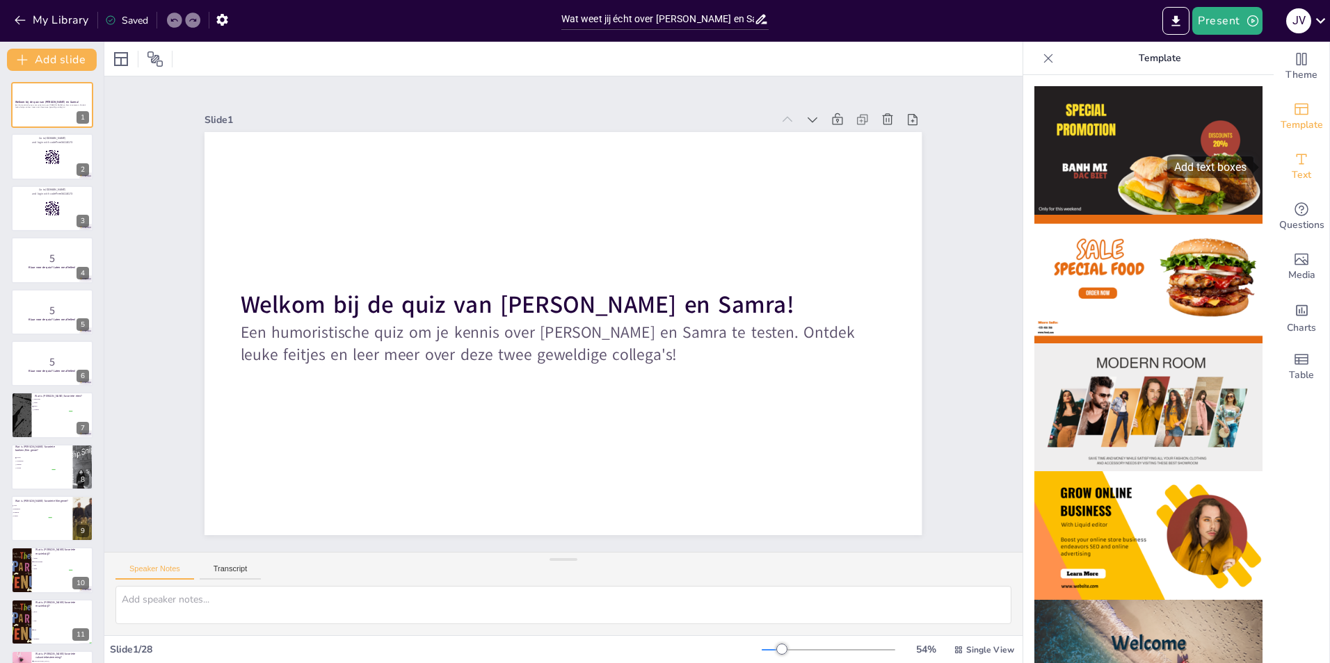
checkbox input "true"
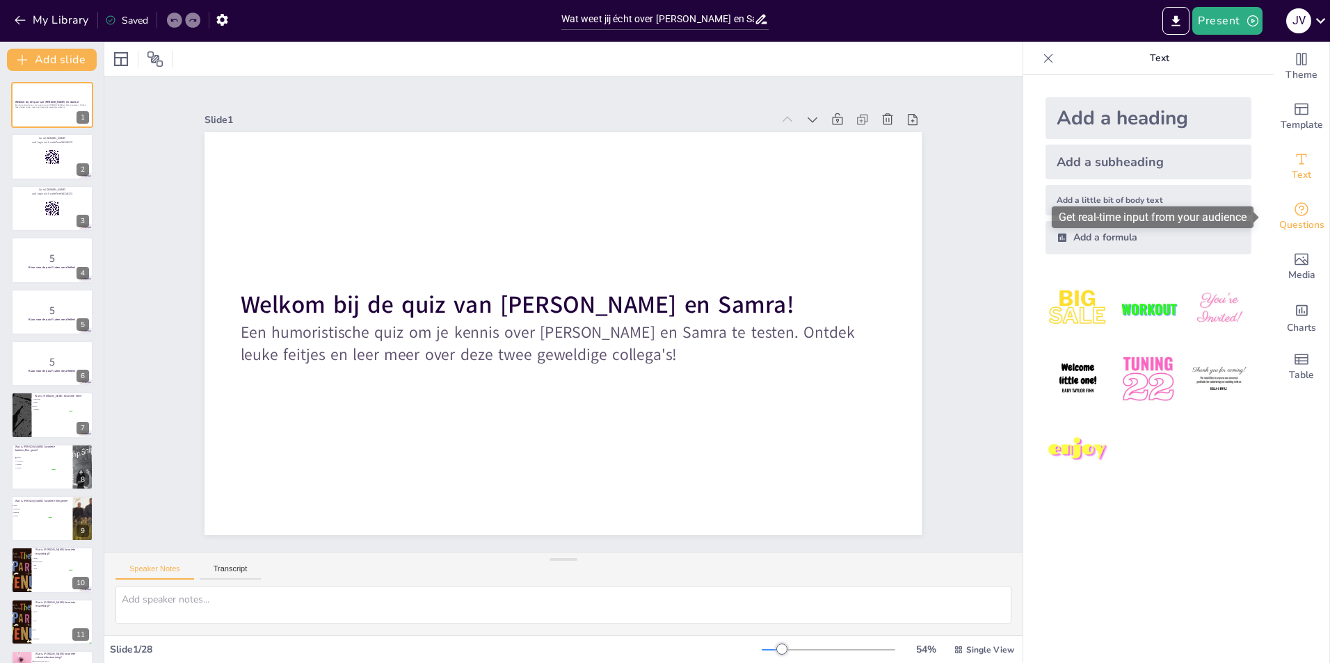
click at [1283, 197] on div "Questions" at bounding box center [1301, 217] width 56 height 50
checkbox input "true"
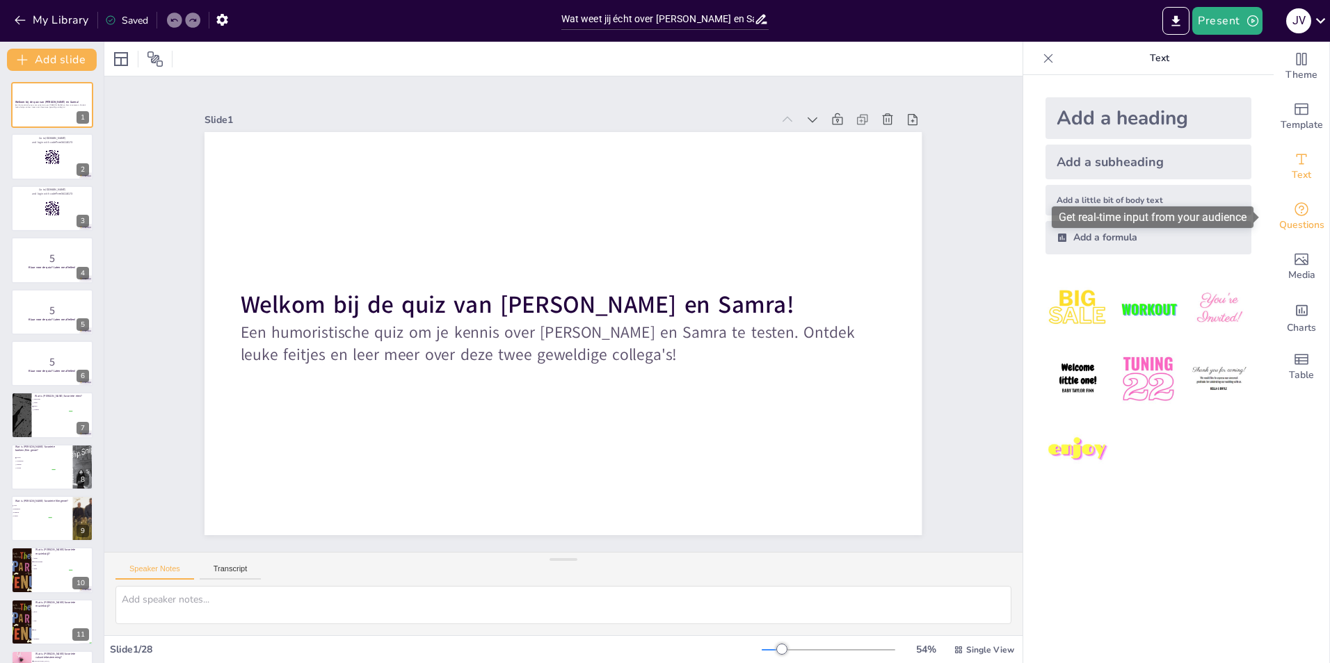
checkbox input "true"
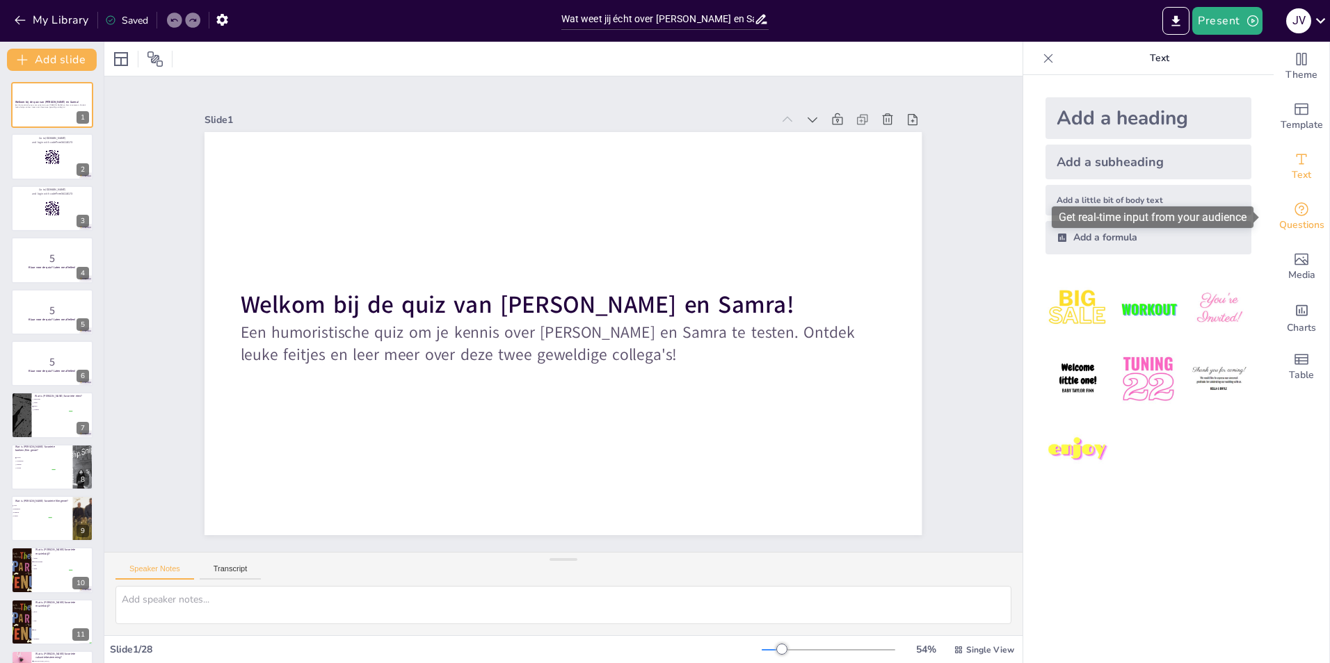
checkbox input "true"
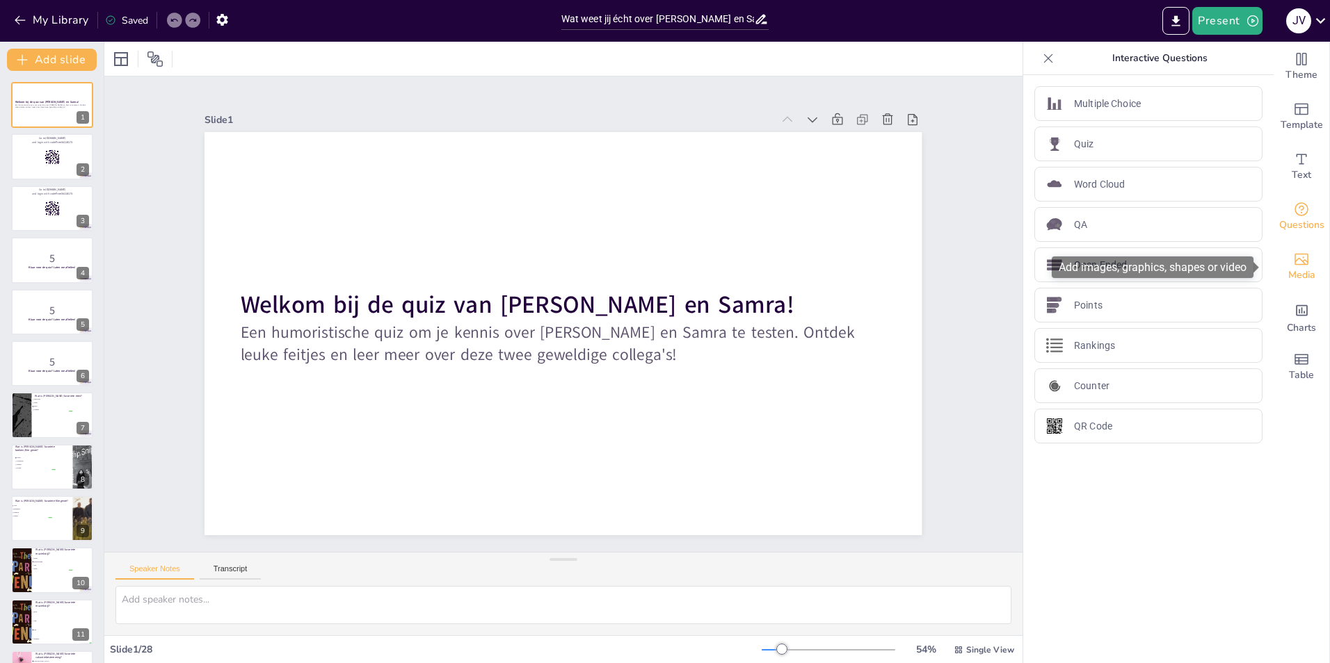
click at [1293, 257] on icon "Add images, graphics, shapes or video" at bounding box center [1301, 259] width 17 height 17
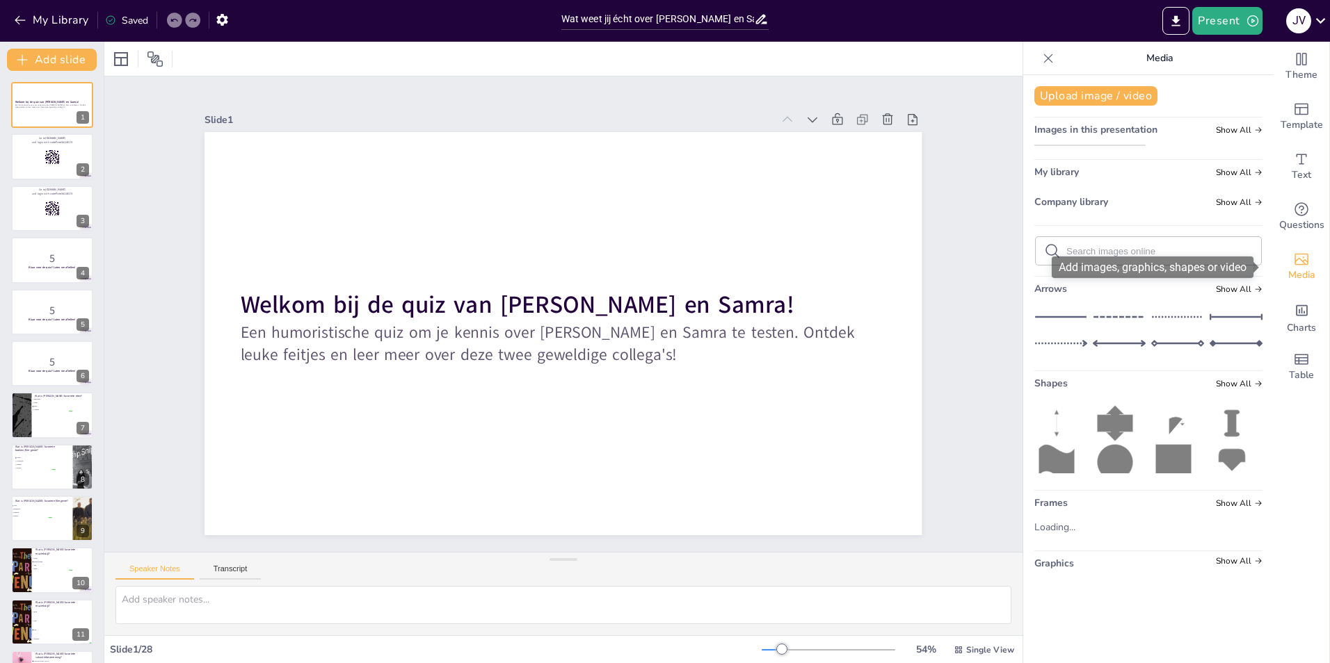
checkbox input "true"
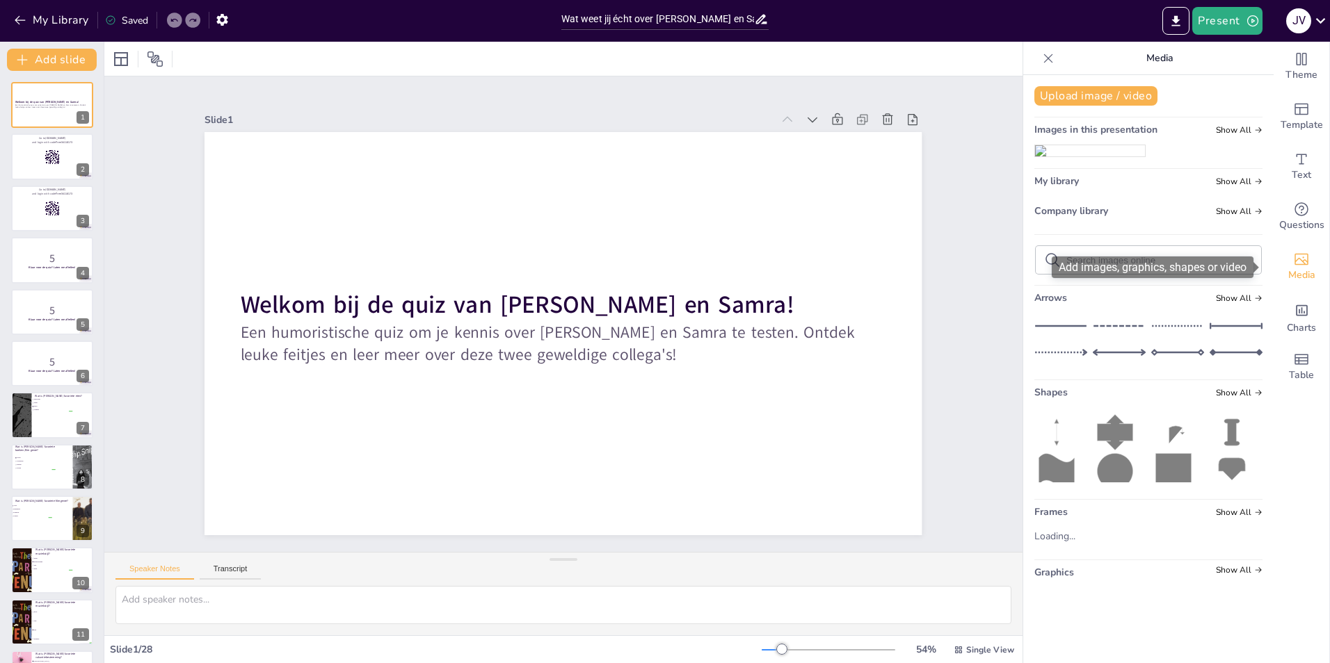
checkbox input "true"
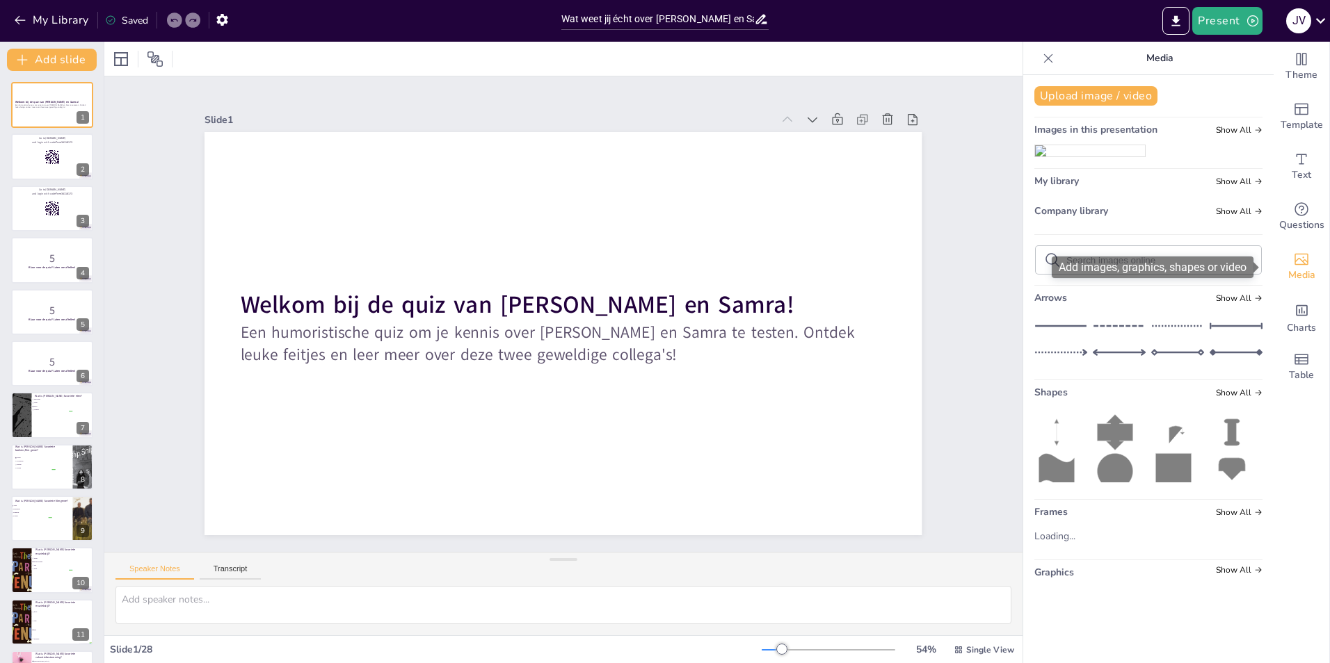
checkbox input "true"
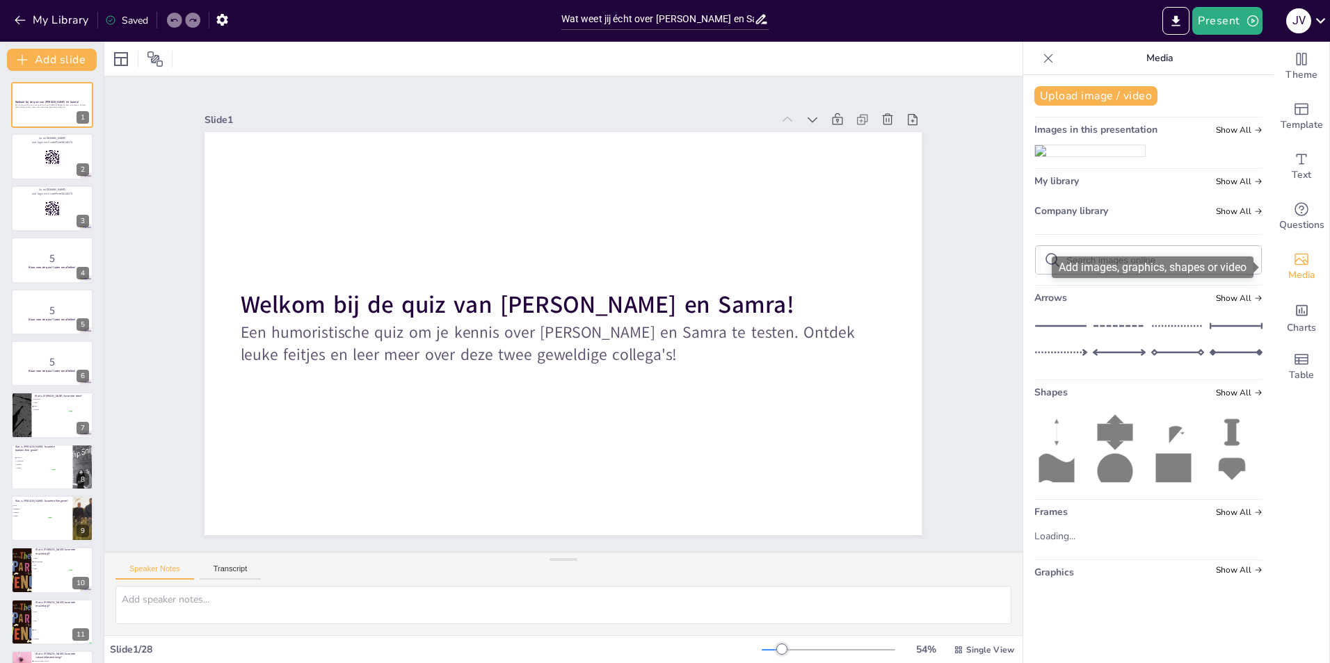
checkbox input "true"
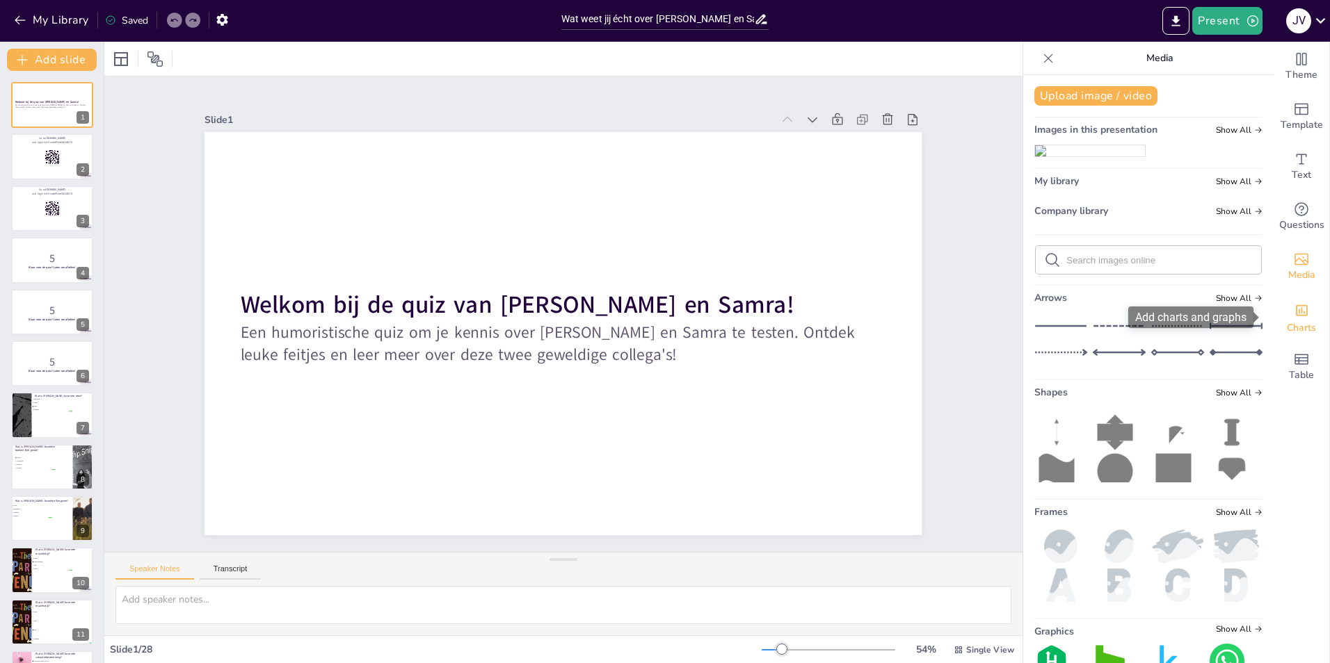
click at [1289, 321] on span "Charts" at bounding box center [1300, 328] width 29 height 15
checkbox input "true"
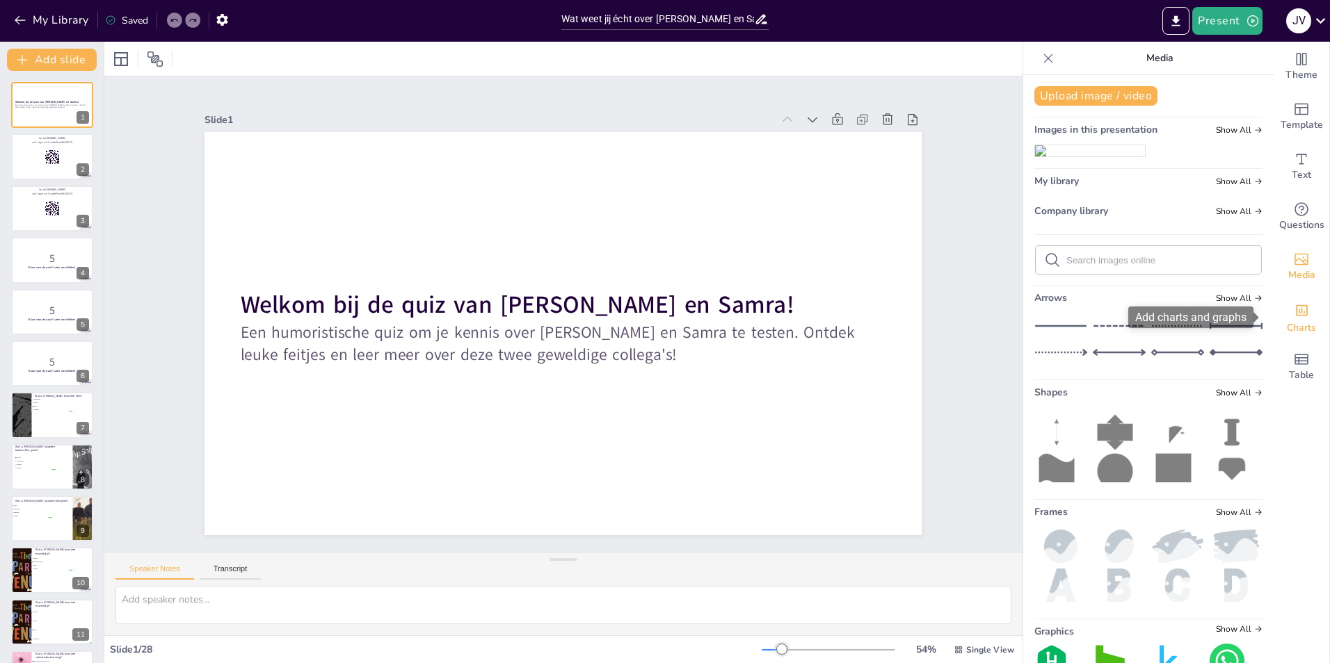
checkbox input "true"
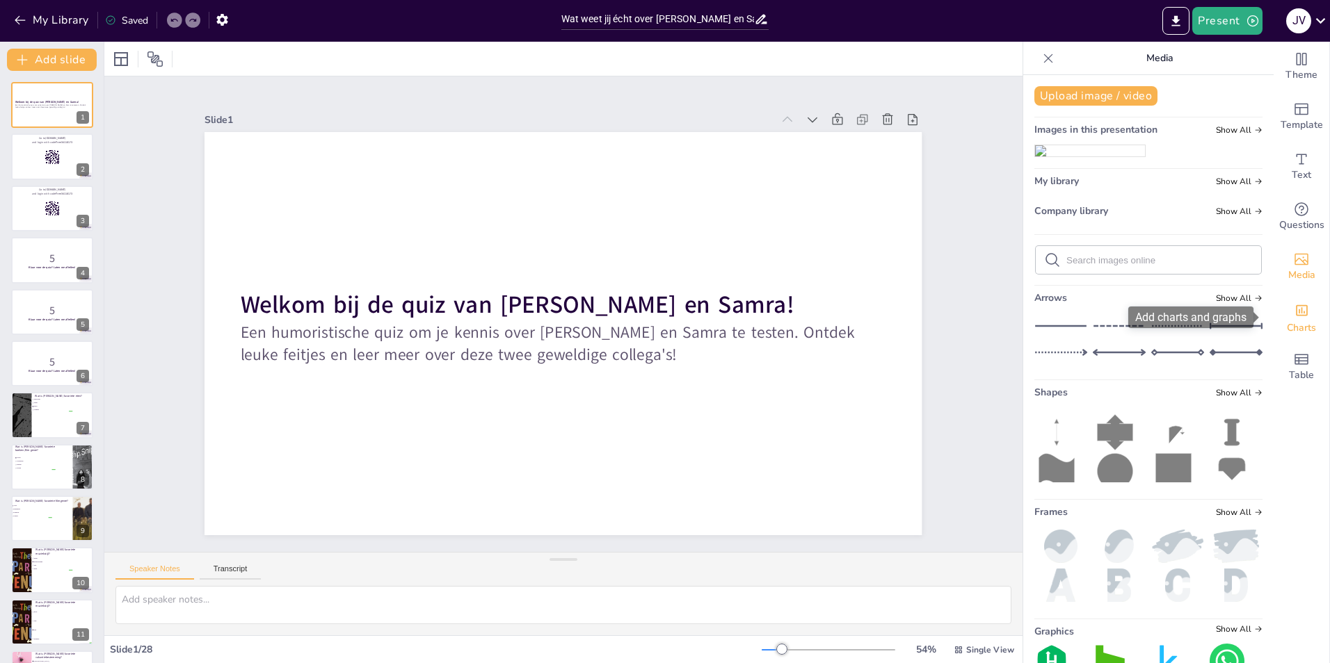
checkbox input "true"
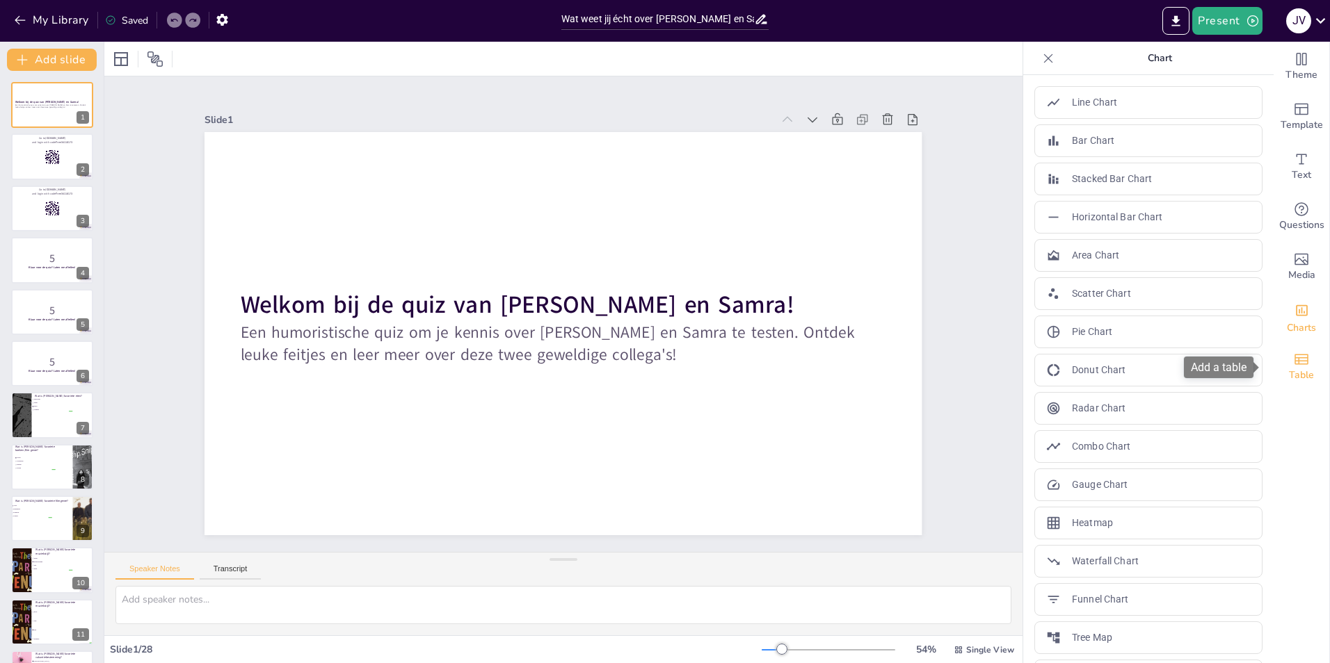
click at [1293, 369] on span "Table" at bounding box center [1301, 375] width 25 height 15
checkbox input "true"
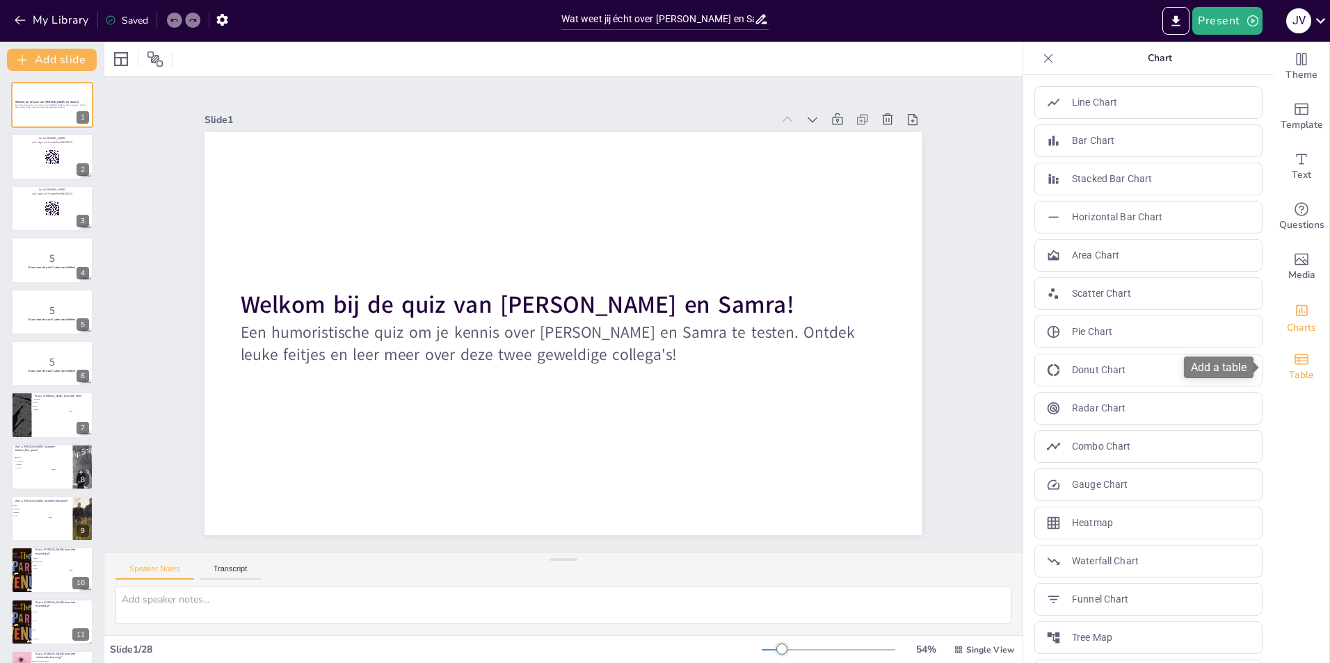
checkbox input "true"
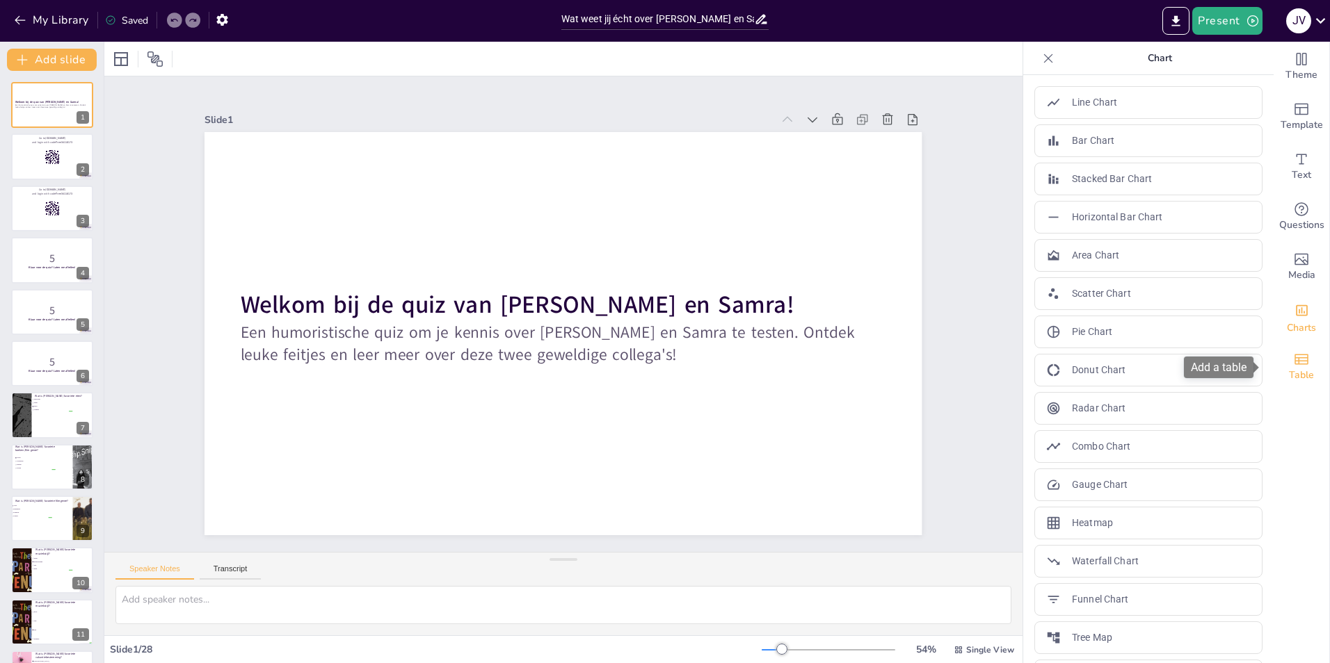
checkbox input "true"
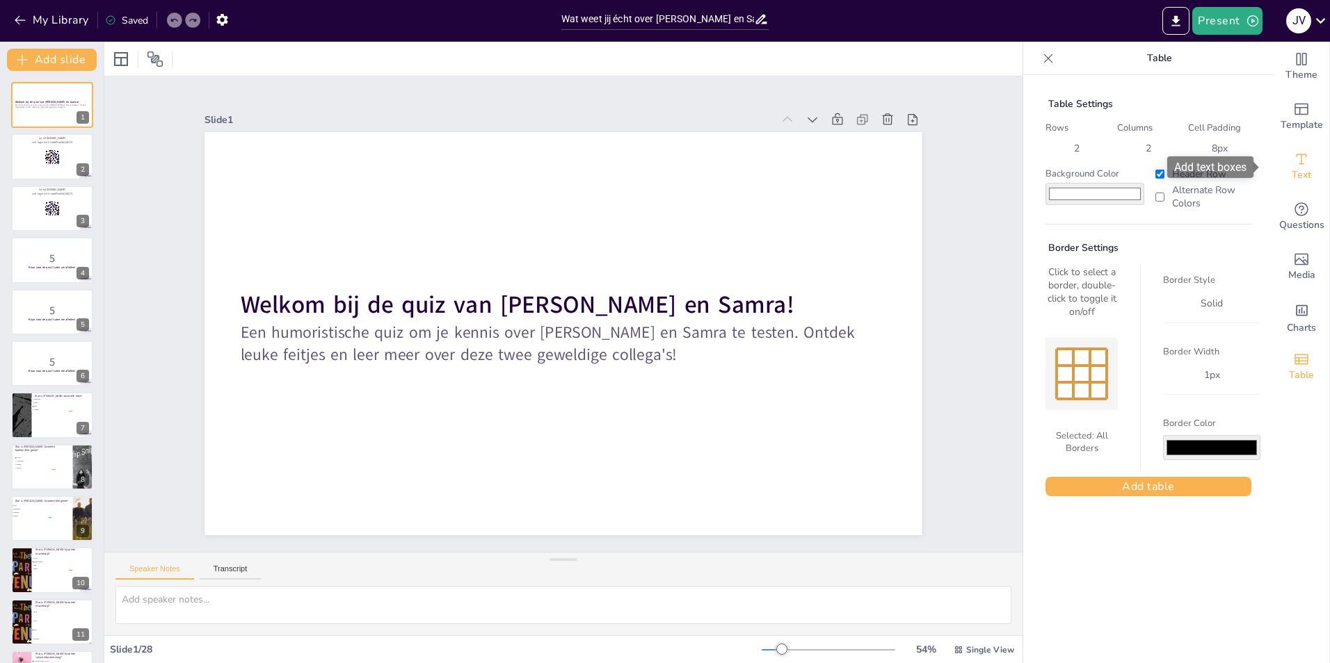
click at [1291, 172] on span "Text" at bounding box center [1300, 175] width 19 height 15
checkbox input "true"
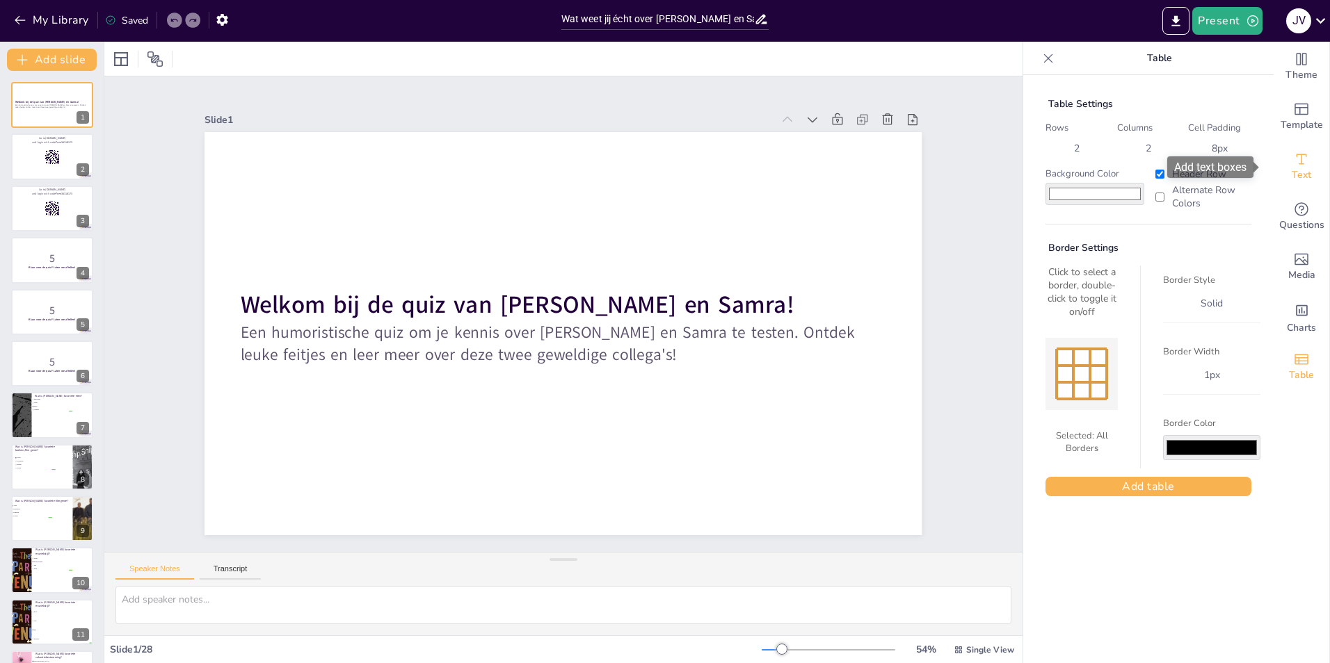
checkbox input "true"
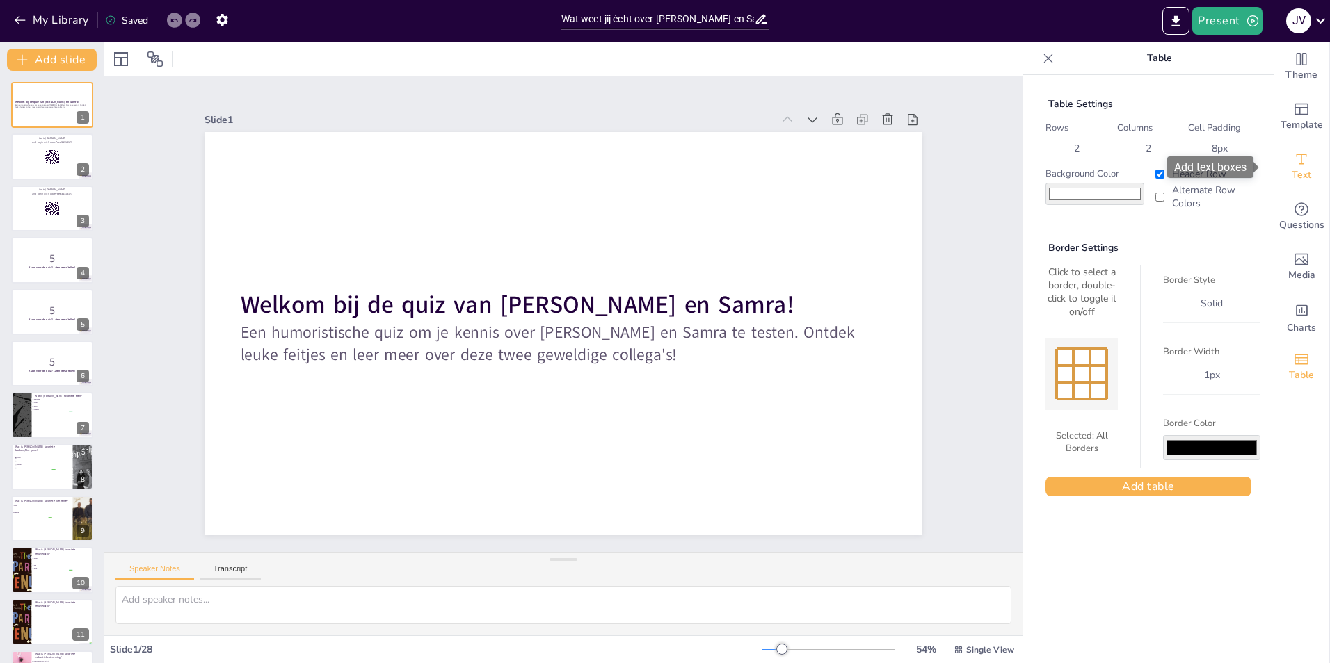
checkbox input "true"
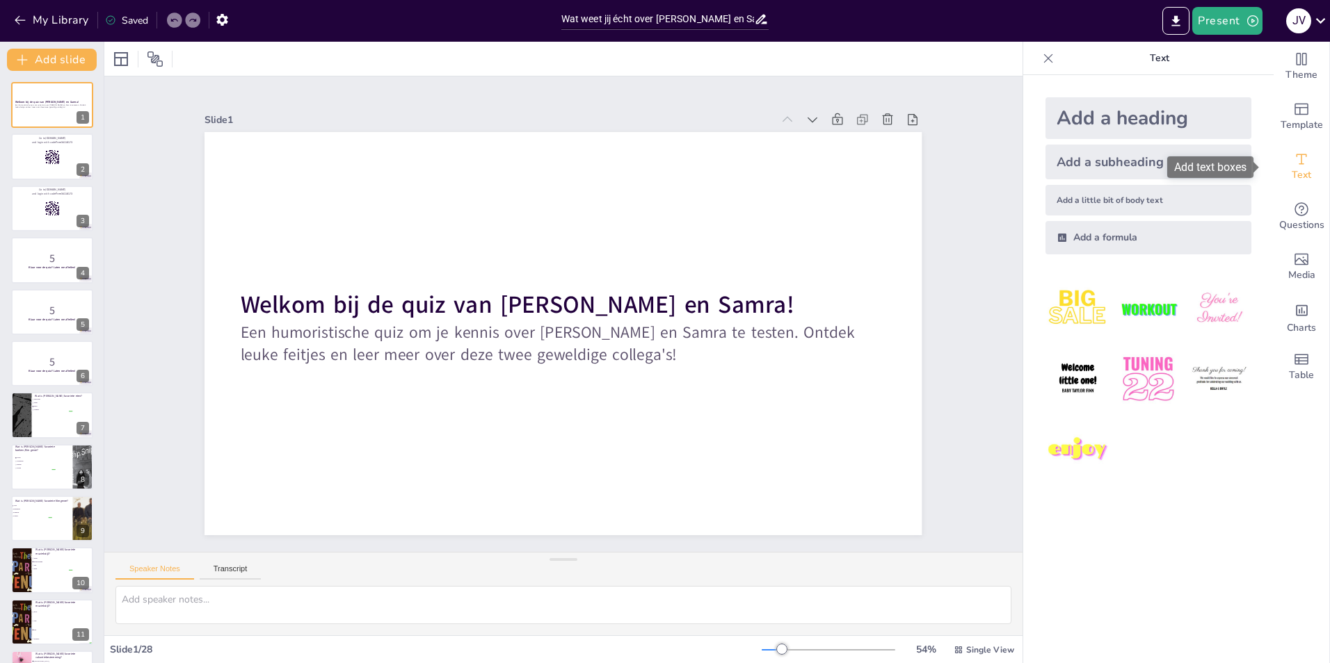
checkbox input "true"
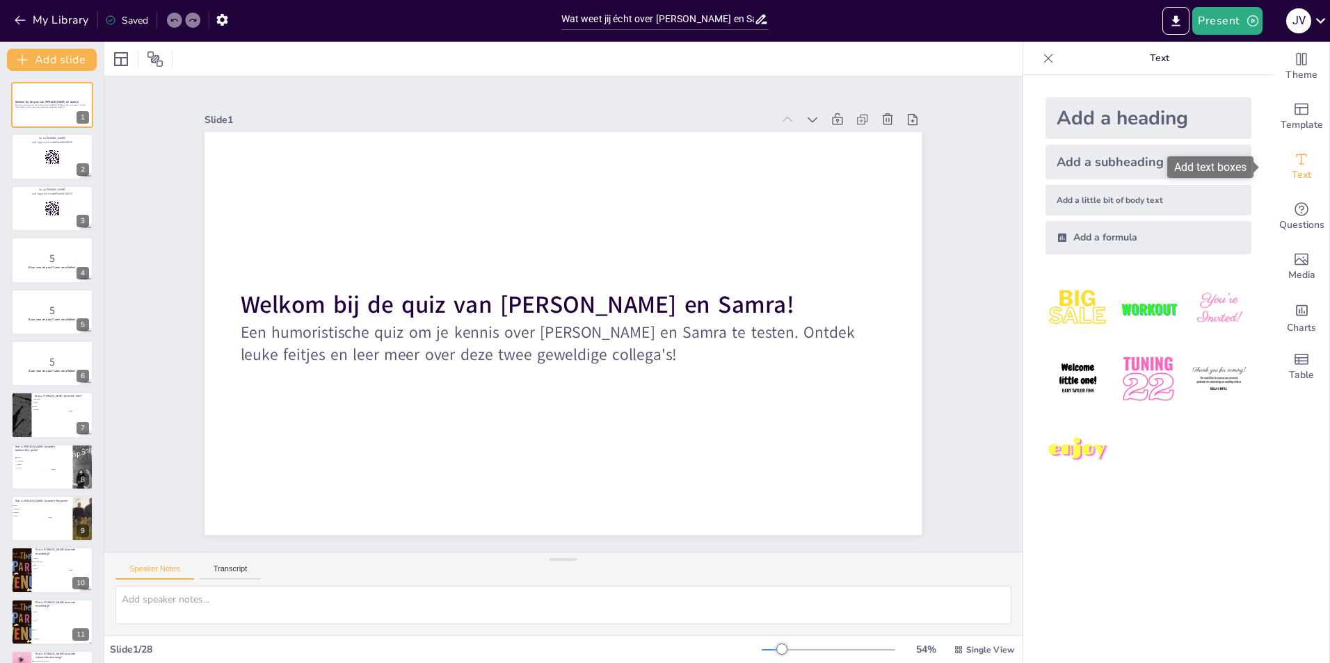
checkbox input "true"
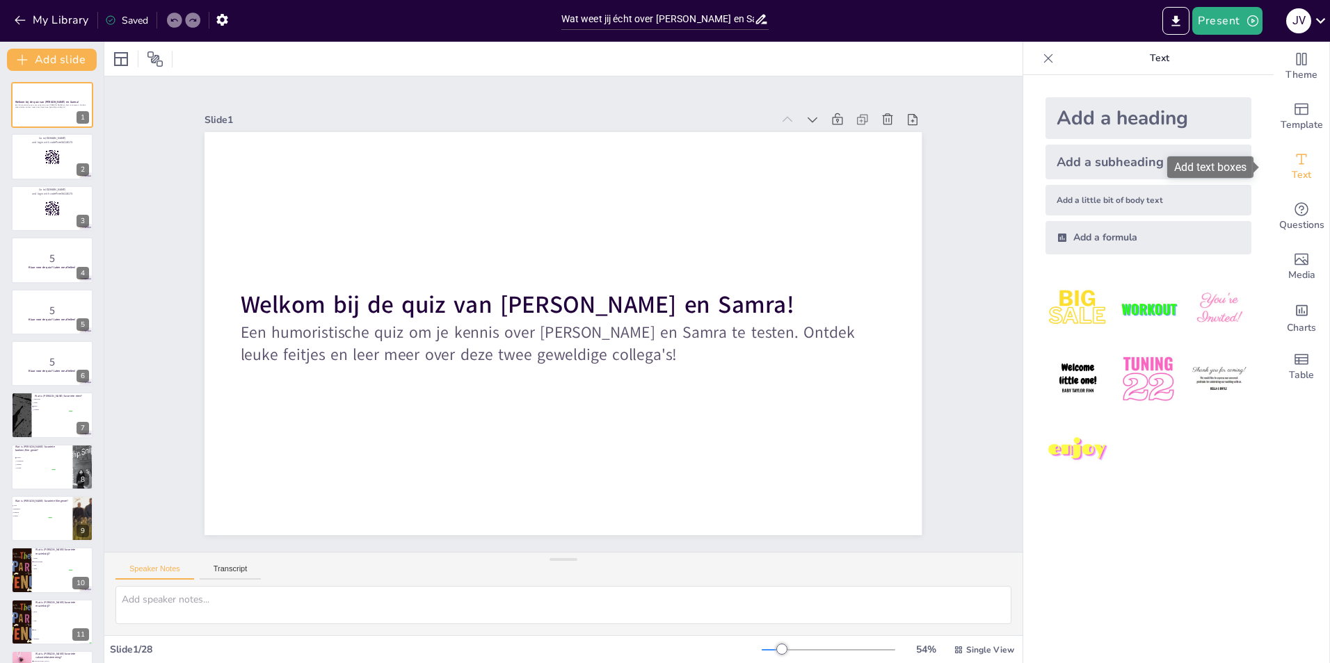
checkbox input "true"
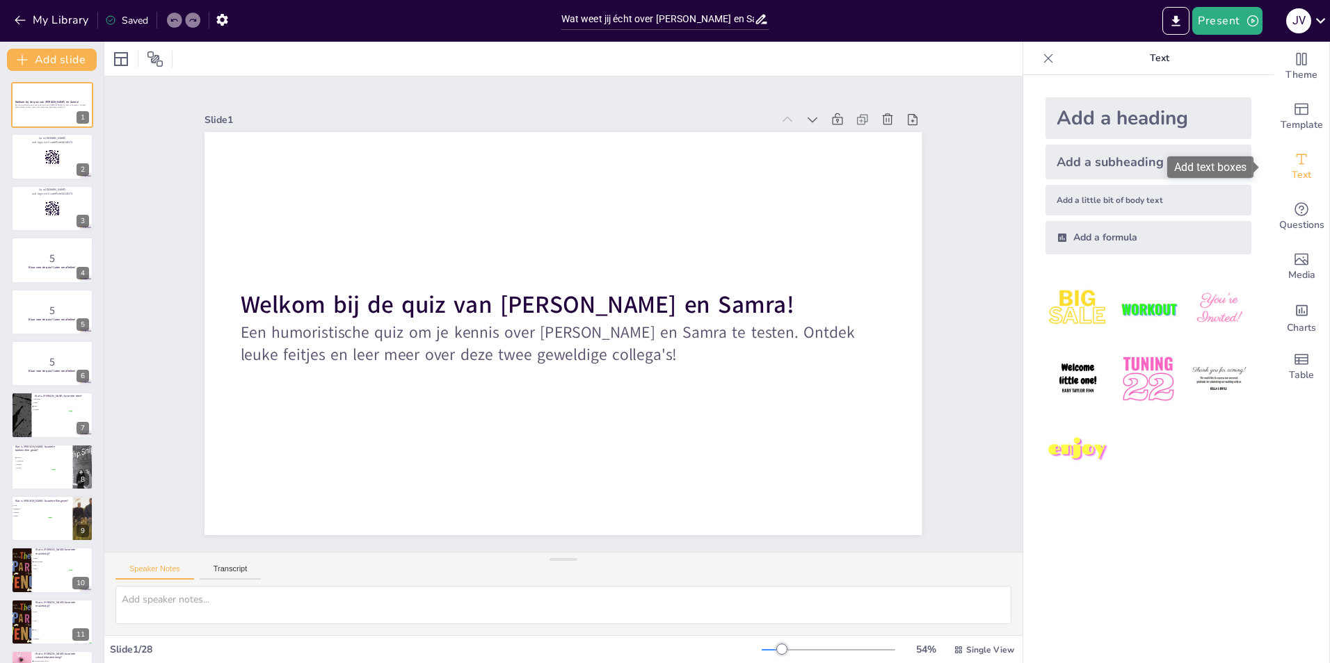
checkbox input "true"
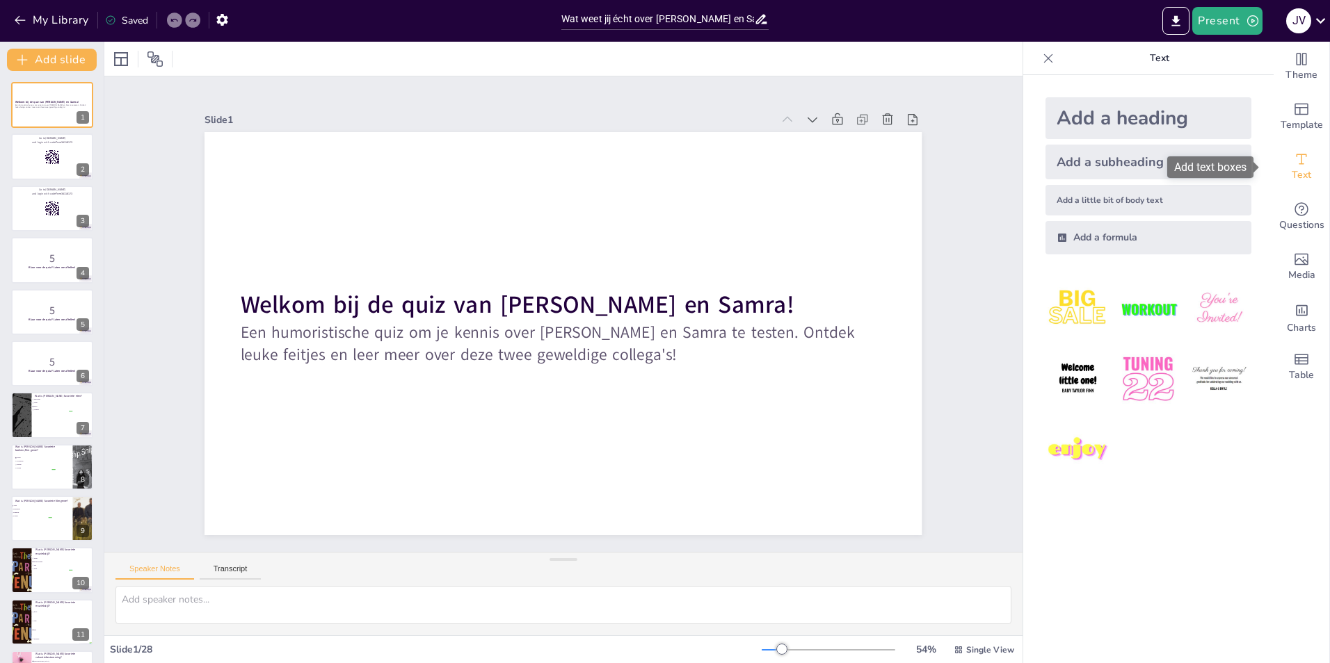
checkbox input "true"
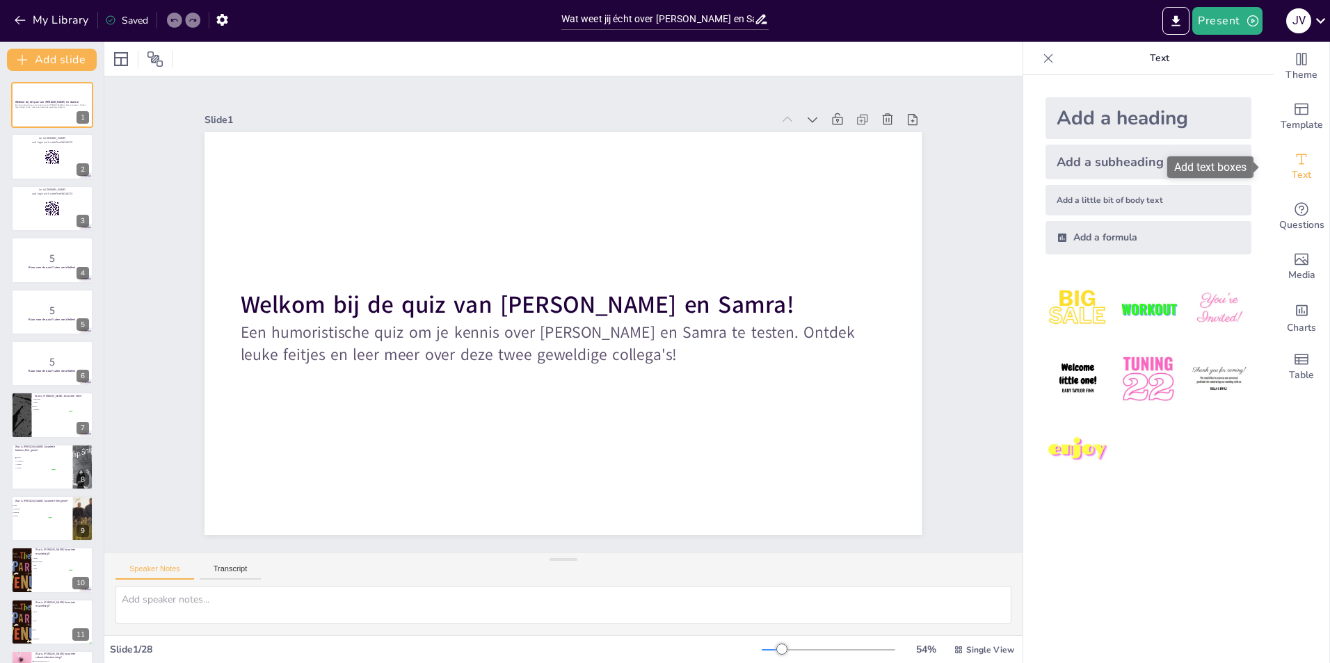
checkbox input "true"
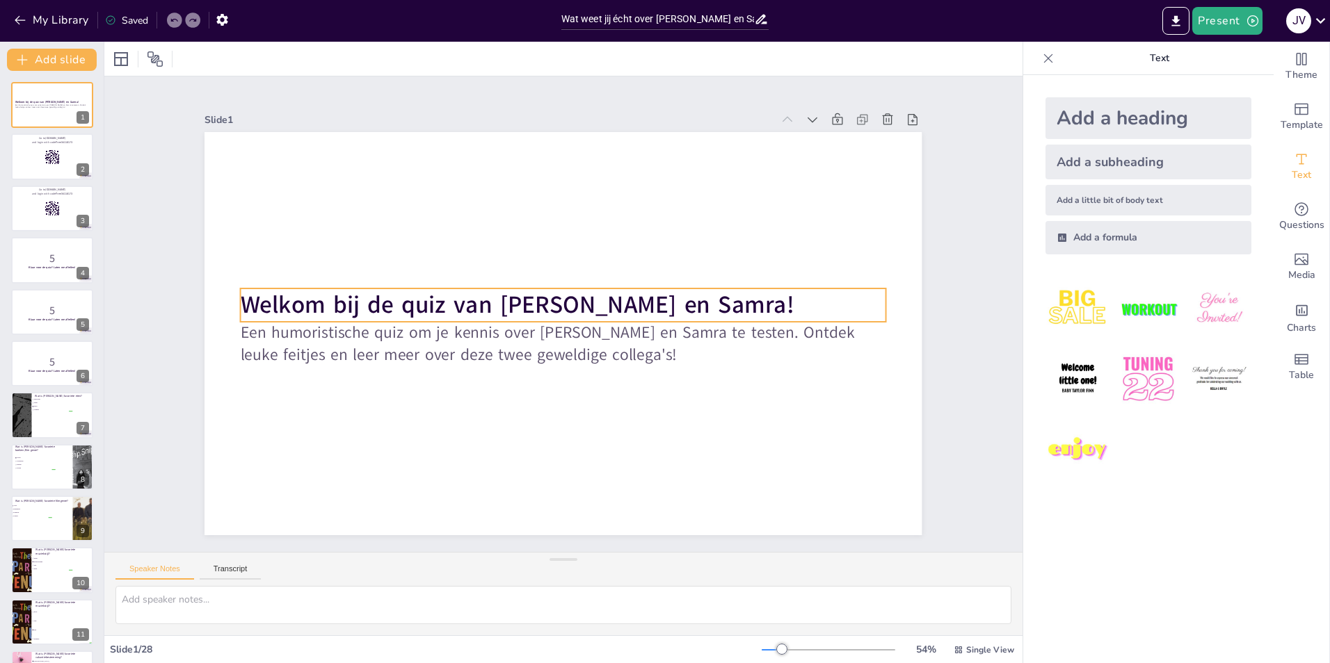
checkbox input "true"
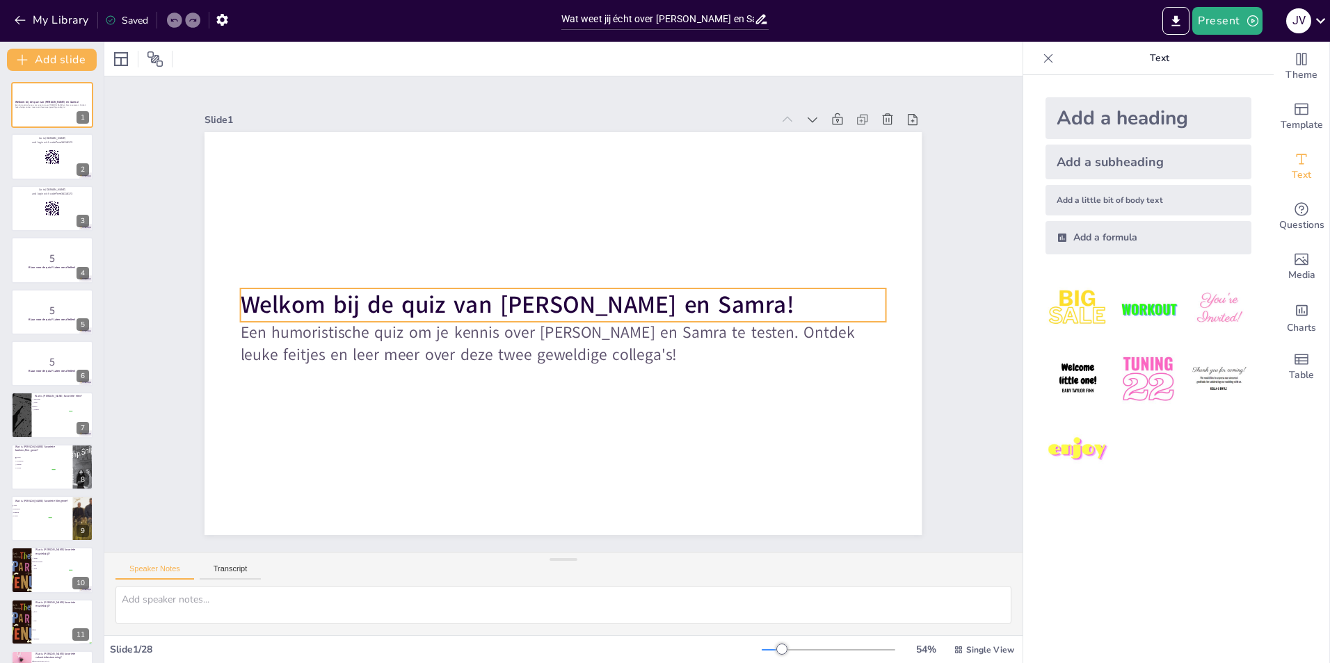
checkbox input "true"
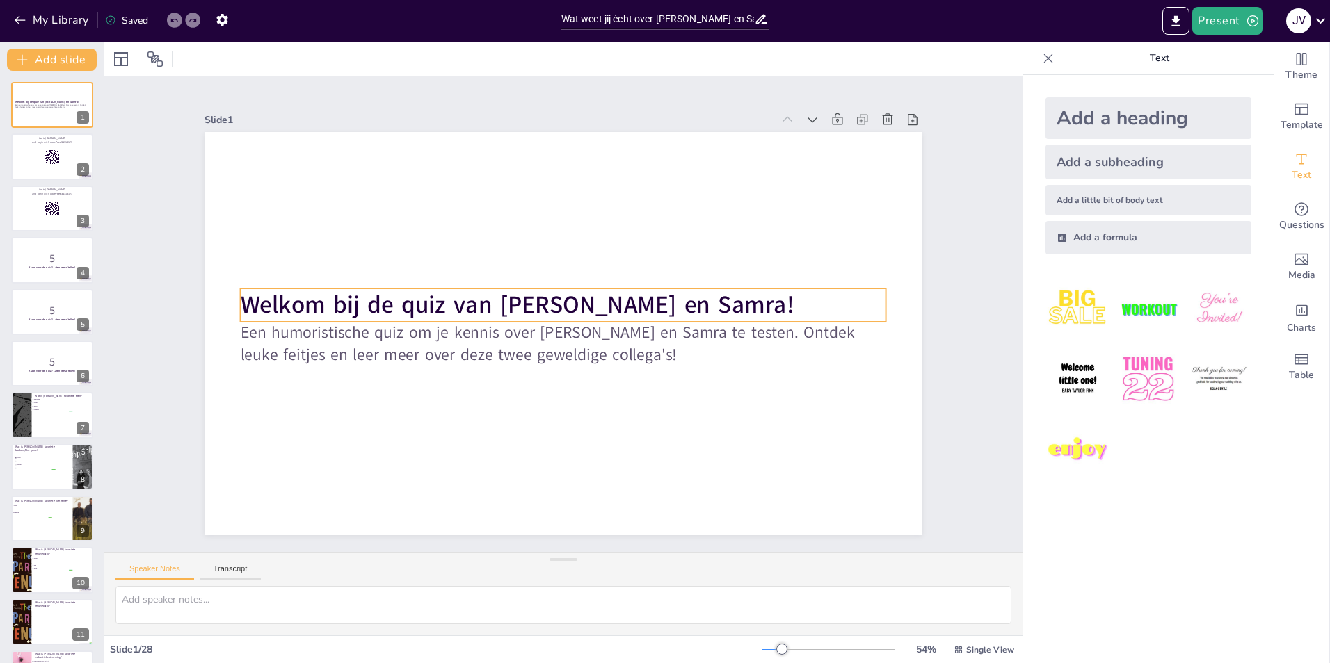
checkbox input "true"
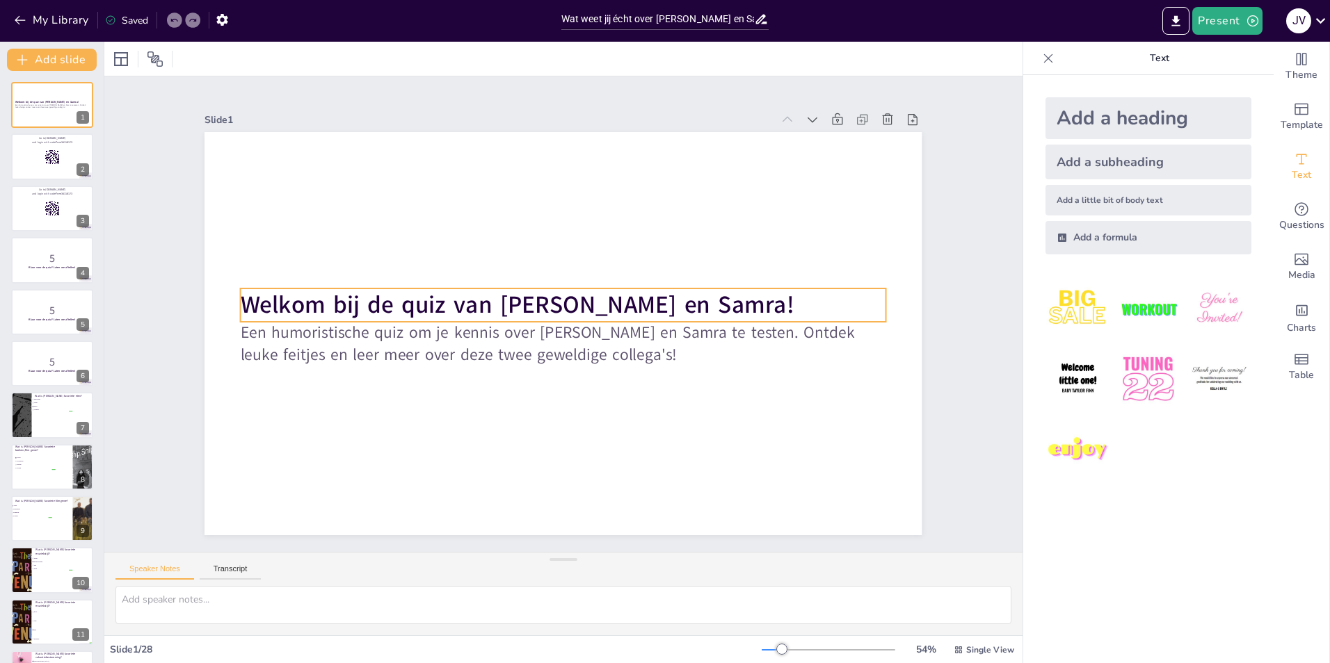
checkbox input "true"
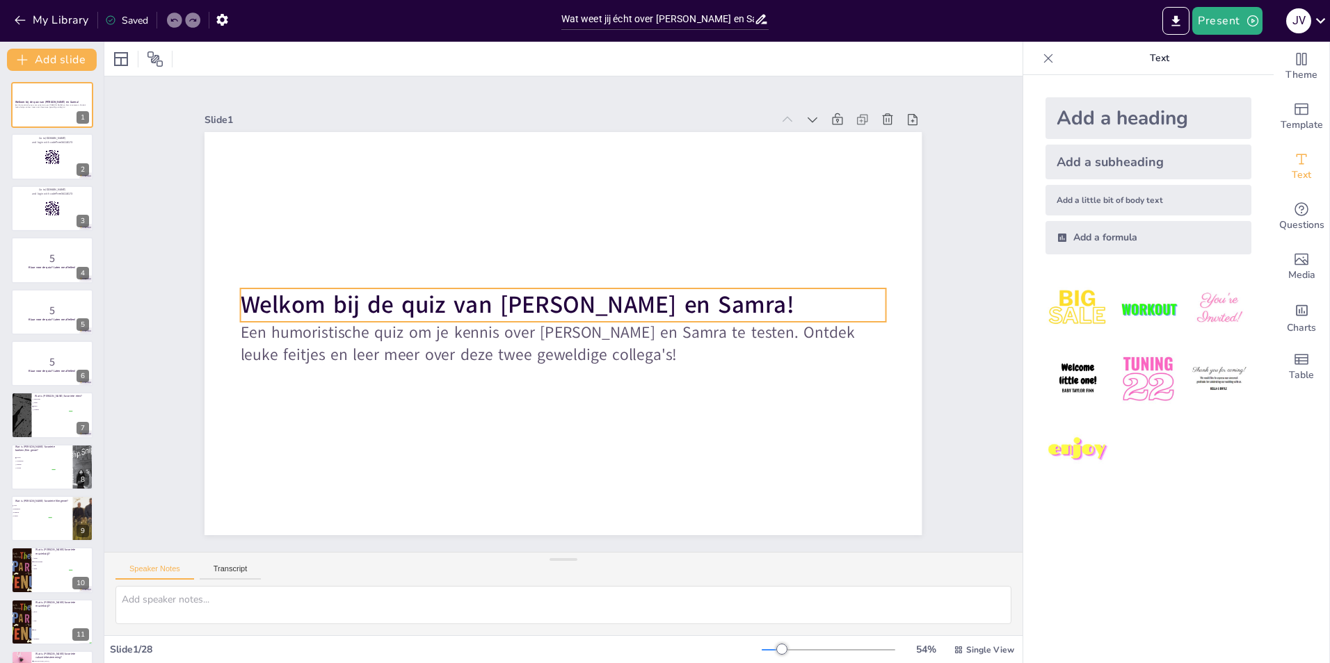
checkbox input "true"
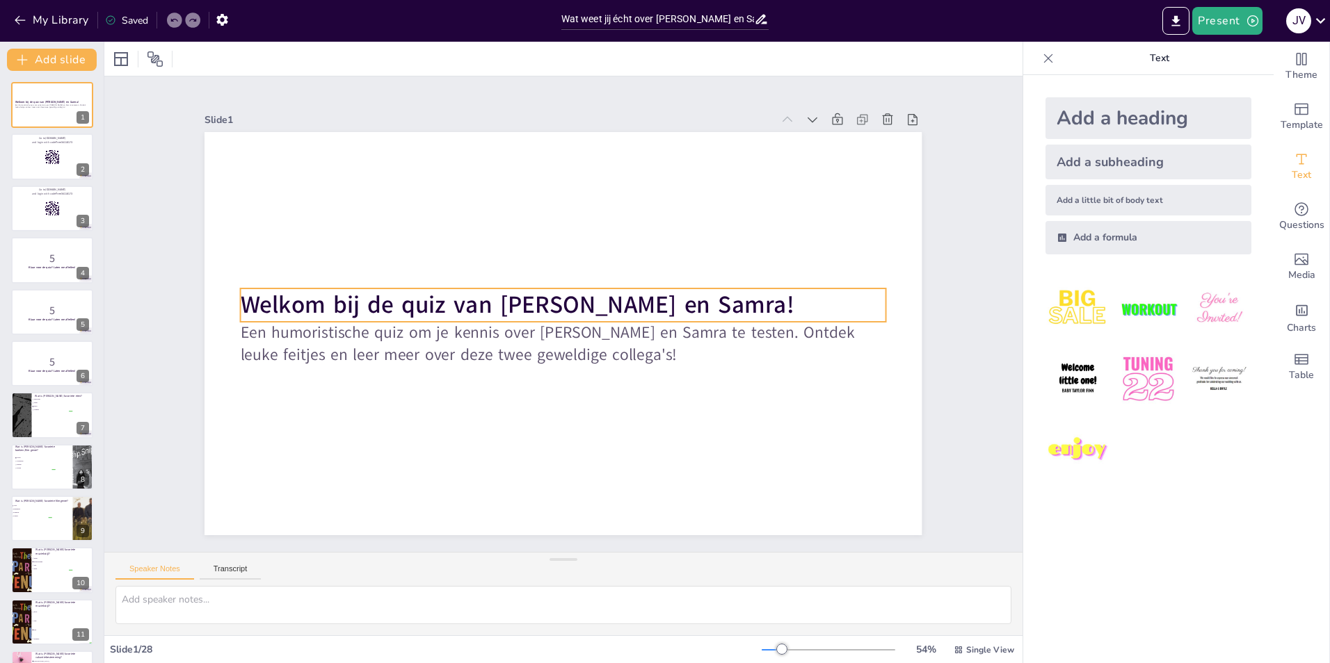
checkbox input "true"
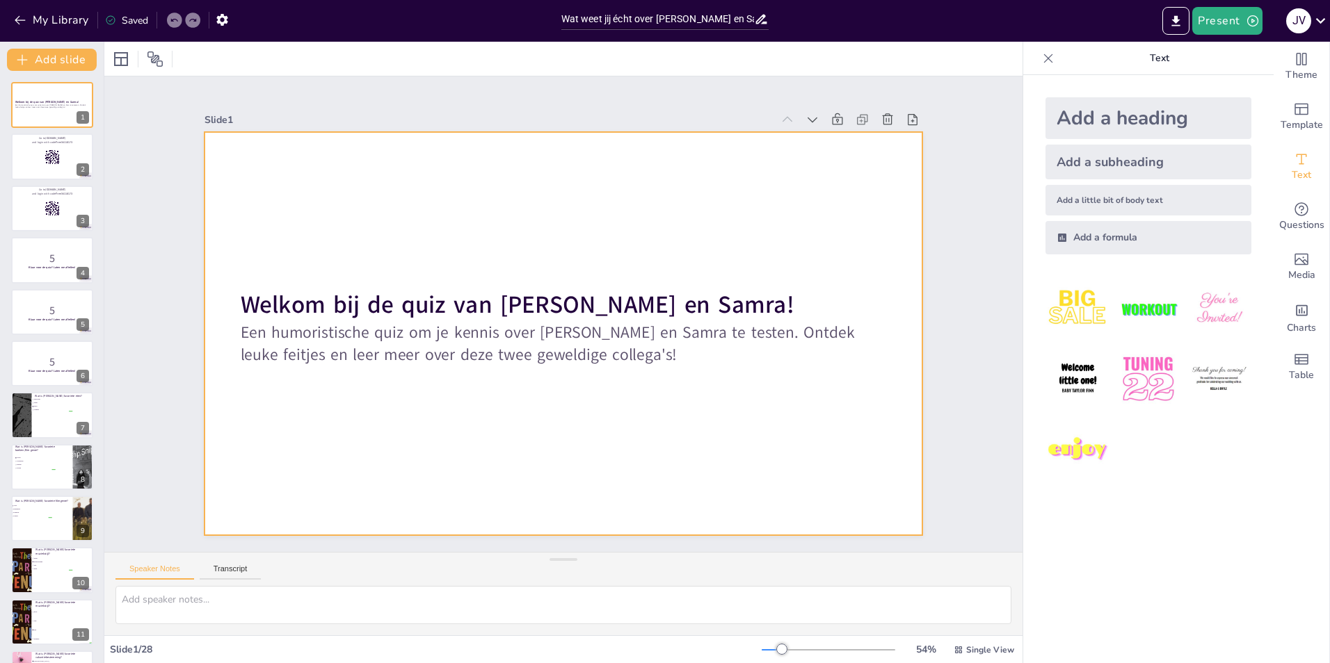
checkbox input "true"
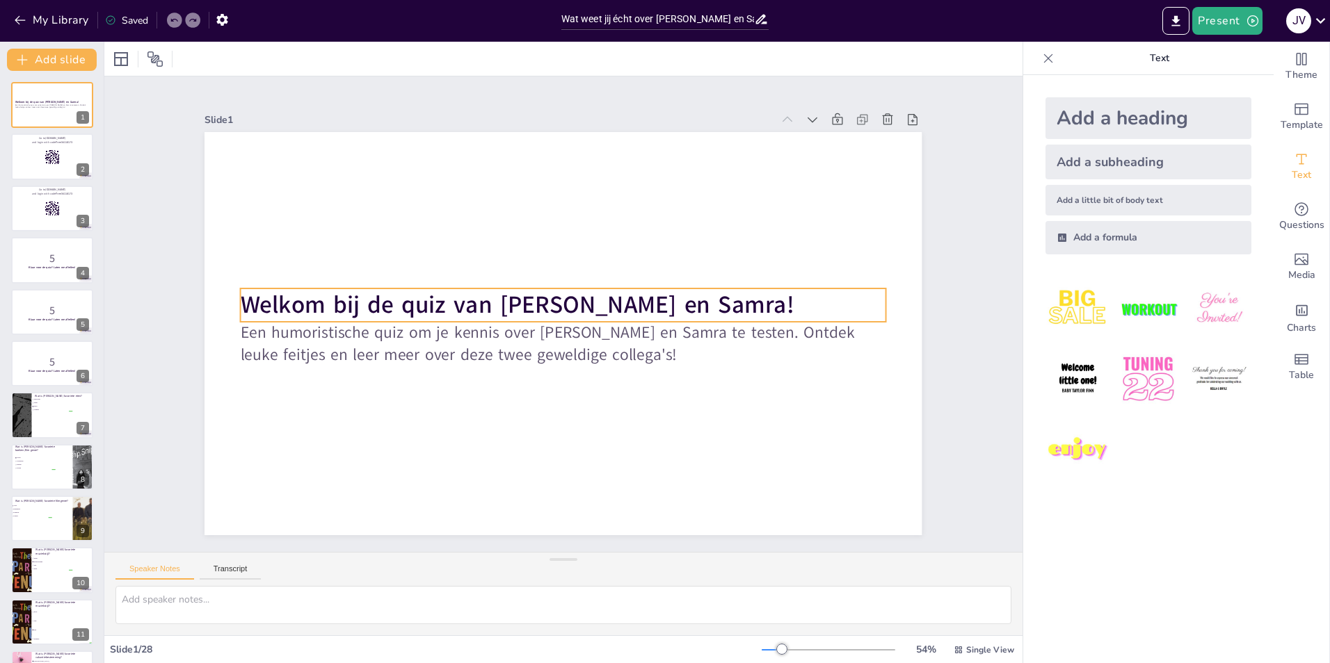
click at [573, 310] on strong "Welkom bij de quiz van [PERSON_NAME] en Samra!" at bounding box center [518, 305] width 554 height 33
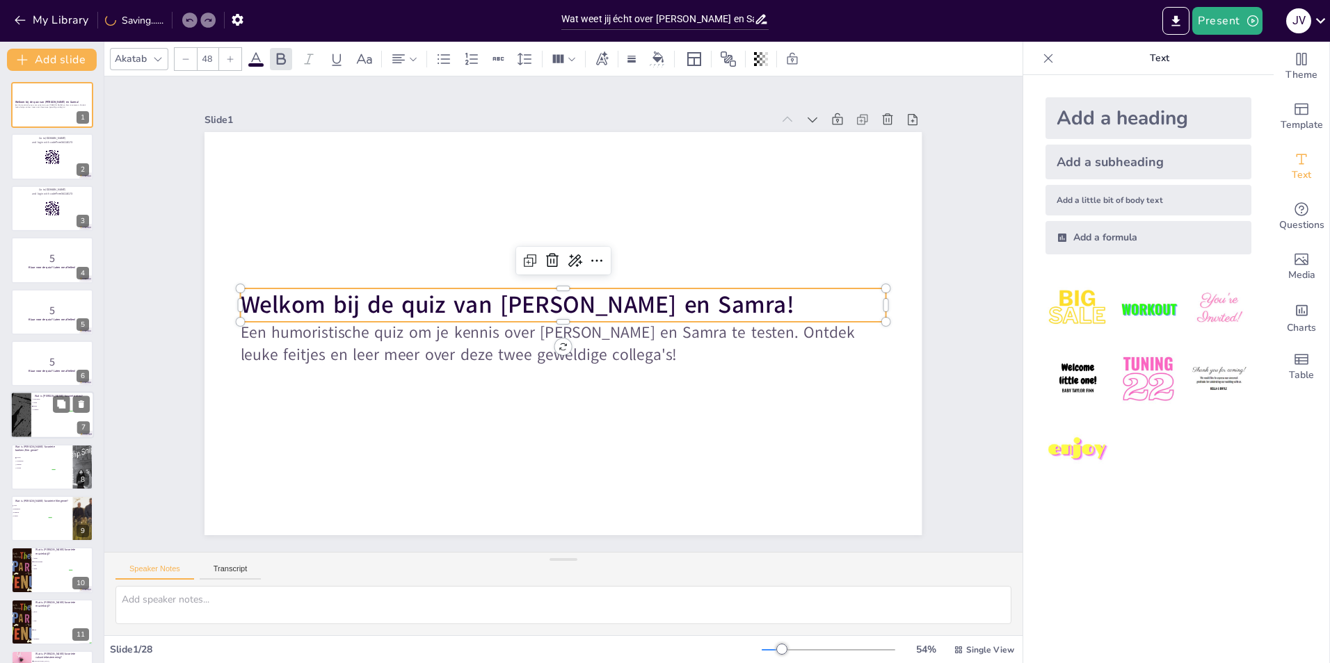
click at [37, 410] on span "Chinees" at bounding box center [52, 411] width 39 height 2
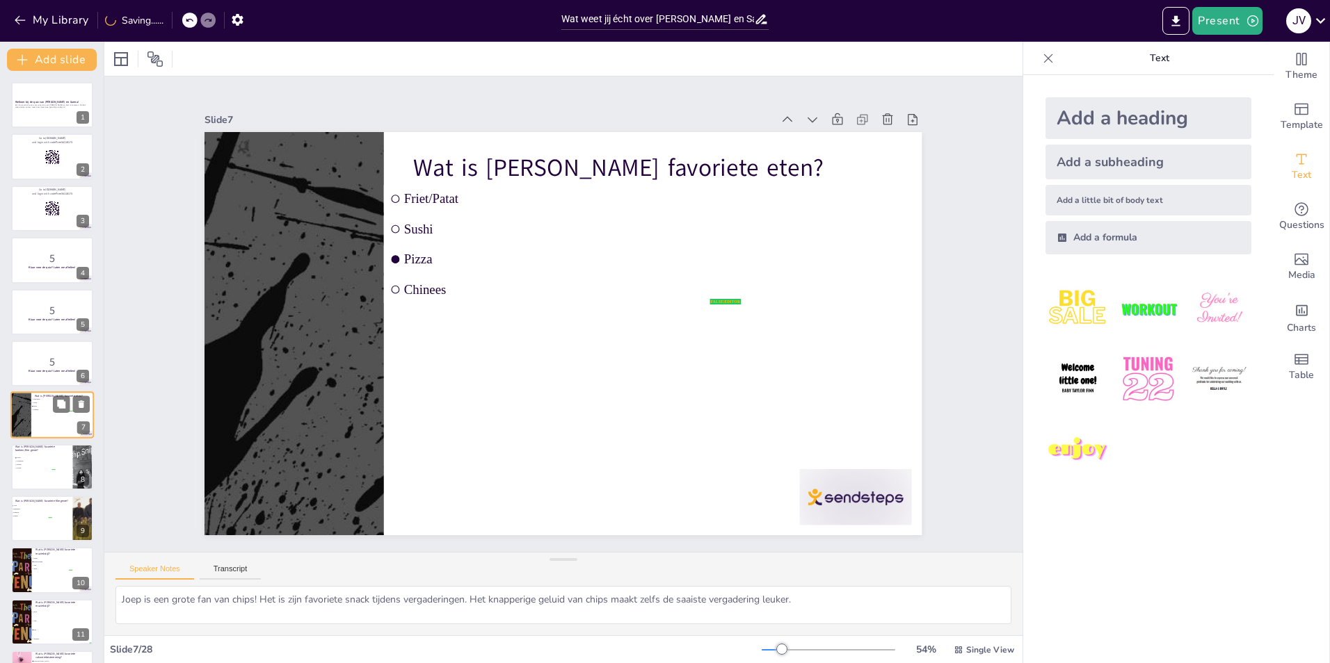
scroll to position [48, 0]
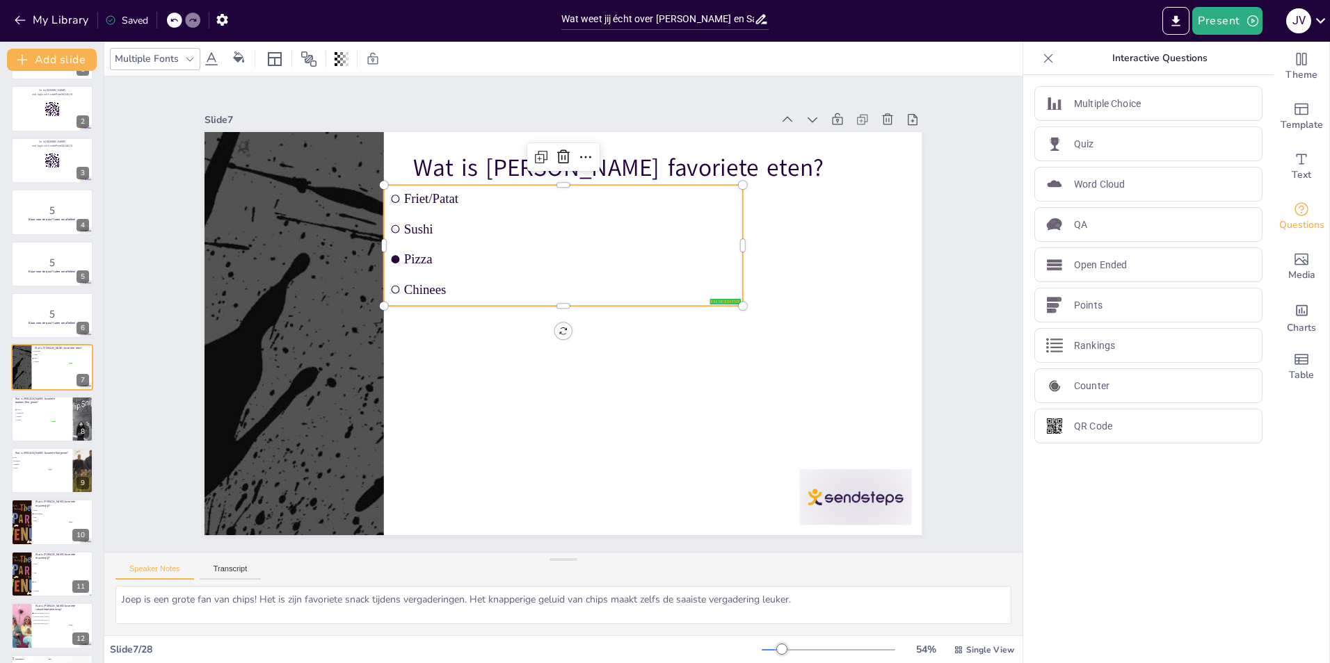
click at [649, 239] on ul "Friet/Patat Sushi Pizza Chinees" at bounding box center [563, 245] width 359 height 121
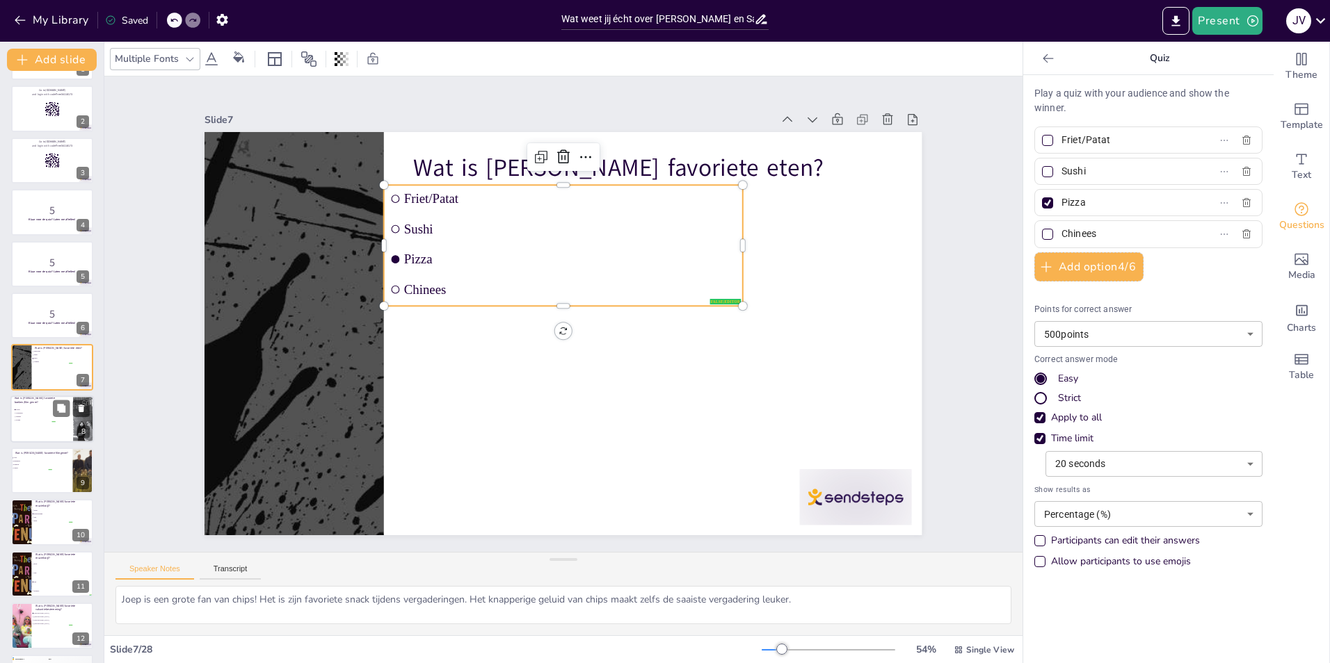
click at [44, 417] on span "Dansen" at bounding box center [35, 417] width 39 height 2
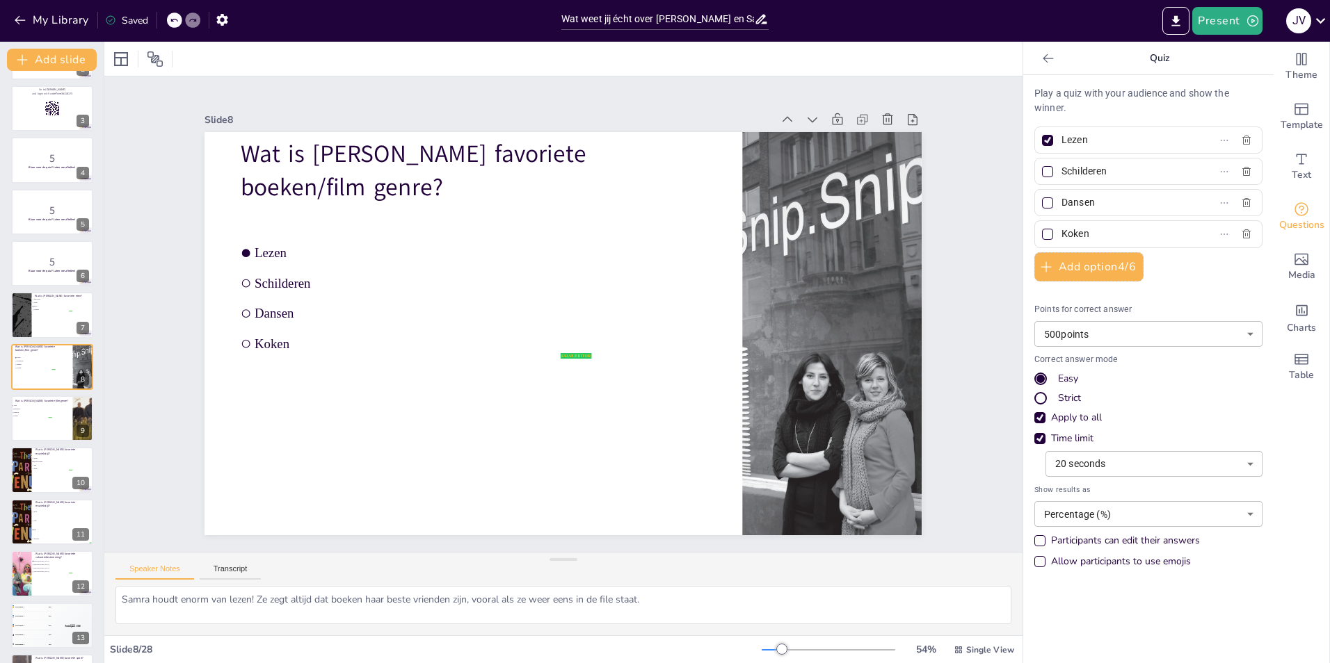
click at [1083, 140] on input "Lezen" at bounding box center [1125, 140] width 129 height 20
drag, startPoint x: 1083, startPoint y: 140, endPoint x: 1031, endPoint y: 144, distance: 52.3
click at [1039, 144] on label "Lezen" at bounding box center [1126, 140] width 174 height 20
click at [1061, 144] on input "Lezen" at bounding box center [1125, 140] width 129 height 20
drag, startPoint x: 1132, startPoint y: 176, endPoint x: 1040, endPoint y: 176, distance: 91.8
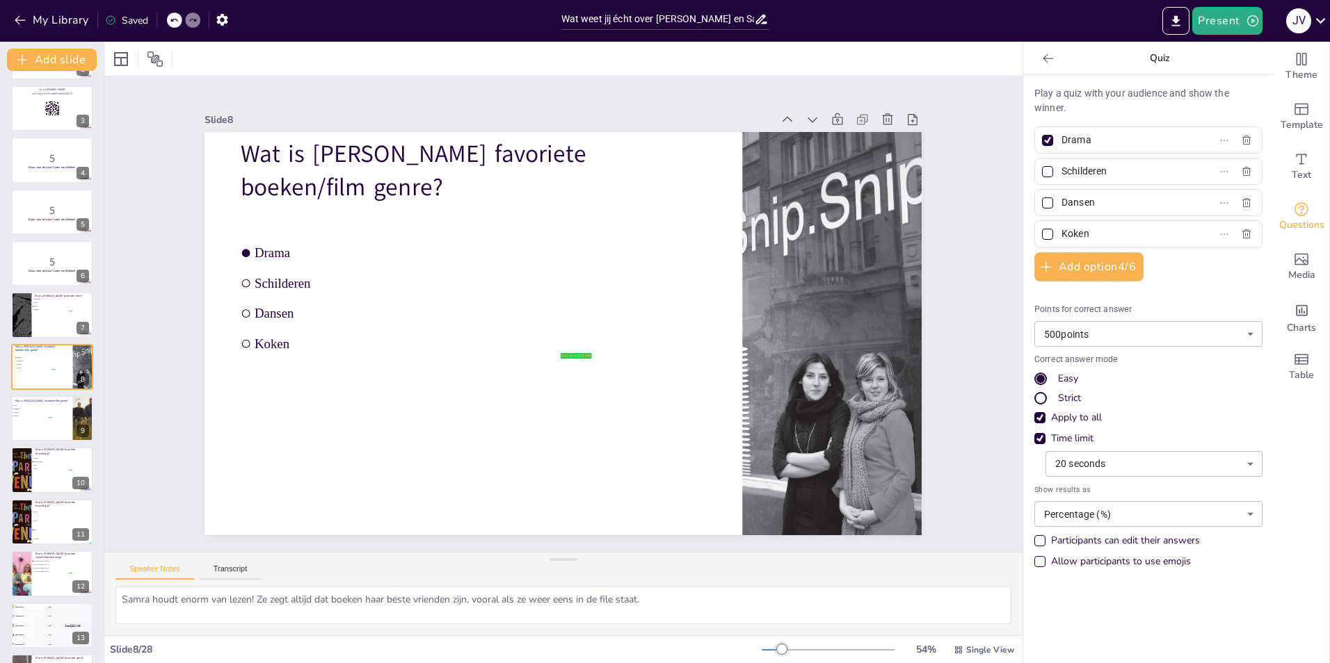
click at [1040, 176] on label "Schilderen" at bounding box center [1126, 171] width 174 height 20
click at [1061, 176] on input "Schilderen" at bounding box center [1125, 171] width 129 height 20
drag, startPoint x: 1114, startPoint y: 200, endPoint x: 1049, endPoint y: 206, distance: 65.0
click at [1056, 206] on span "Dansen" at bounding box center [1120, 203] width 129 height 20
click at [1061, 206] on input "Dansen" at bounding box center [1125, 203] width 129 height 20
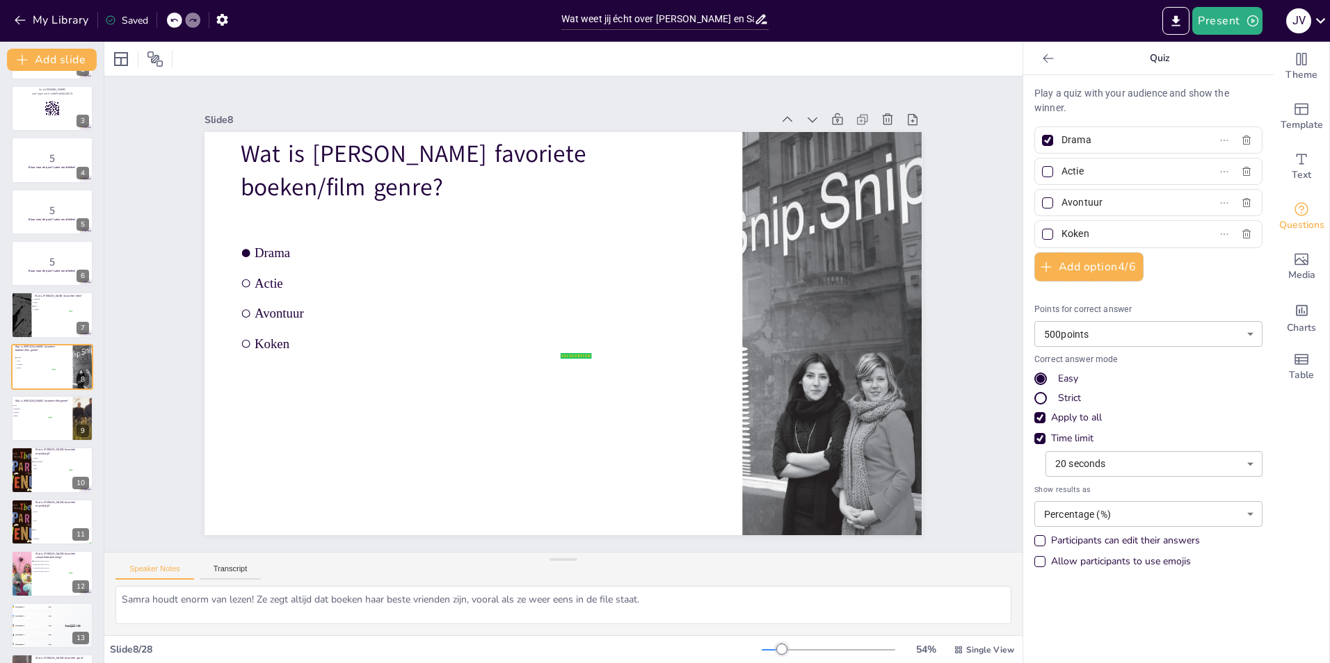
drag, startPoint x: 1106, startPoint y: 236, endPoint x: 1033, endPoint y: 239, distance: 73.1
click at [1039, 239] on label "Koken" at bounding box center [1126, 234] width 174 height 20
click at [1061, 239] on input "Koken" at bounding box center [1125, 234] width 129 height 20
click at [1044, 141] on div at bounding box center [1047, 140] width 7 height 7
click at [1061, 141] on input "Drama" at bounding box center [1125, 140] width 129 height 20
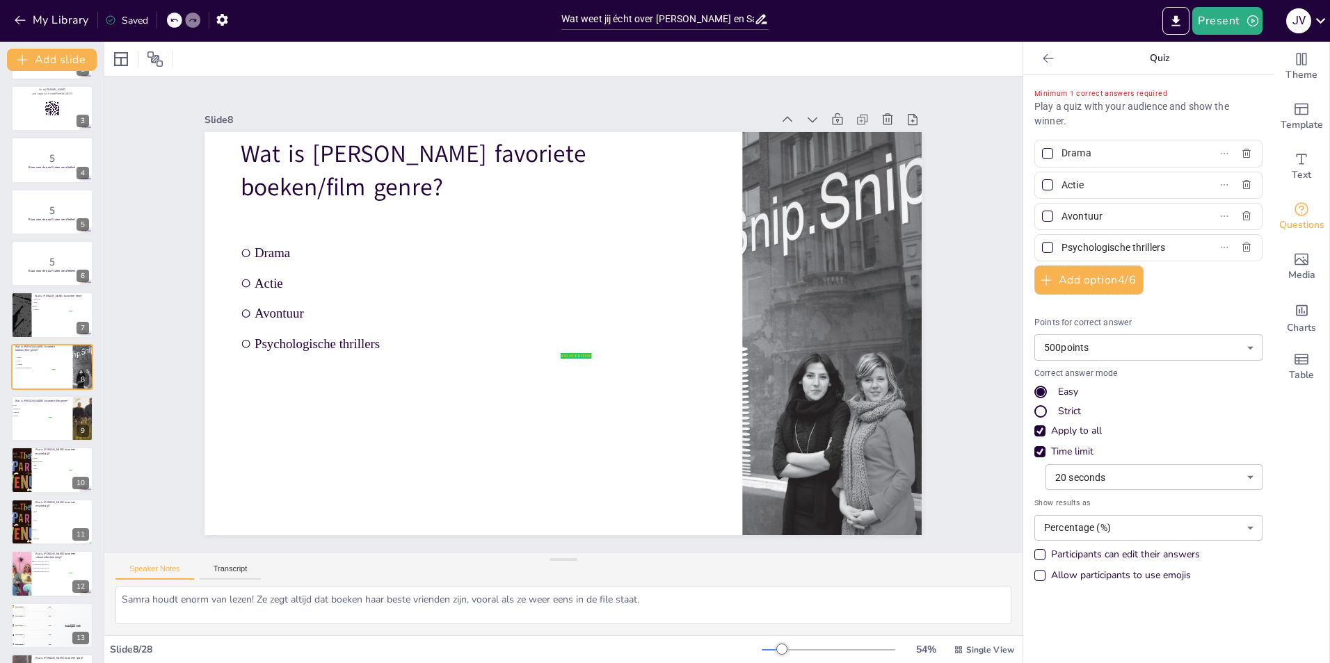
click at [1042, 247] on div at bounding box center [1047, 247] width 11 height 11
click at [1061, 247] on input "Psychologische thrillers" at bounding box center [1125, 248] width 129 height 20
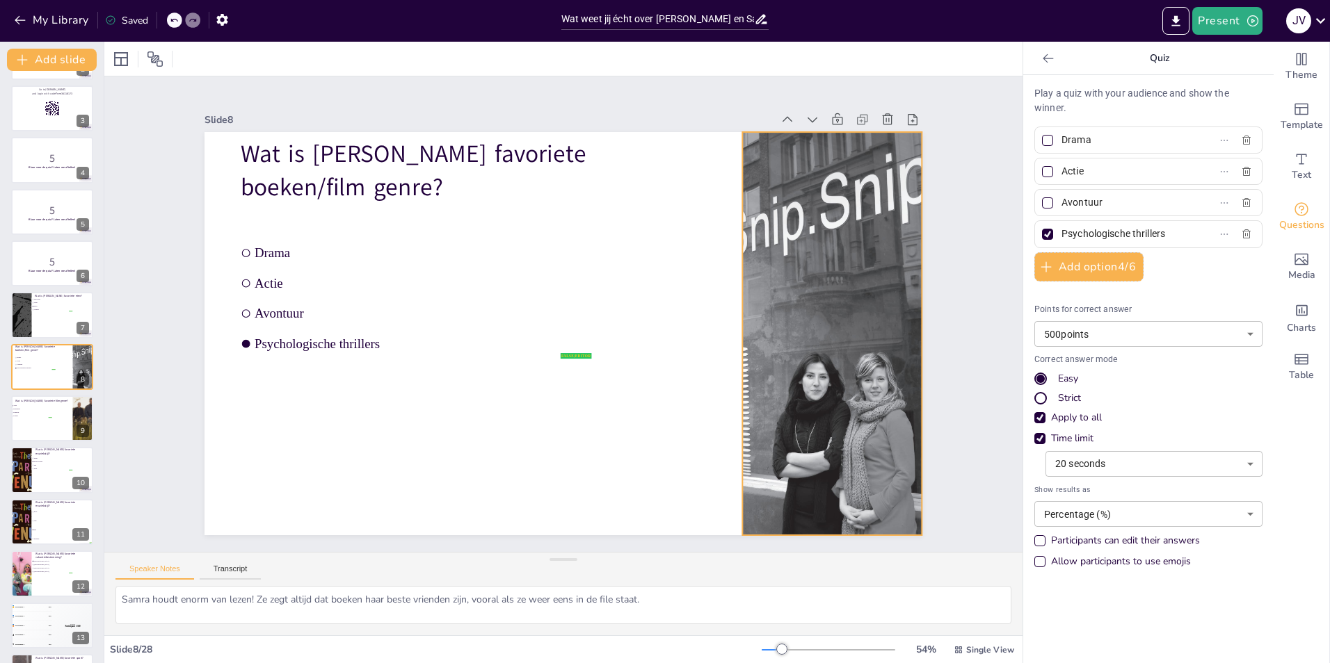
click at [839, 357] on div at bounding box center [832, 333] width 254 height 403
click at [860, 104] on icon at bounding box center [865, 105] width 11 height 2
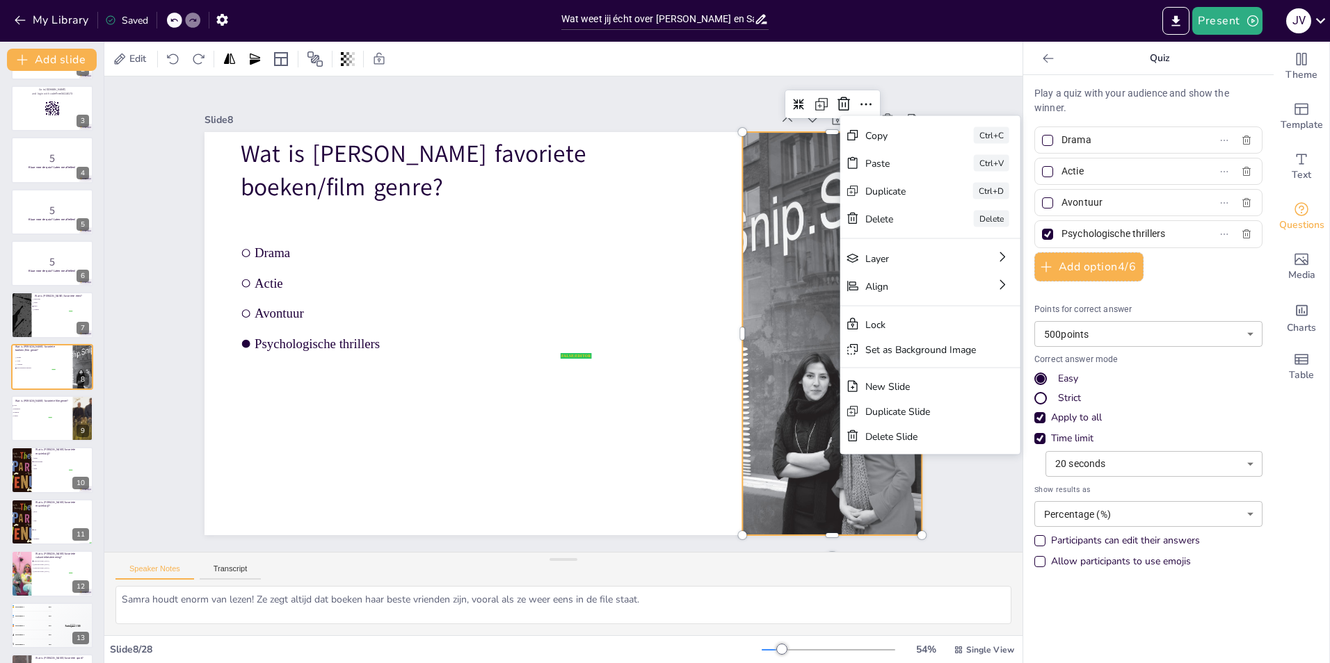
click at [793, 272] on div at bounding box center [832, 333] width 254 height 403
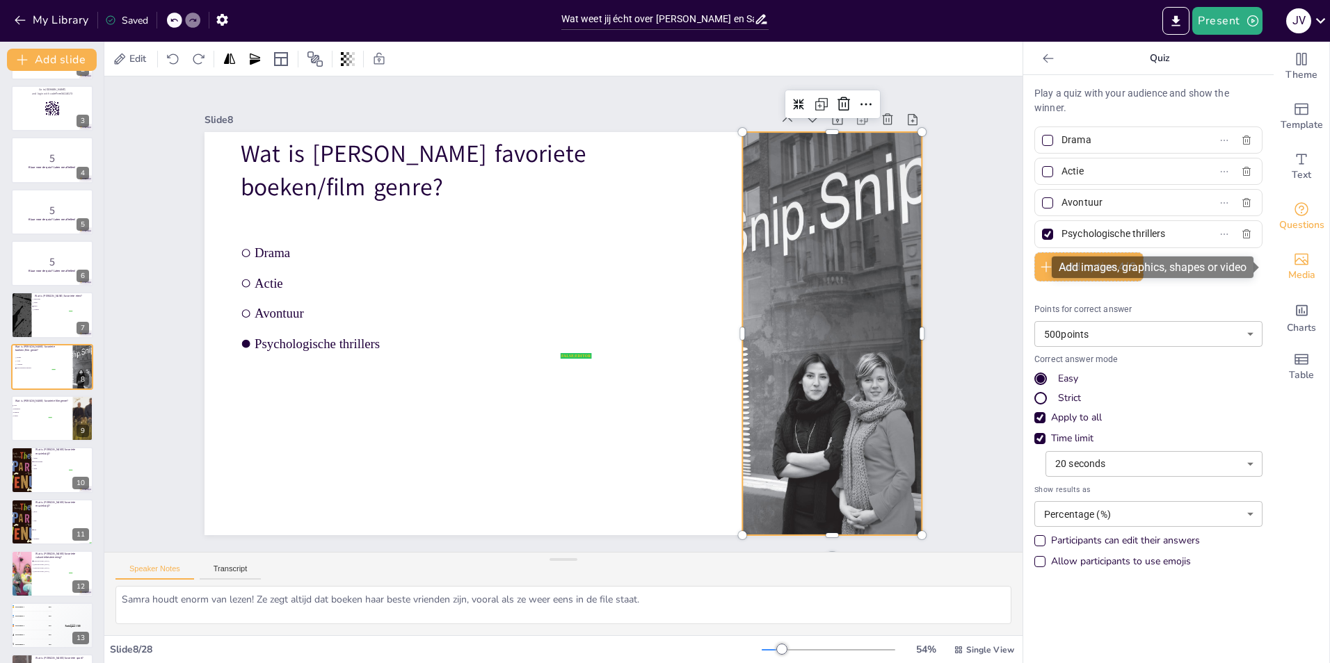
click at [1283, 250] on div "Media" at bounding box center [1301, 267] width 56 height 50
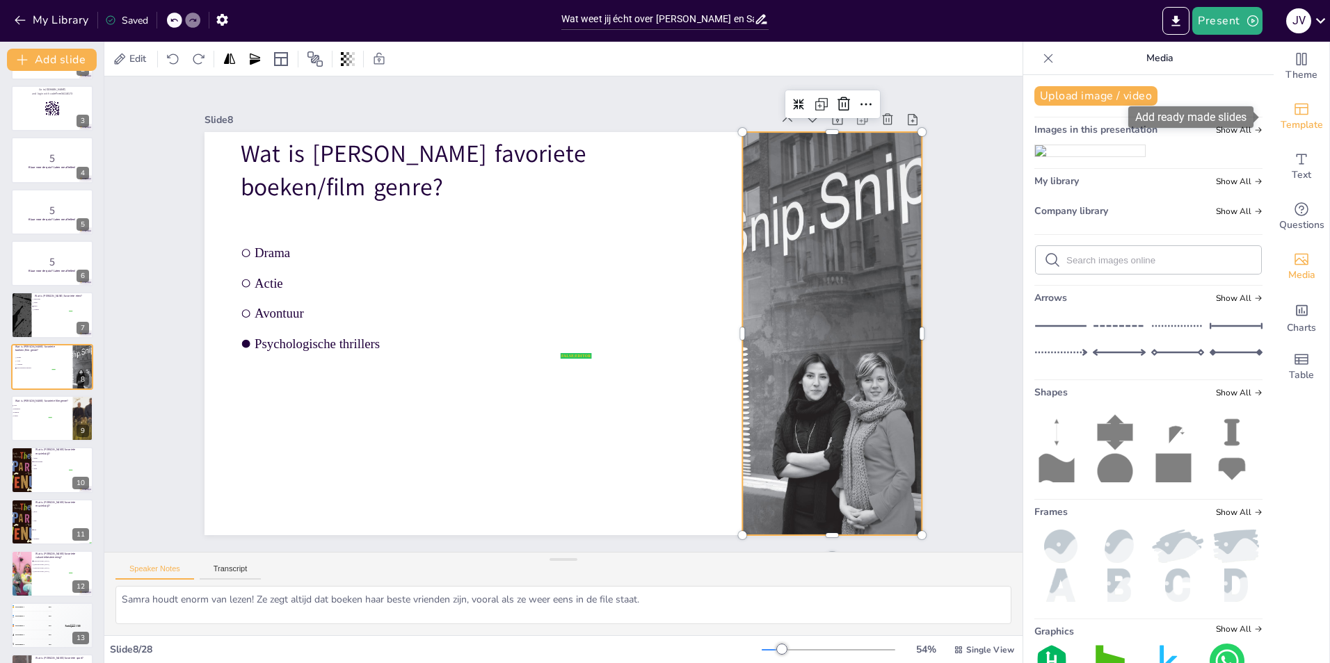
click at [1280, 121] on span "Template" at bounding box center [1301, 125] width 42 height 15
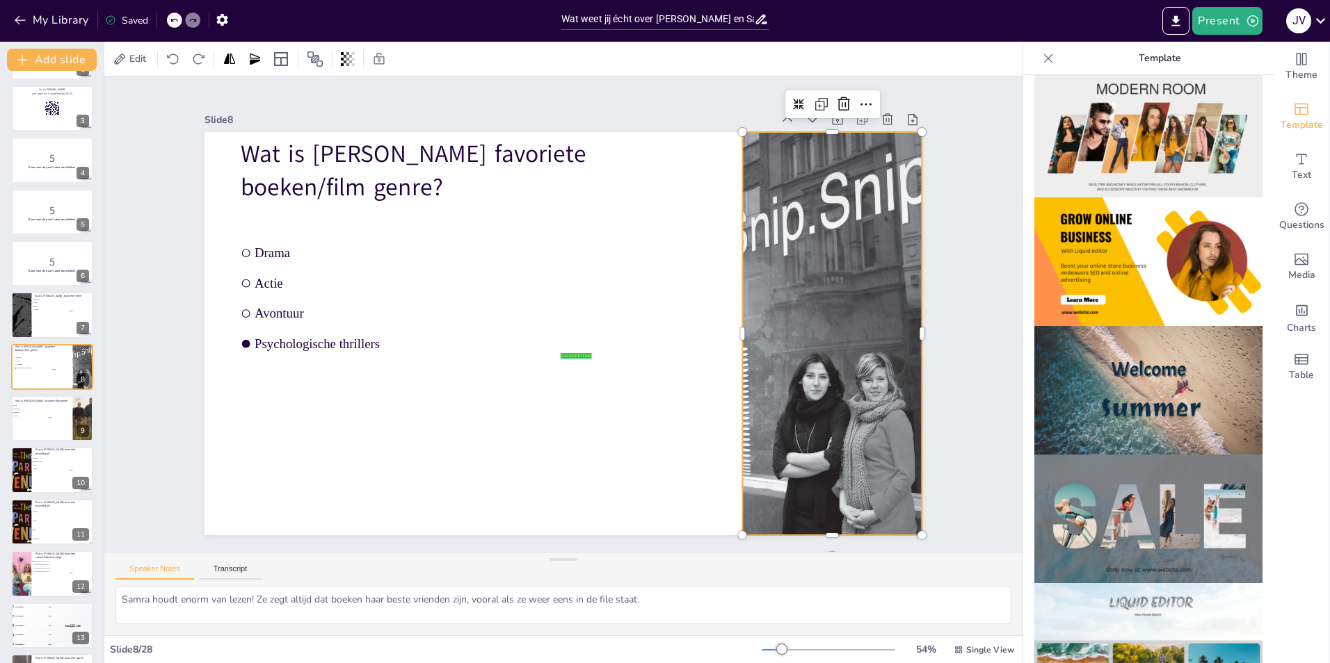
scroll to position [0, 0]
